Goal: Transaction & Acquisition: Purchase product/service

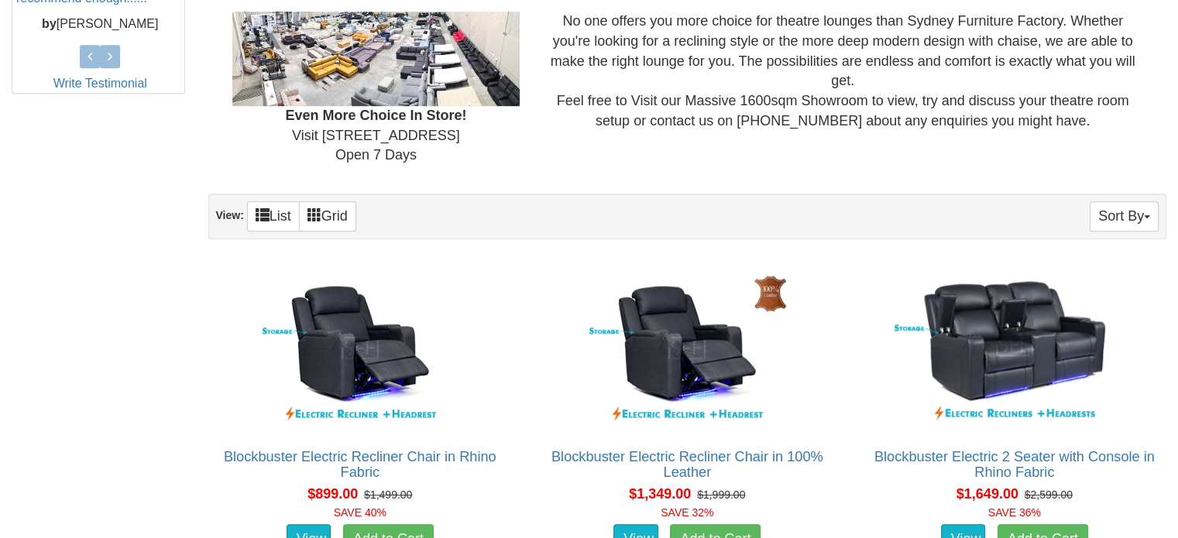
scroll to position [796, 0]
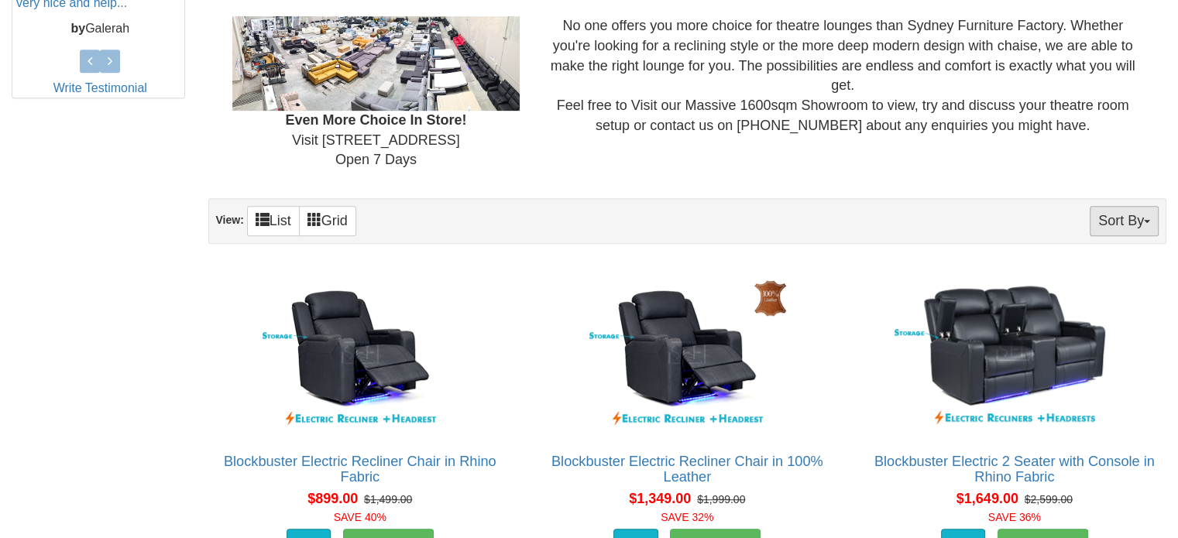
click at [1137, 212] on button "Sort By" at bounding box center [1123, 221] width 69 height 30
click at [783, 170] on div "Even More Choice In Store! Visit 4 Nursery Rd, Campbelltown Open 7 Days No one …" at bounding box center [687, 93] width 959 height 179
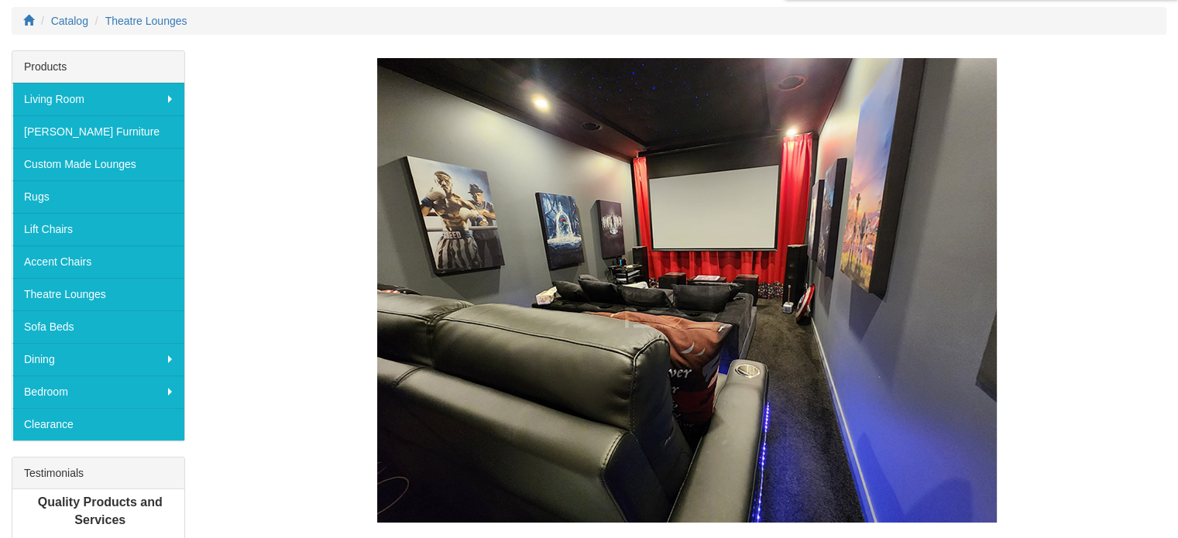
scroll to position [201, 0]
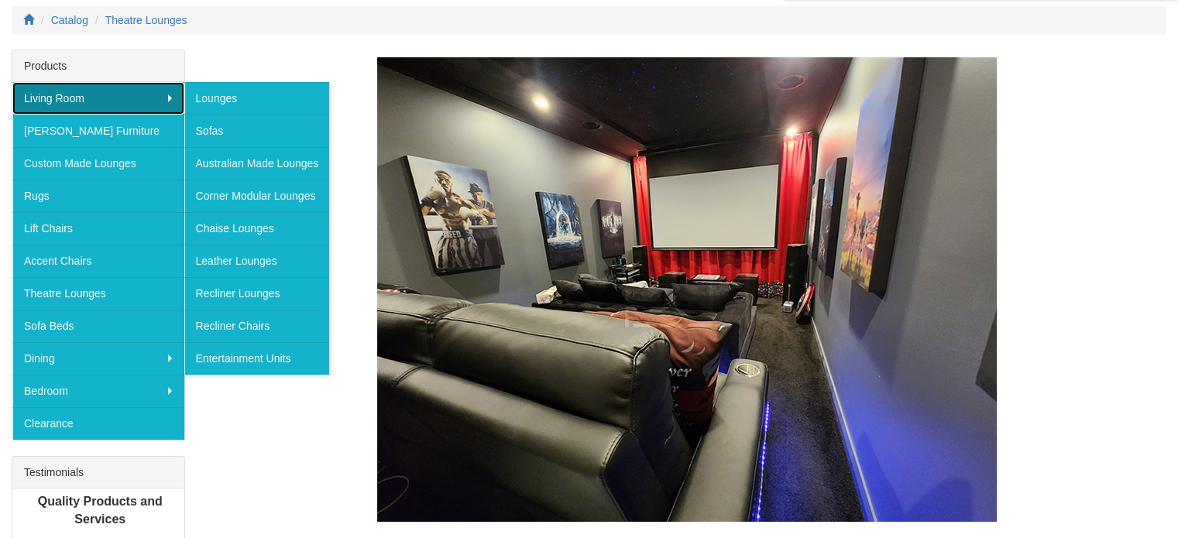
click at [149, 96] on link "Living Room" at bounding box center [98, 98] width 172 height 33
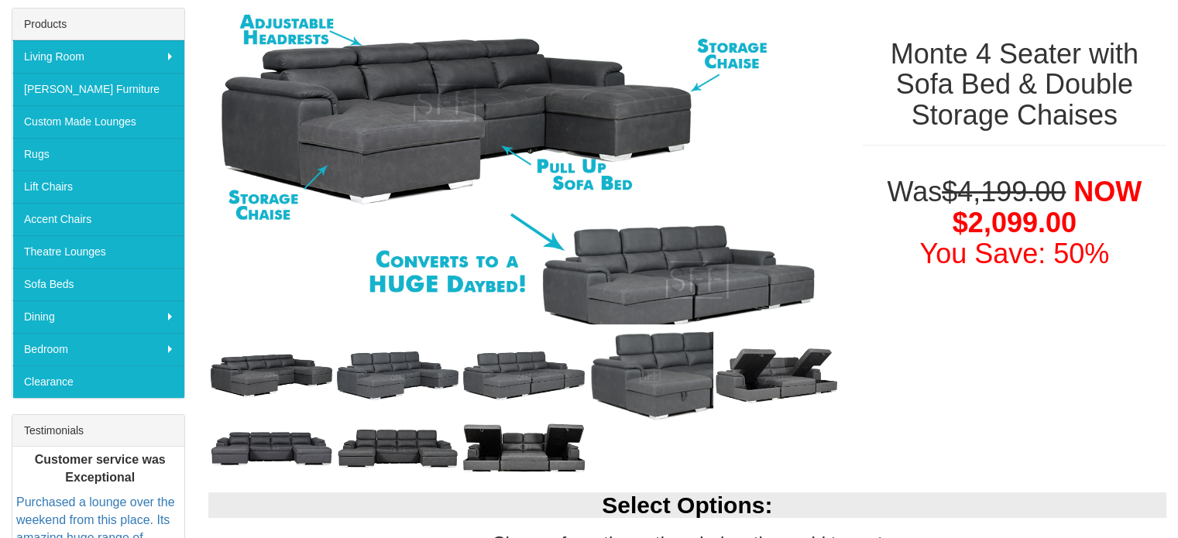
scroll to position [242, 0]
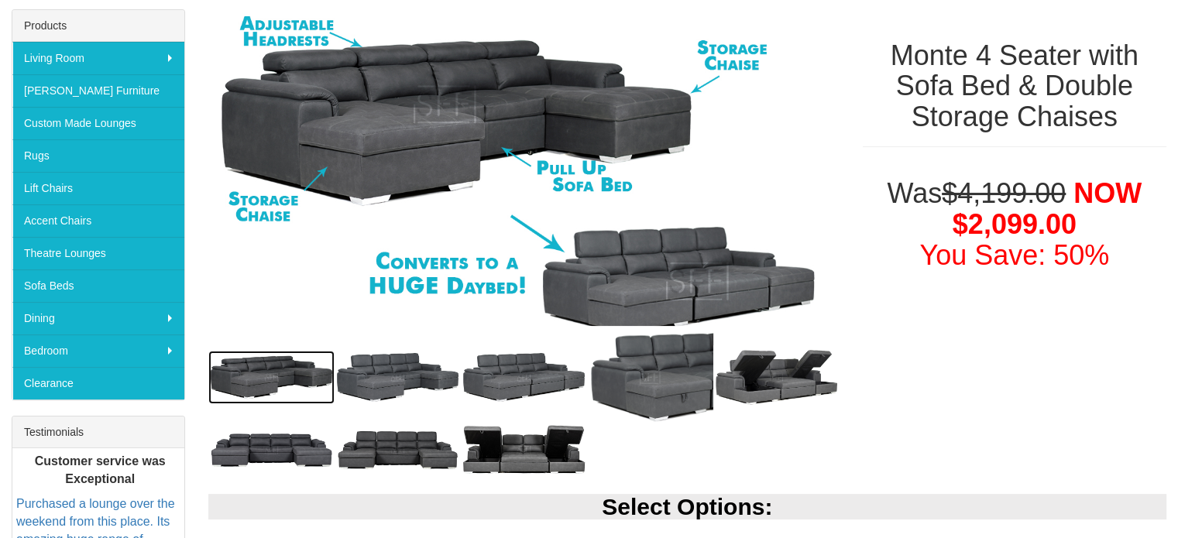
click at [267, 380] on img at bounding box center [271, 377] width 126 height 53
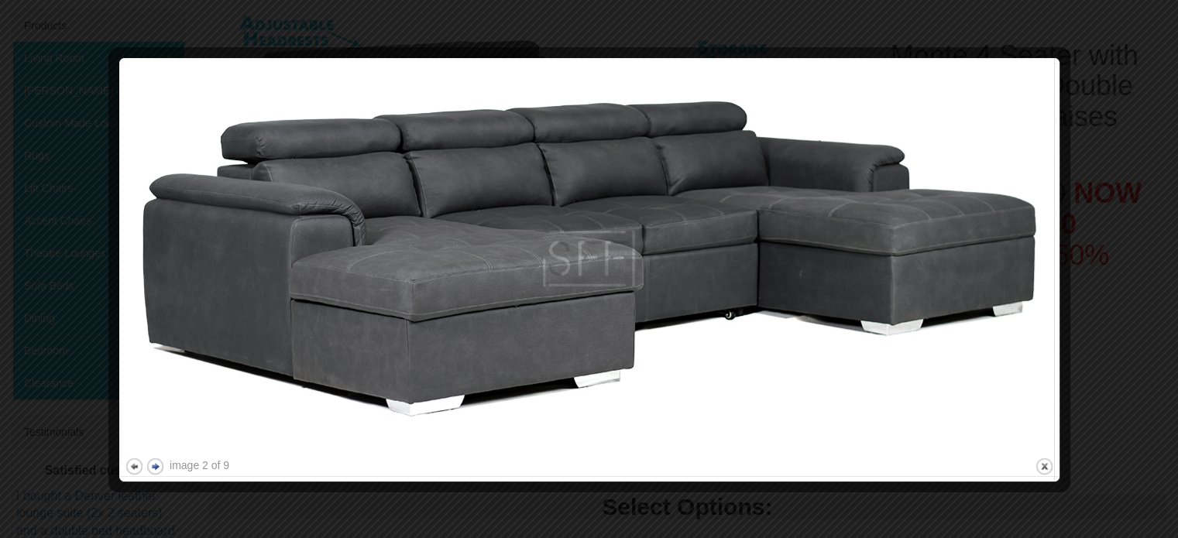
click at [155, 464] on button "next" at bounding box center [155, 466] width 19 height 19
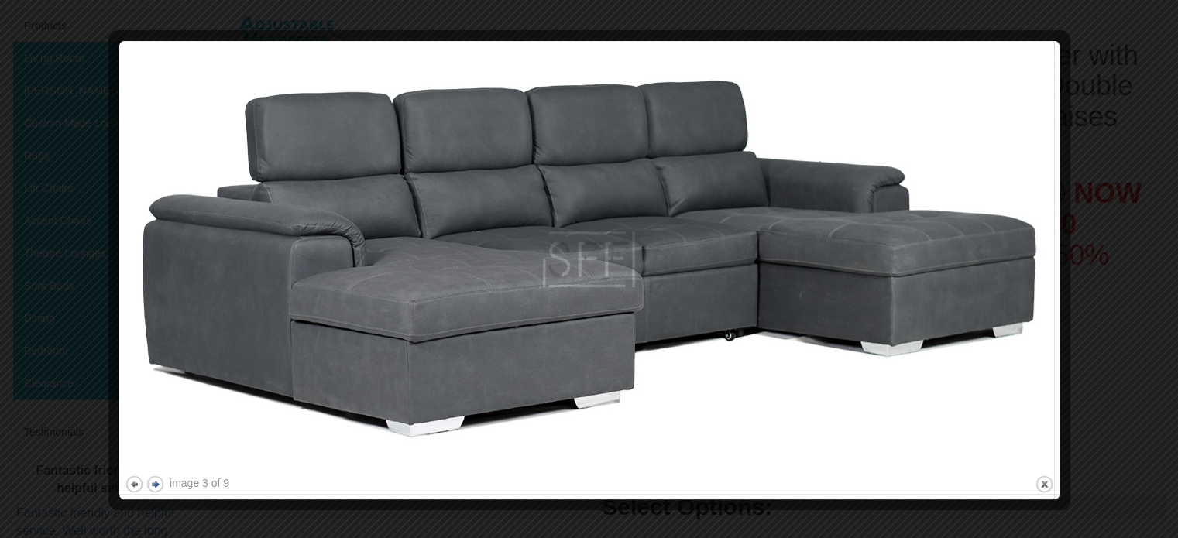
click at [155, 489] on button "next" at bounding box center [155, 484] width 19 height 19
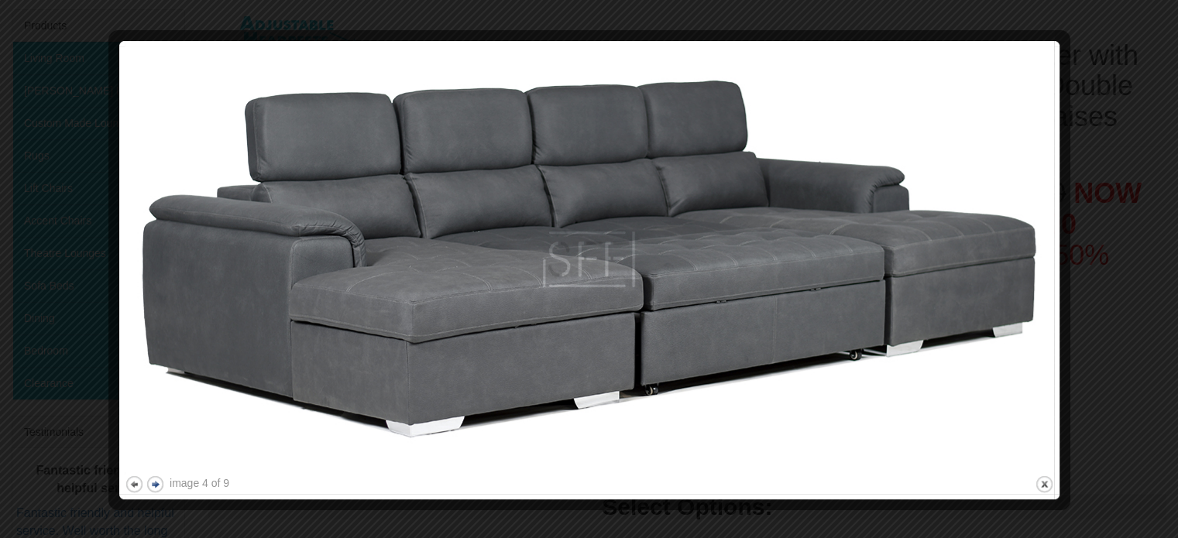
click at [155, 482] on button "next" at bounding box center [155, 484] width 19 height 19
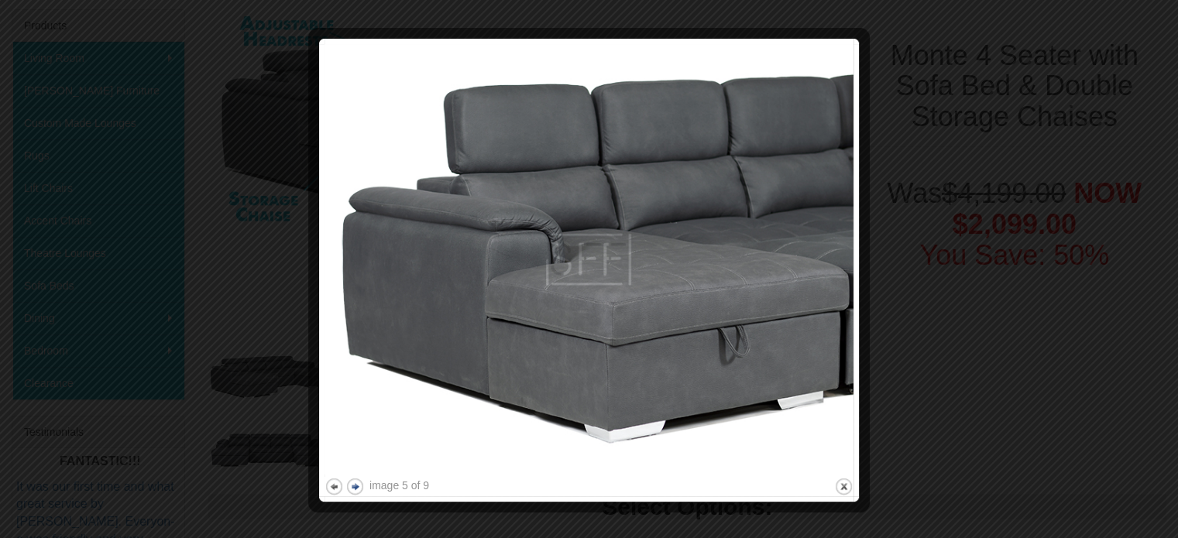
click at [359, 482] on button "next" at bounding box center [354, 486] width 19 height 19
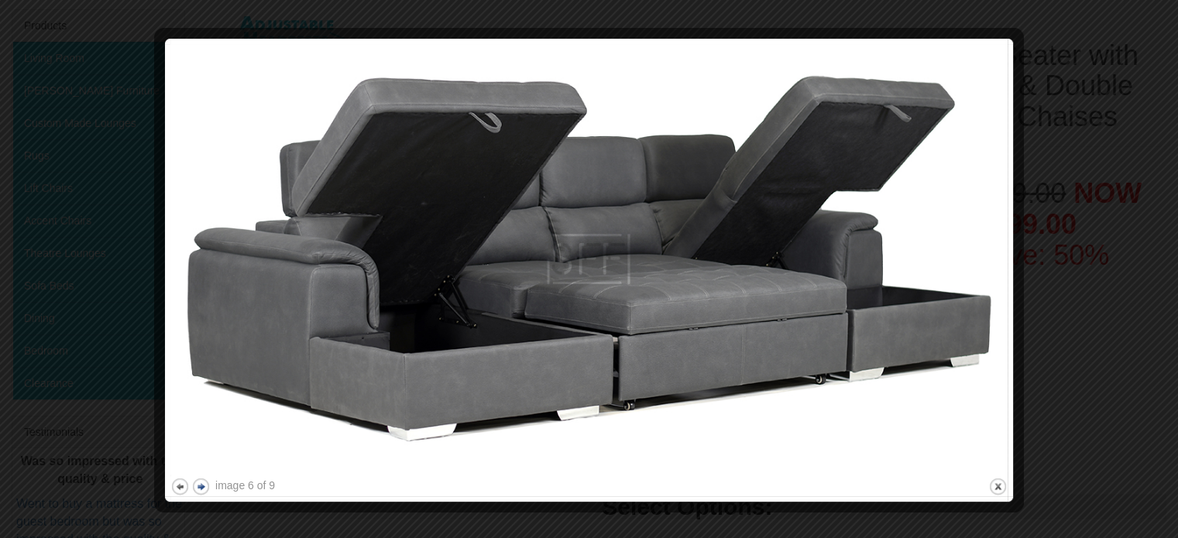
click at [197, 482] on button "next" at bounding box center [200, 486] width 19 height 19
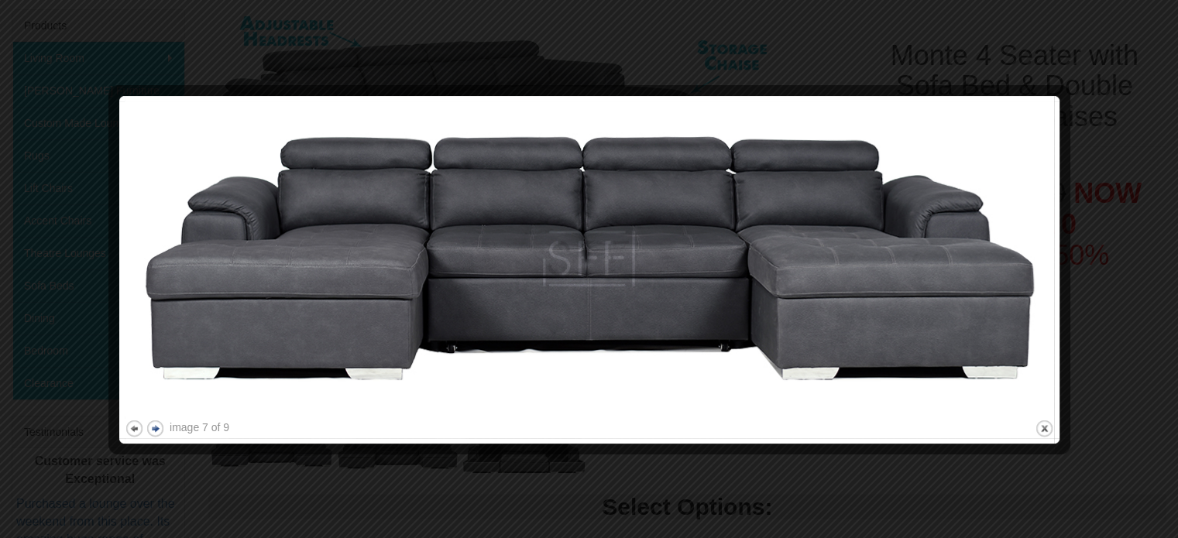
click at [158, 428] on button "next" at bounding box center [155, 428] width 19 height 19
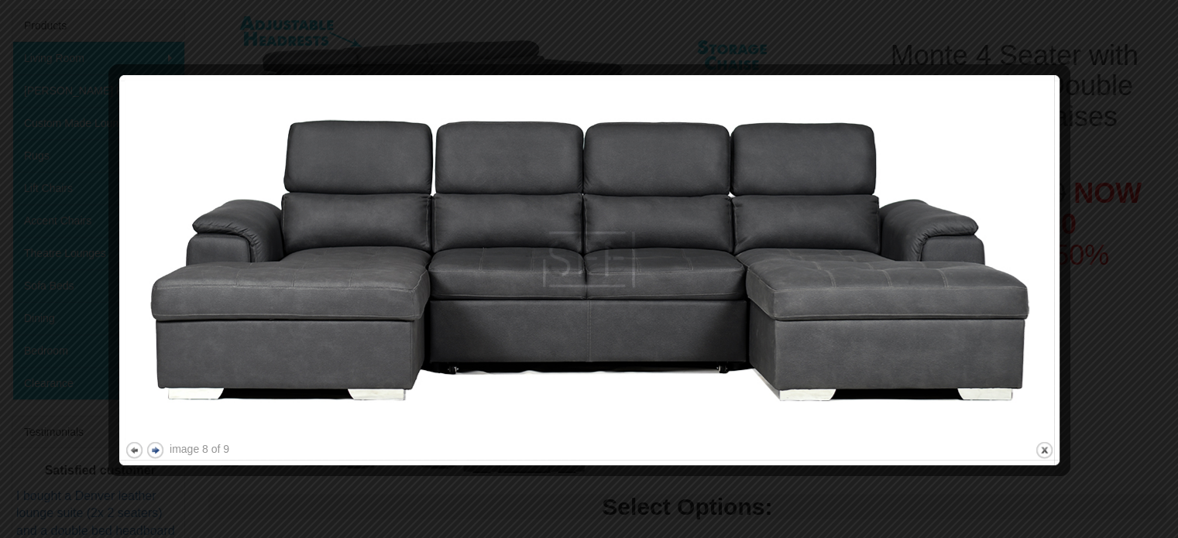
click at [159, 448] on button "next" at bounding box center [155, 450] width 19 height 19
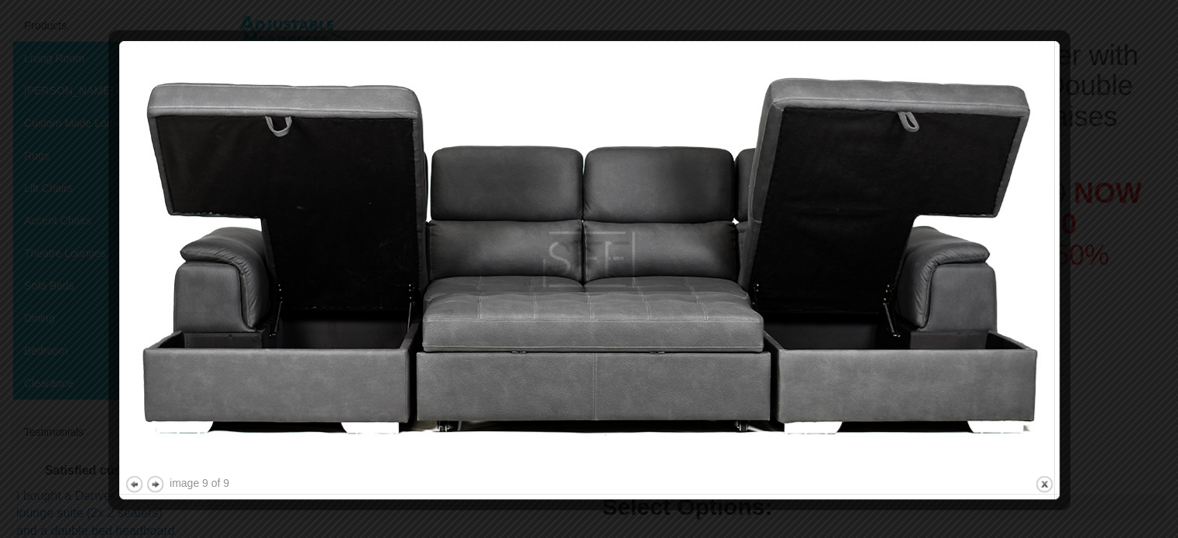
click at [1104, 86] on div at bounding box center [589, 269] width 1178 height 538
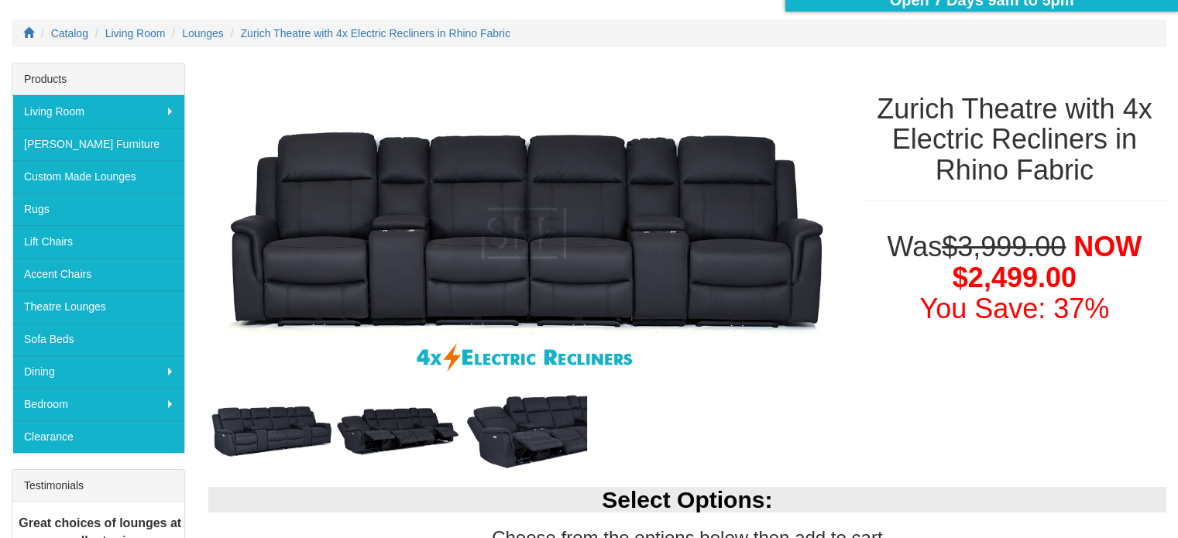
scroll to position [189, 0]
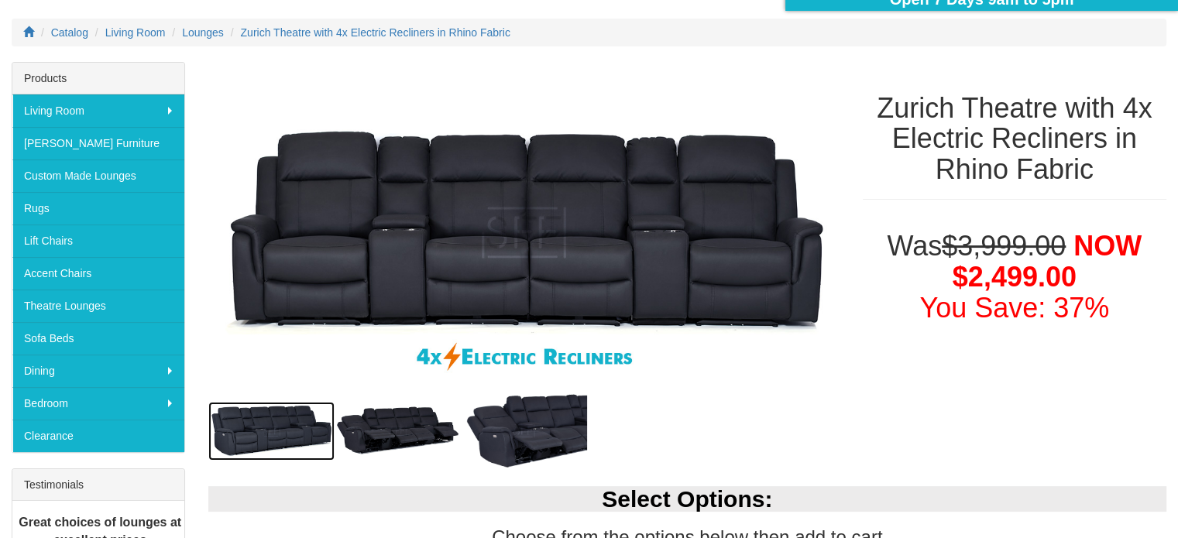
click at [256, 440] on img at bounding box center [271, 431] width 126 height 59
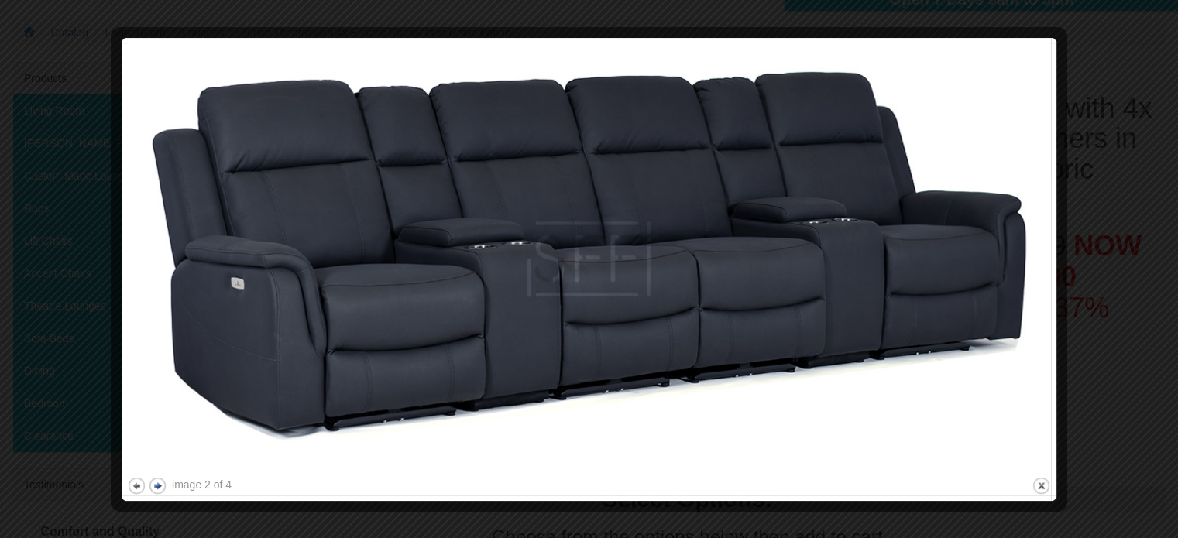
click at [156, 489] on button "next" at bounding box center [157, 485] width 19 height 19
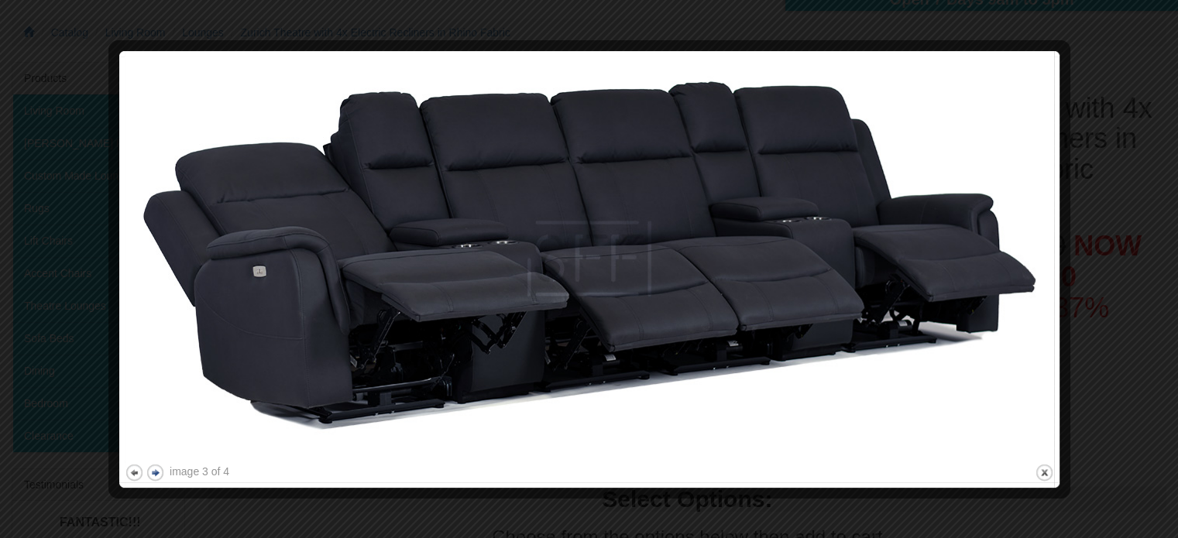
click at [157, 464] on button "next" at bounding box center [155, 472] width 19 height 19
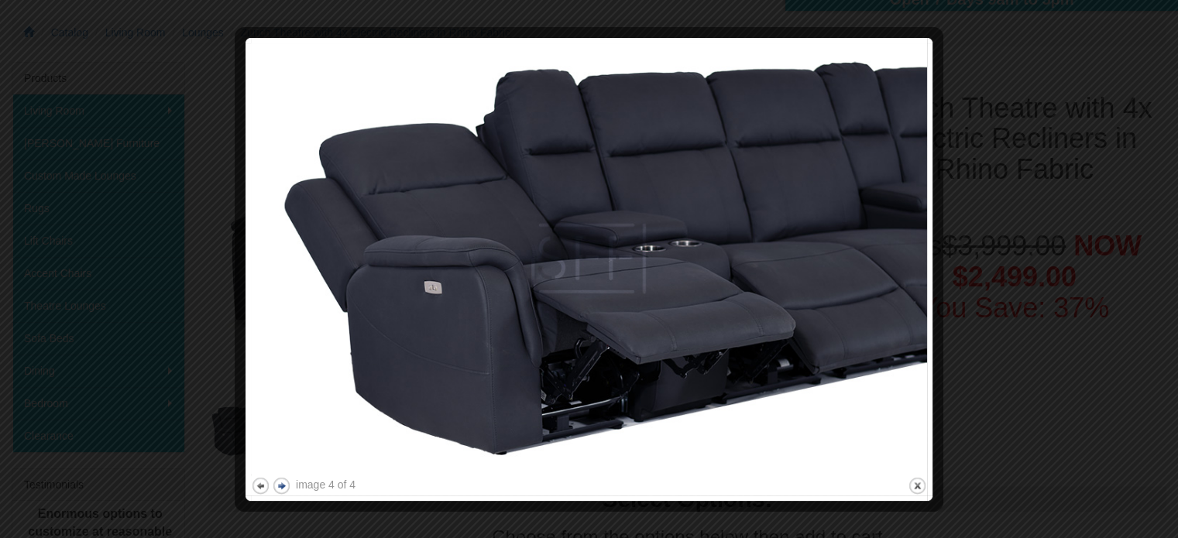
click at [280, 482] on button "next" at bounding box center [281, 485] width 19 height 19
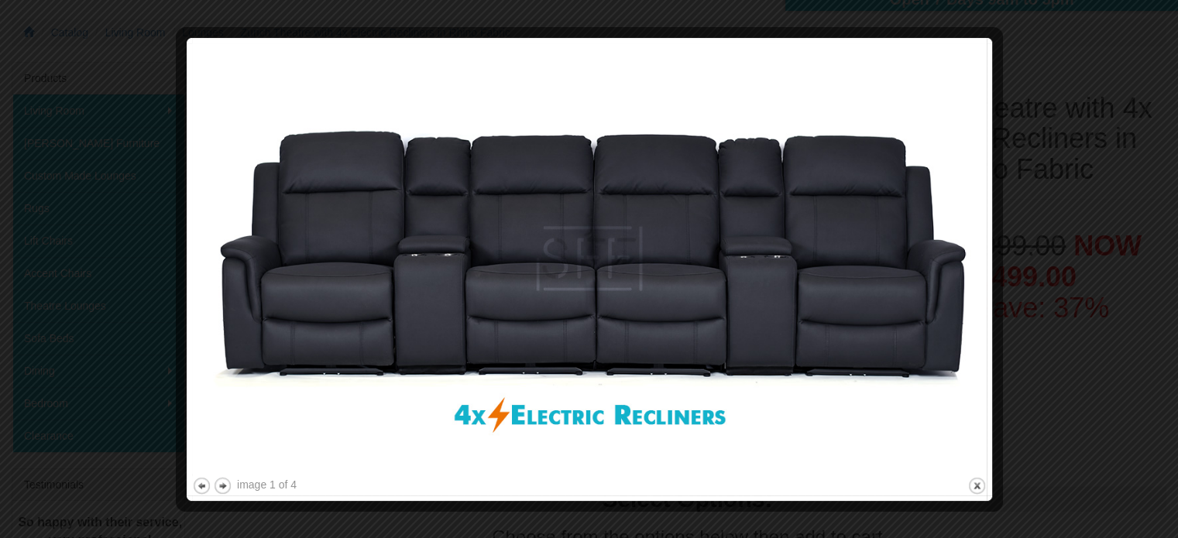
click at [1045, 358] on div at bounding box center [589, 269] width 1178 height 538
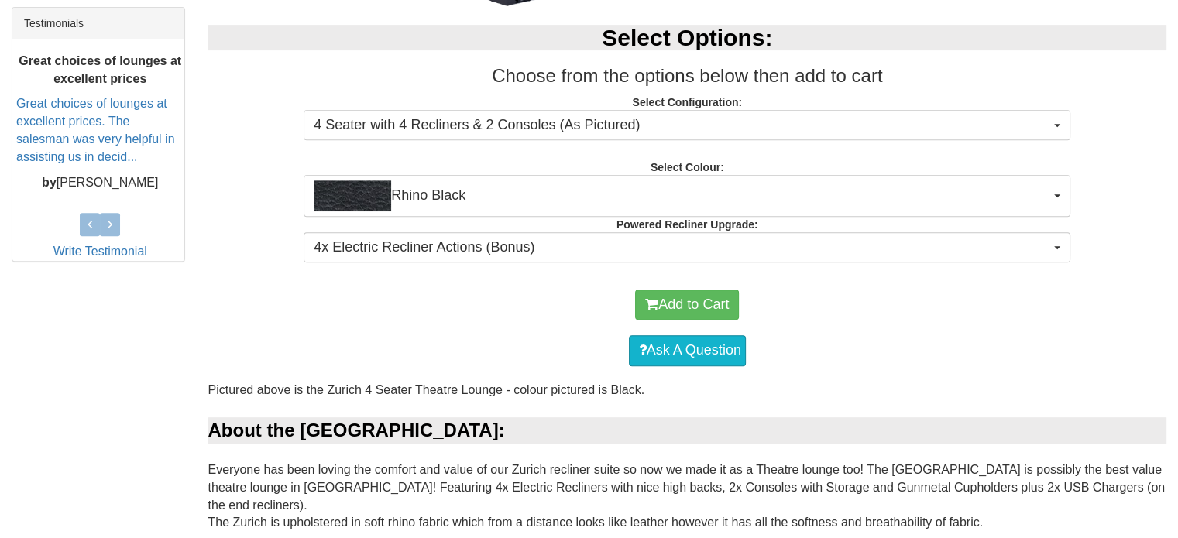
scroll to position [652, 0]
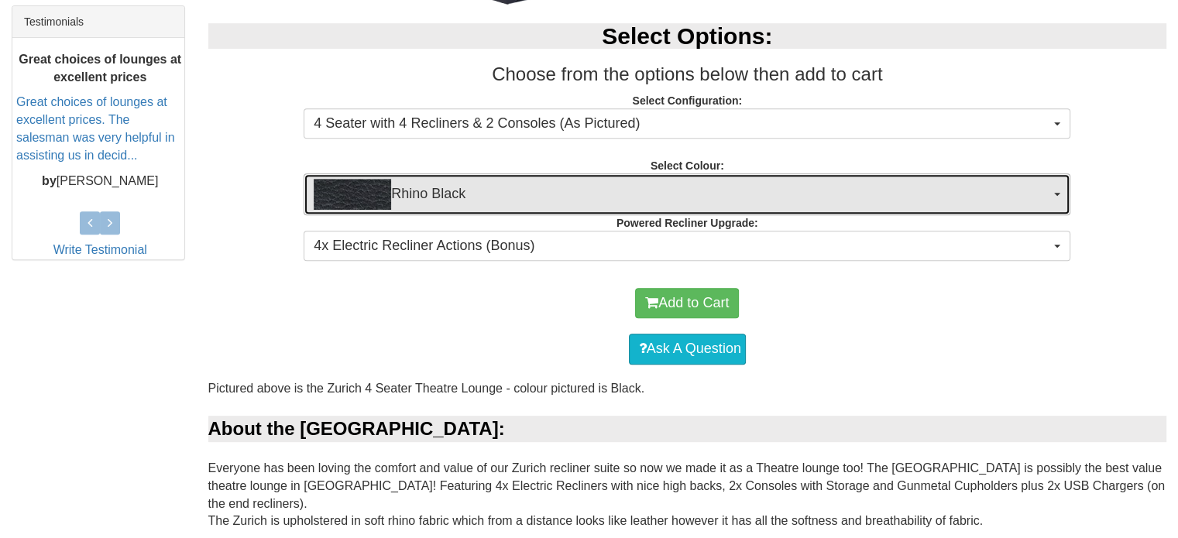
click at [1056, 173] on button "Rhino Black" at bounding box center [687, 194] width 767 height 42
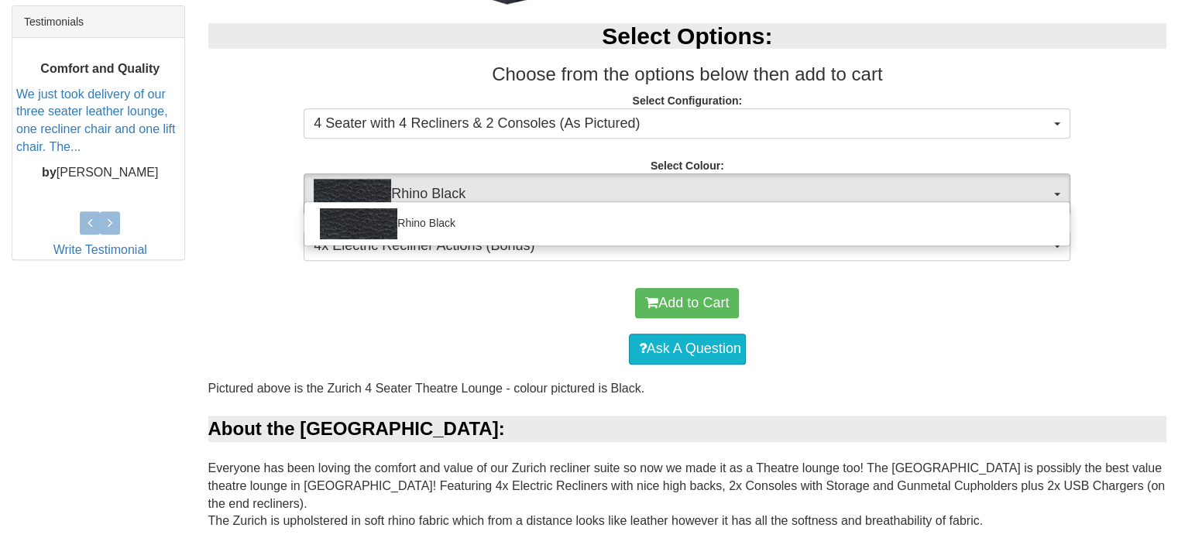
click at [1127, 171] on div "Select Options: Choose from the options below then add to cart Select Configura…" at bounding box center [688, 140] width 982 height 264
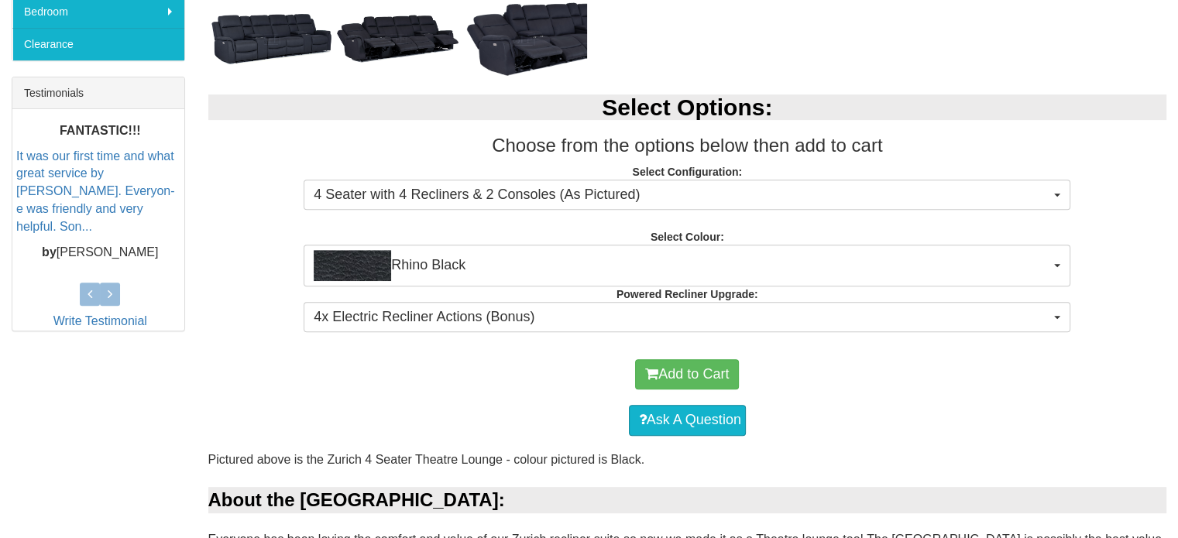
scroll to position [585, 0]
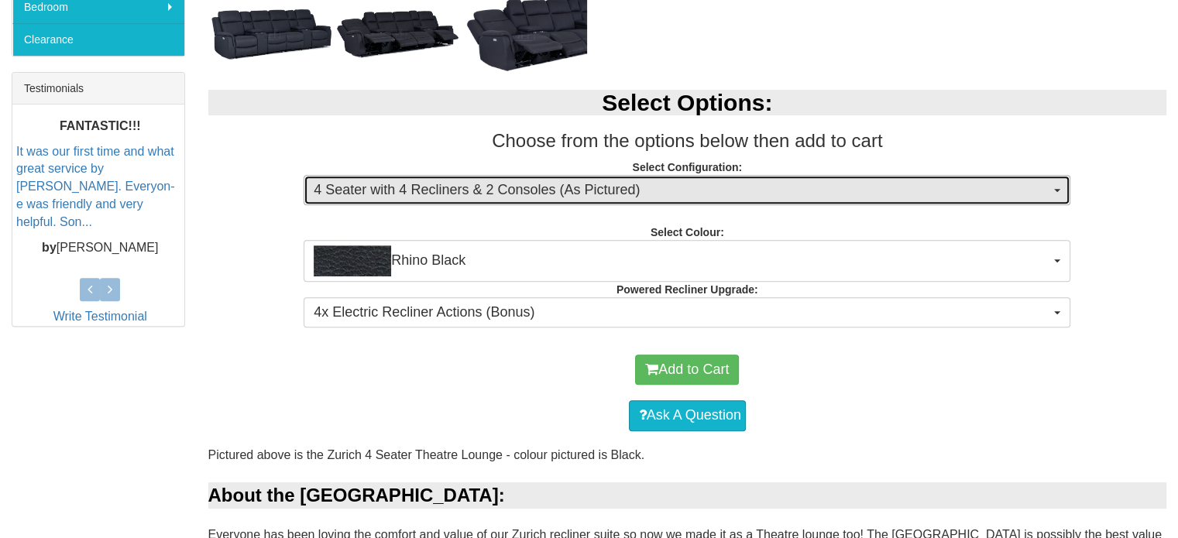
click at [1047, 185] on span "4 Seater with 4 Recliners & 2 Consoles (As Pictured)" at bounding box center [682, 190] width 736 height 20
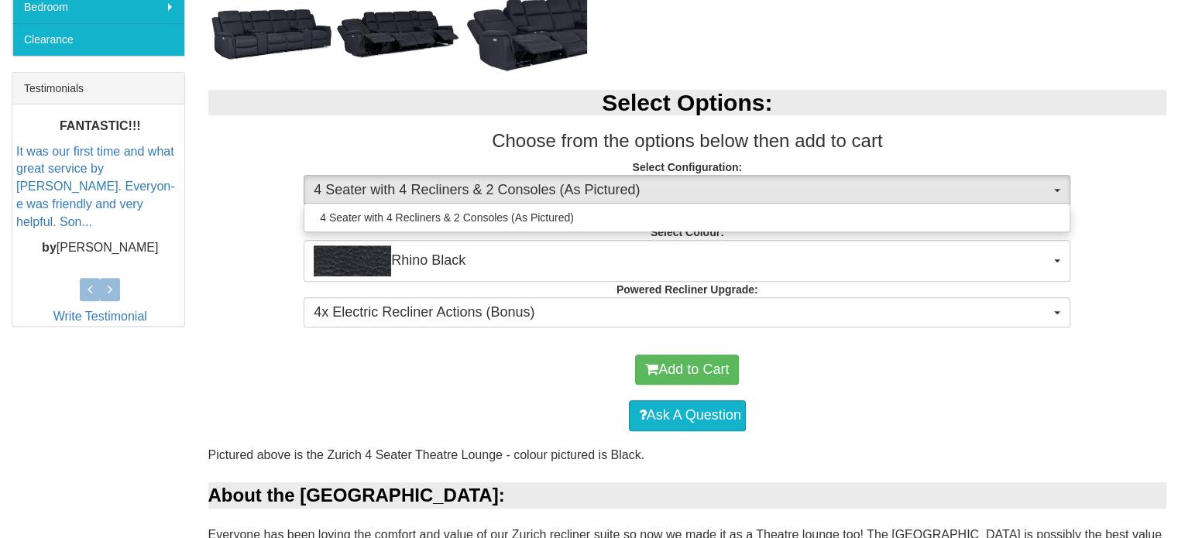
click at [1110, 211] on div "Select Options: Choose from the options below then add to cart Select Configura…" at bounding box center [688, 206] width 982 height 264
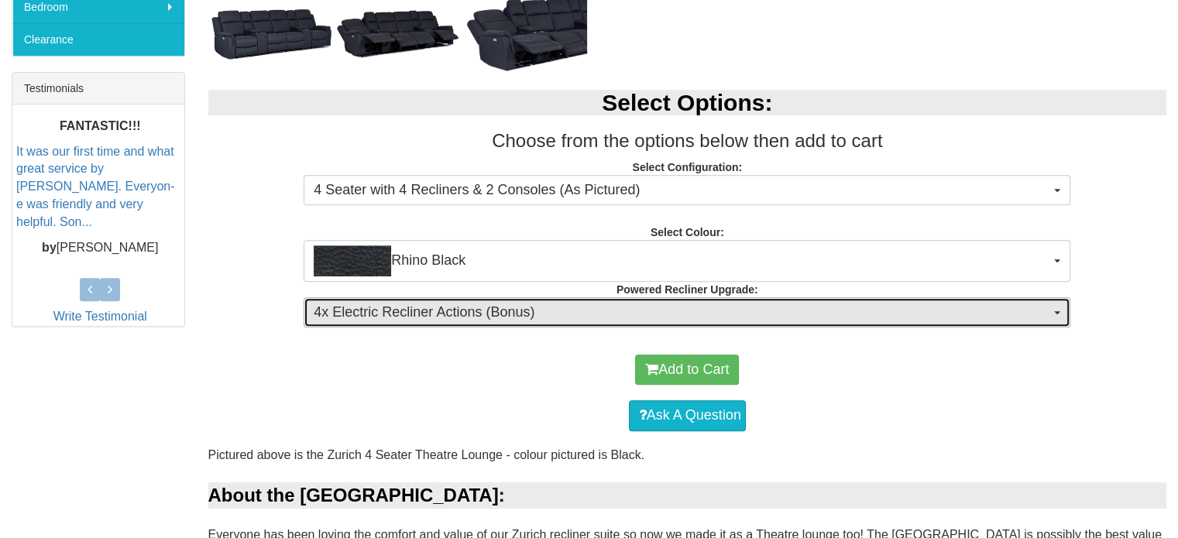
click at [1048, 307] on span "4x Electric Recliner Actions (Bonus)" at bounding box center [682, 313] width 736 height 20
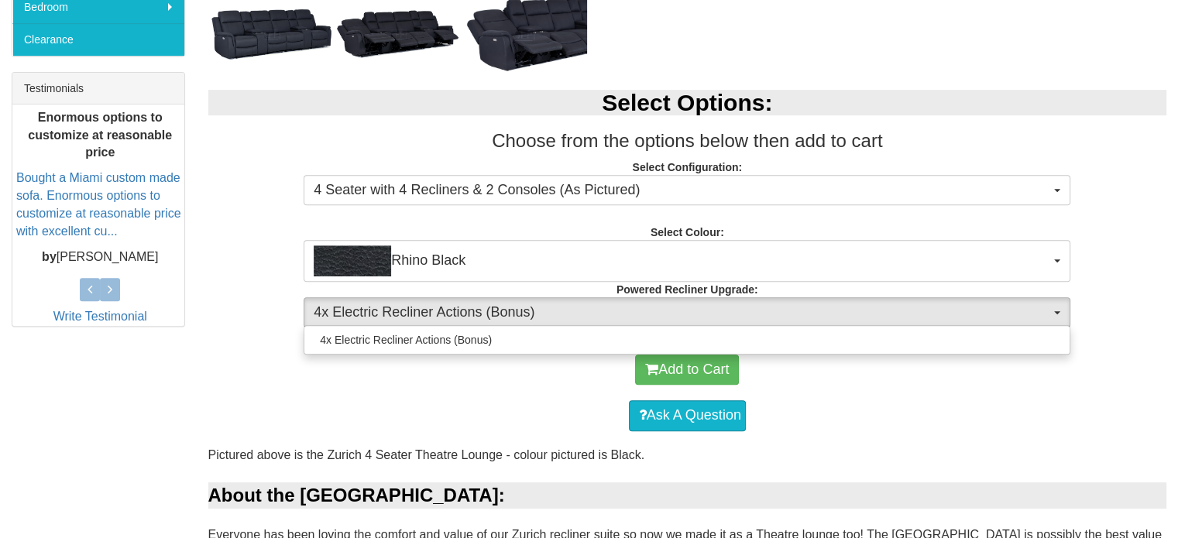
click at [1055, 384] on div "Add to Cart" at bounding box center [687, 370] width 943 height 46
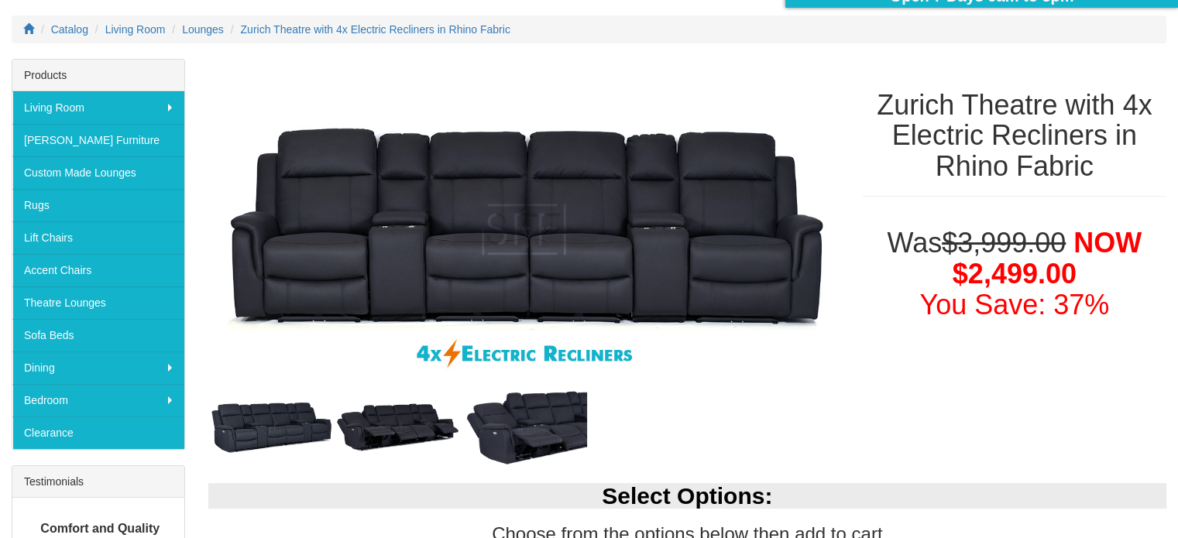
scroll to position [191, 0]
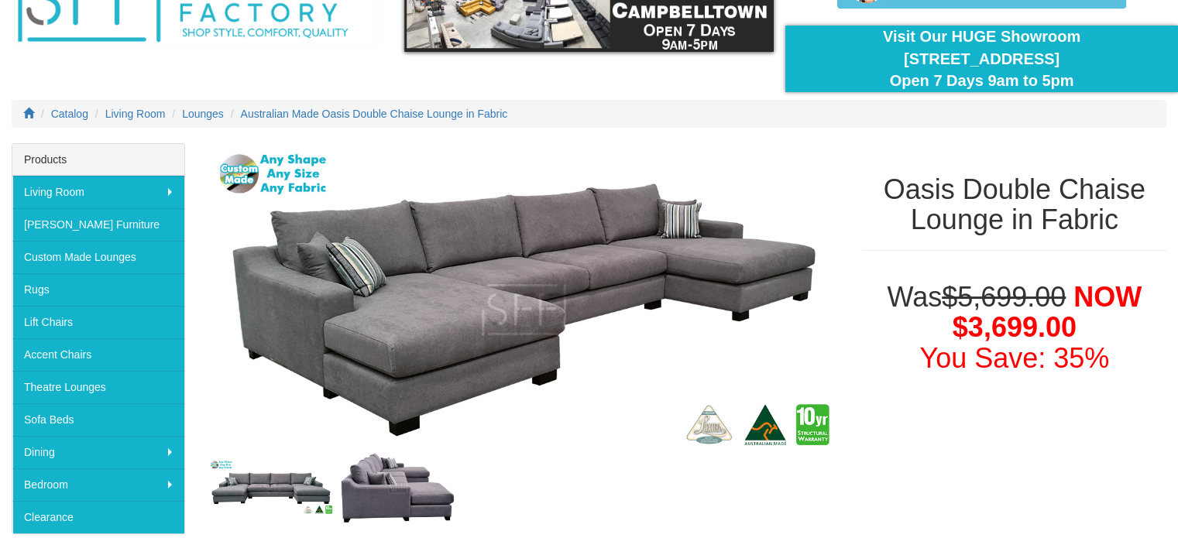
scroll to position [113, 0]
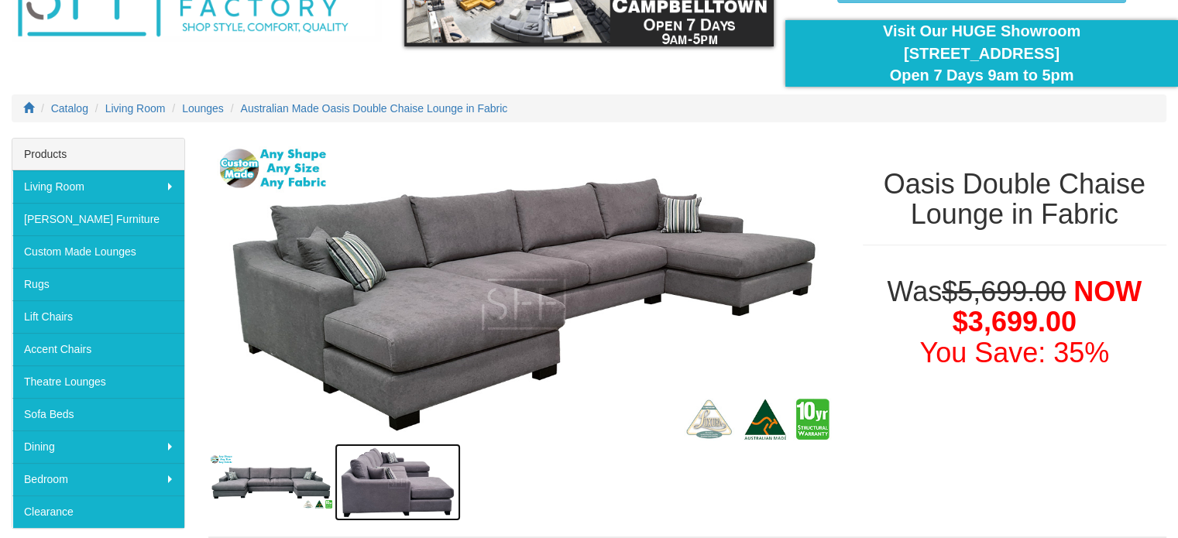
click at [395, 488] on img at bounding box center [397, 482] width 126 height 77
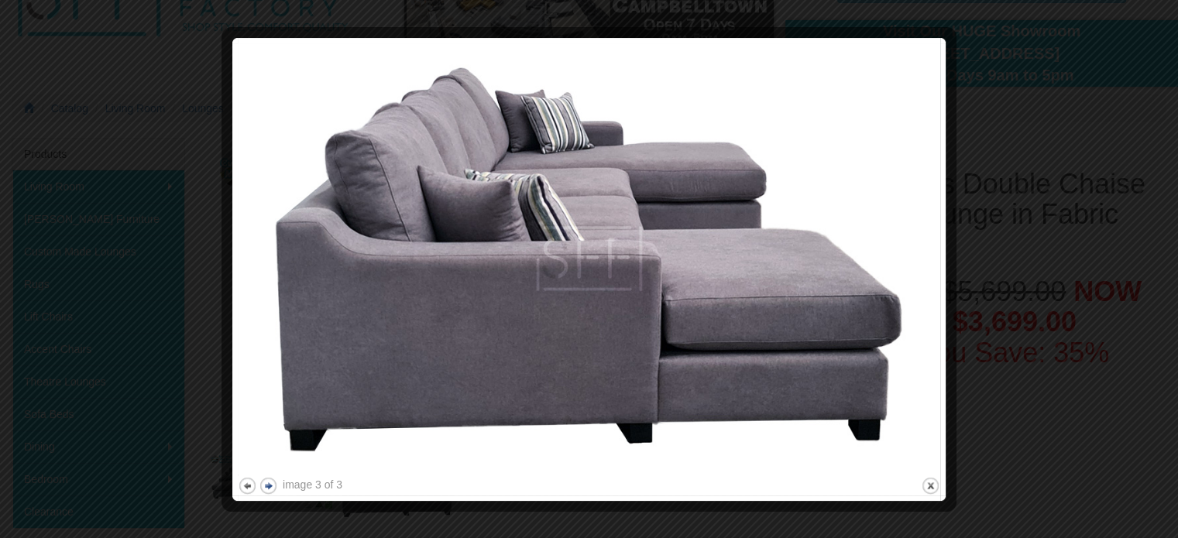
click at [269, 484] on button "next" at bounding box center [268, 485] width 19 height 19
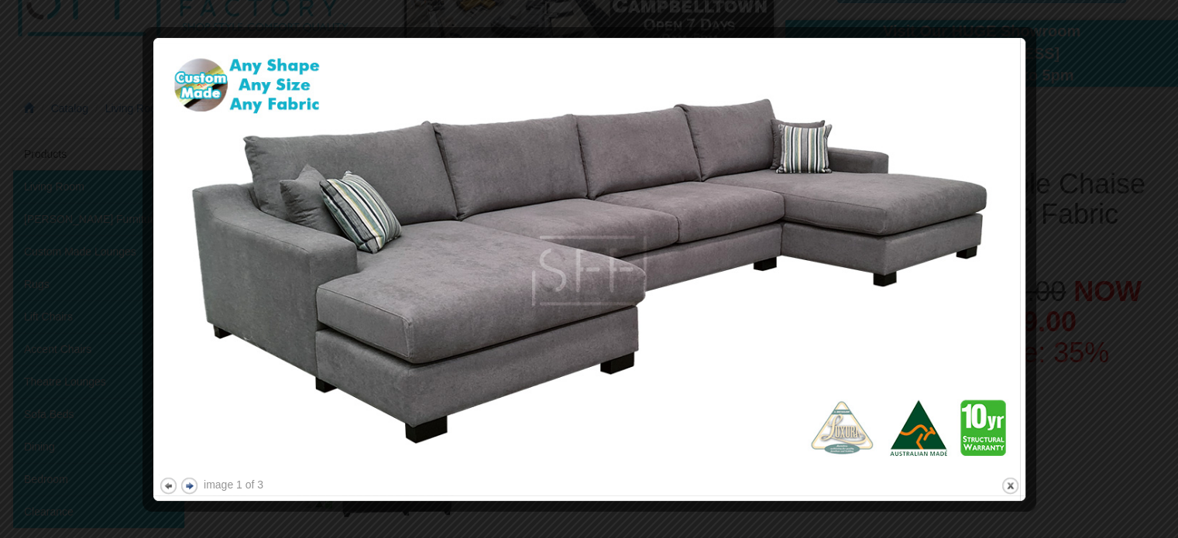
click at [192, 489] on button "next" at bounding box center [189, 485] width 19 height 19
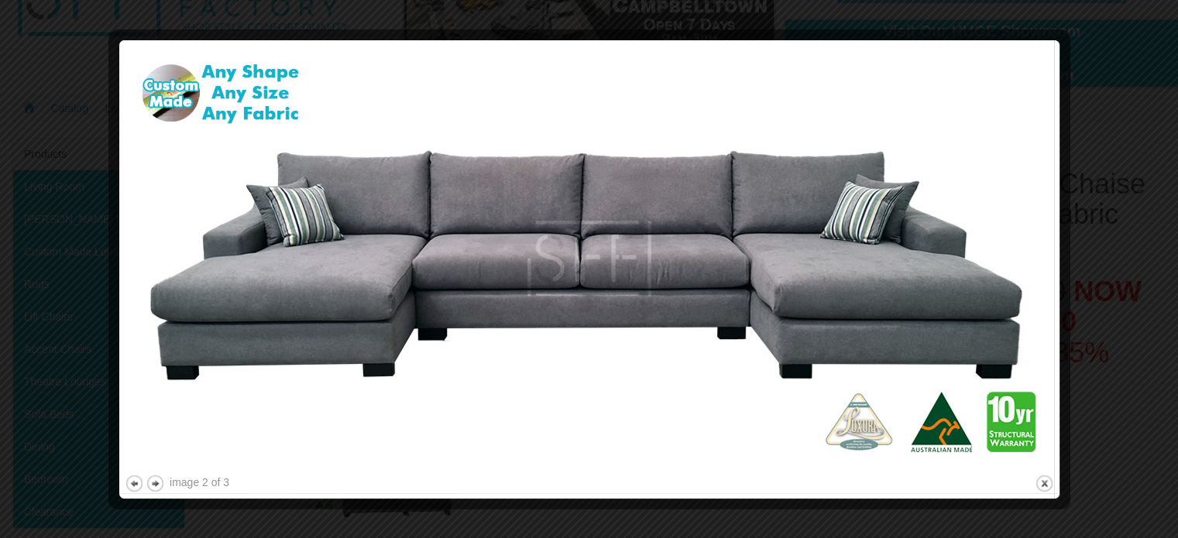
click at [1123, 260] on div at bounding box center [589, 269] width 1178 height 538
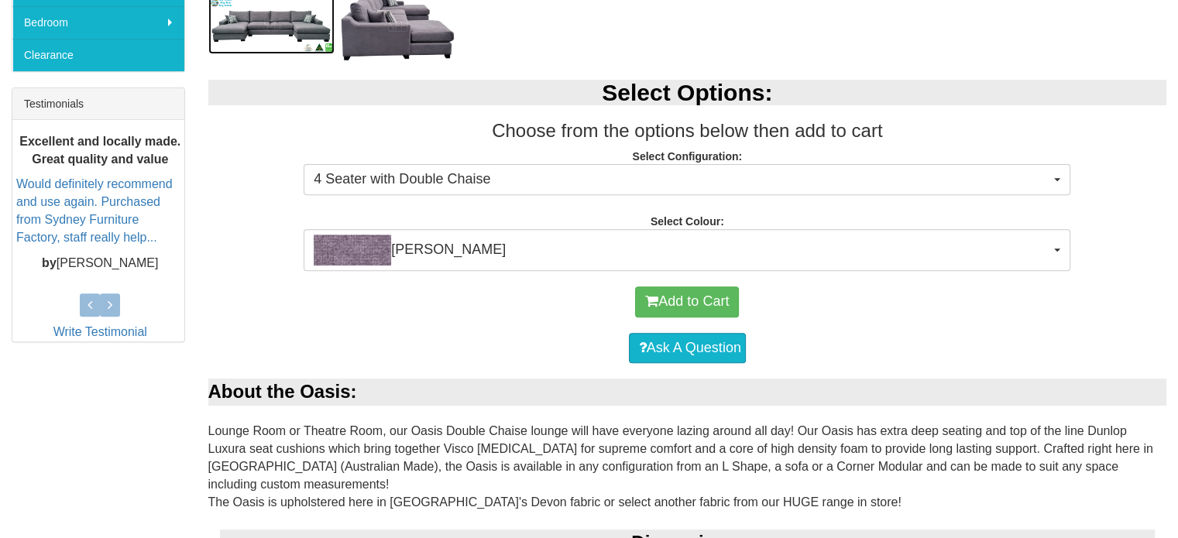
scroll to position [572, 0]
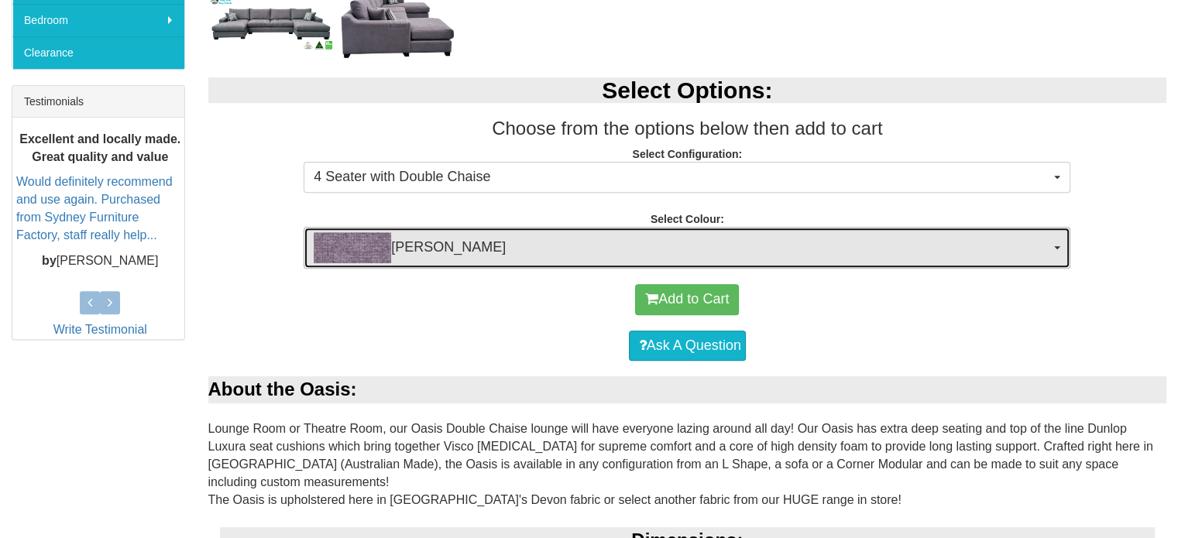
click at [1046, 250] on span "Devon Violet" at bounding box center [682, 247] width 736 height 31
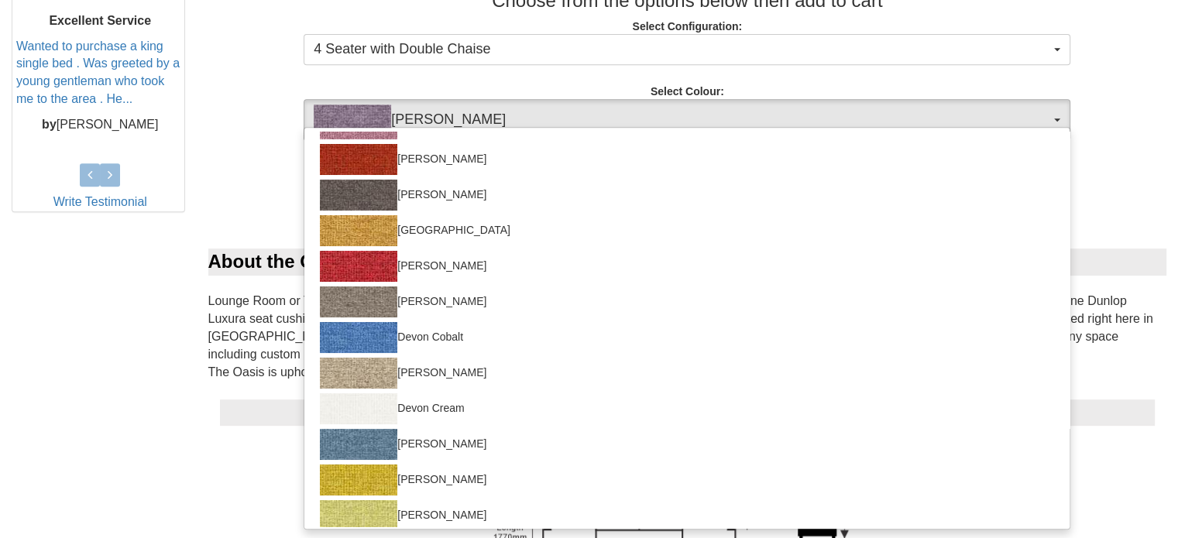
scroll to position [0, 0]
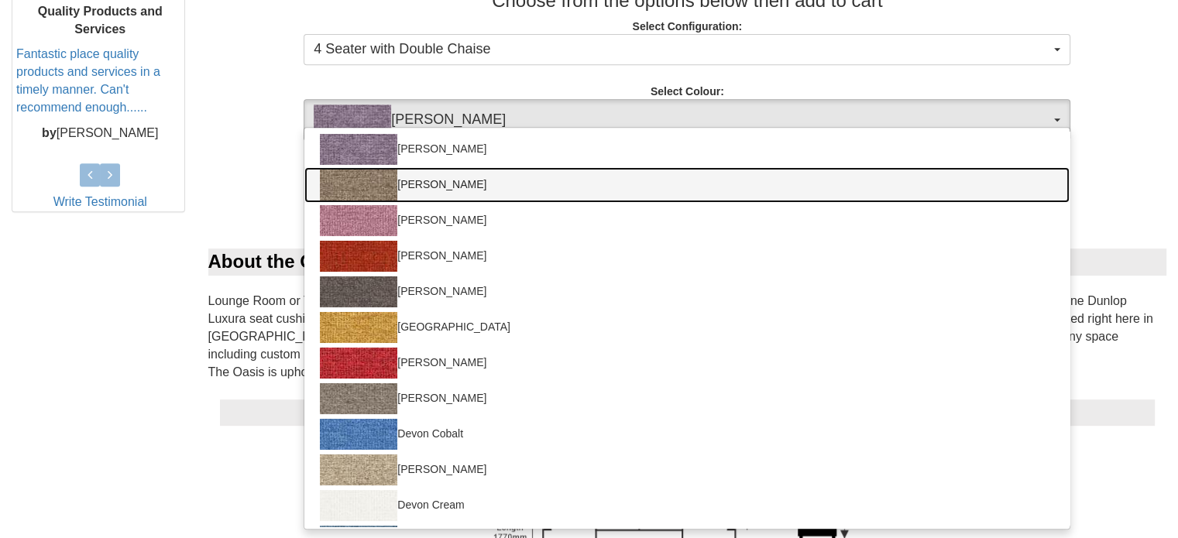
click at [418, 180] on link "Devon Bison" at bounding box center [686, 185] width 765 height 36
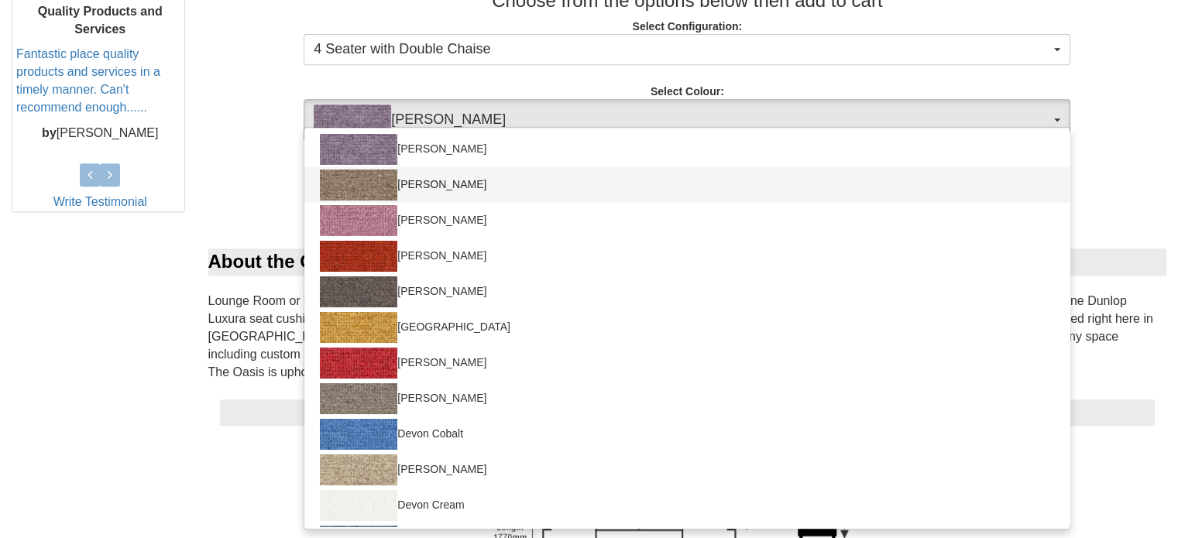
select select "1012"
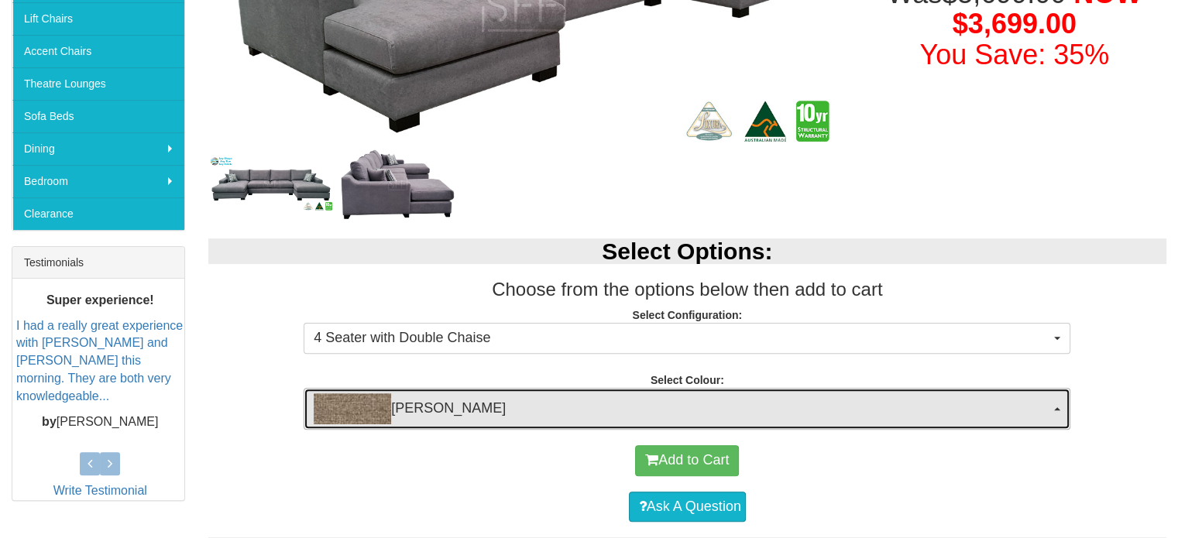
scroll to position [417, 0]
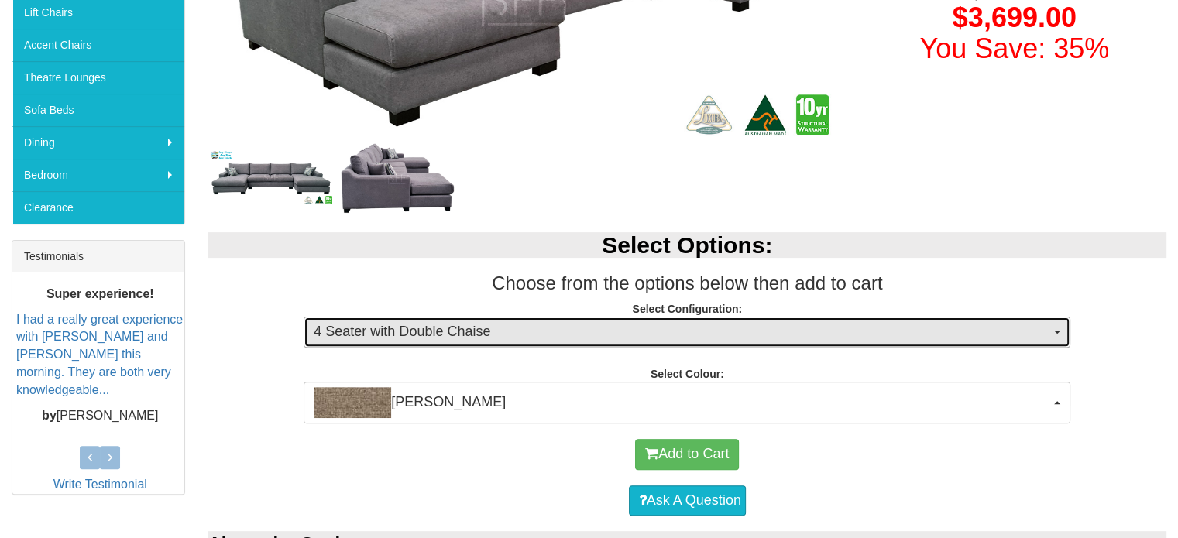
click at [1042, 318] on button "4 Seater with Double Chaise" at bounding box center [687, 332] width 767 height 31
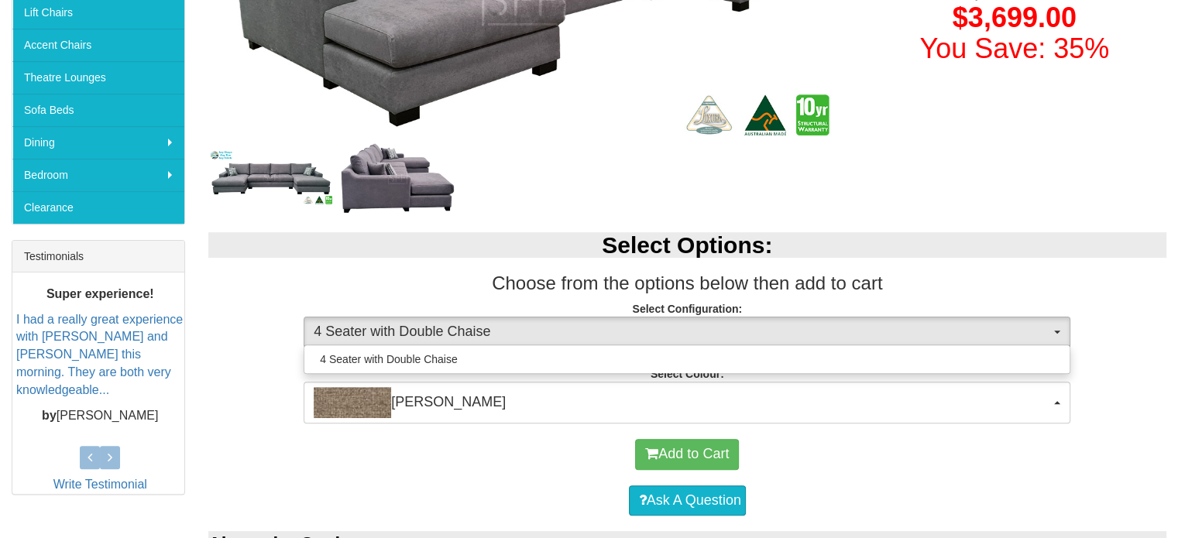
click at [1118, 321] on p "Select Configuration: 4 Seater with Double Chaise 4 Seater with Double Chaise 4…" at bounding box center [687, 322] width 959 height 42
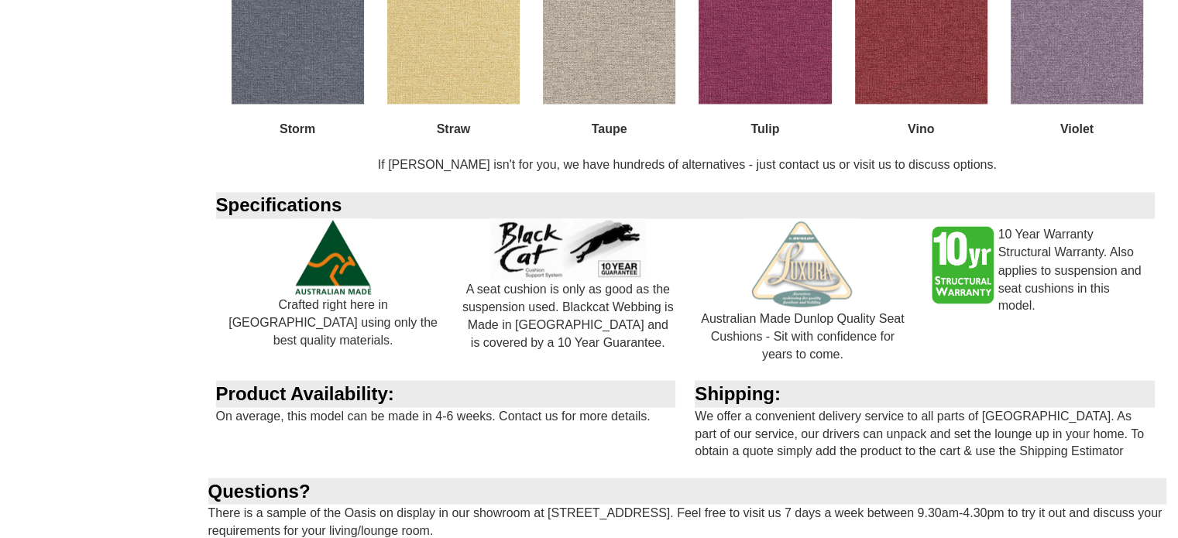
scroll to position [2678, 0]
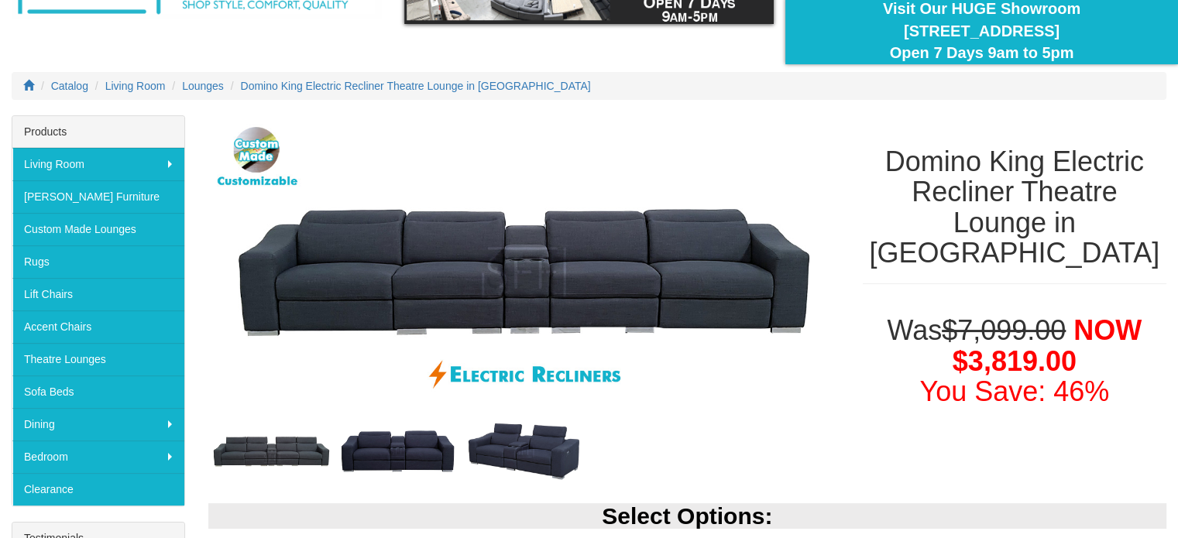
scroll to position [136, 0]
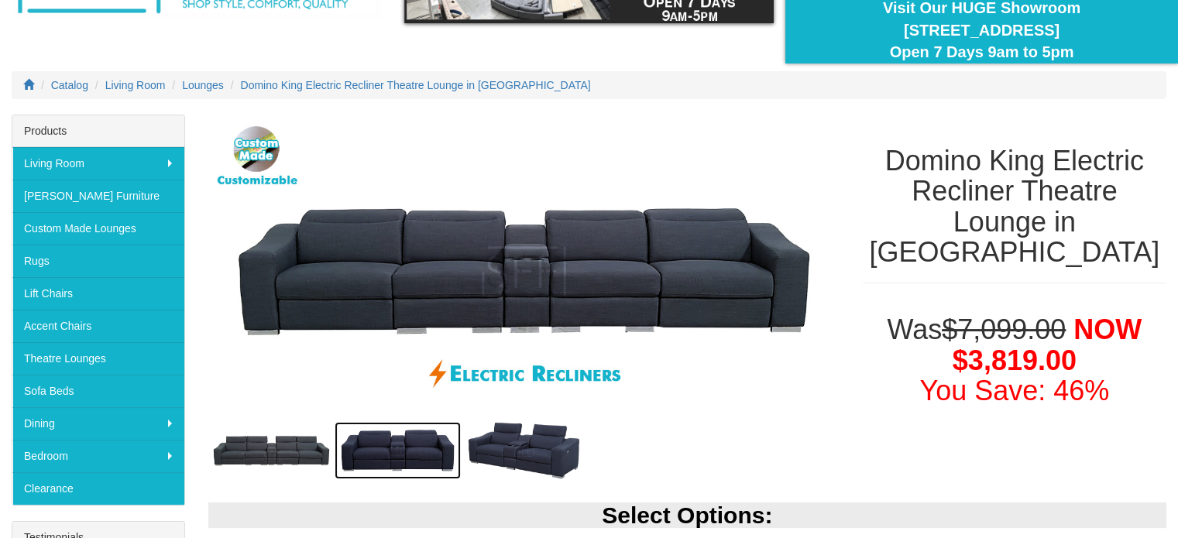
click at [393, 447] on img at bounding box center [397, 450] width 126 height 57
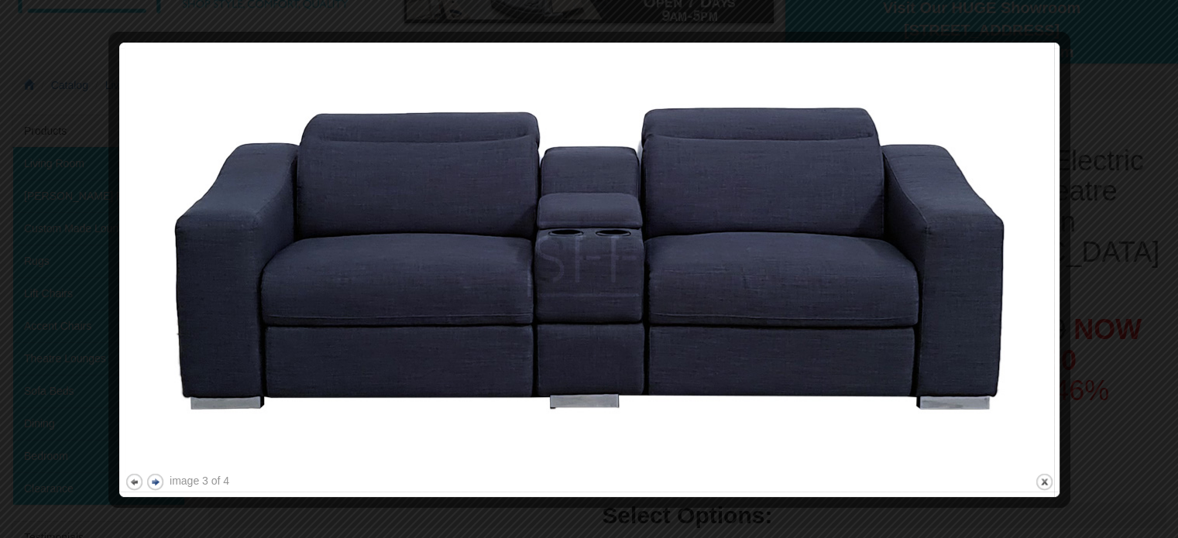
click at [158, 479] on button "next" at bounding box center [155, 481] width 19 height 19
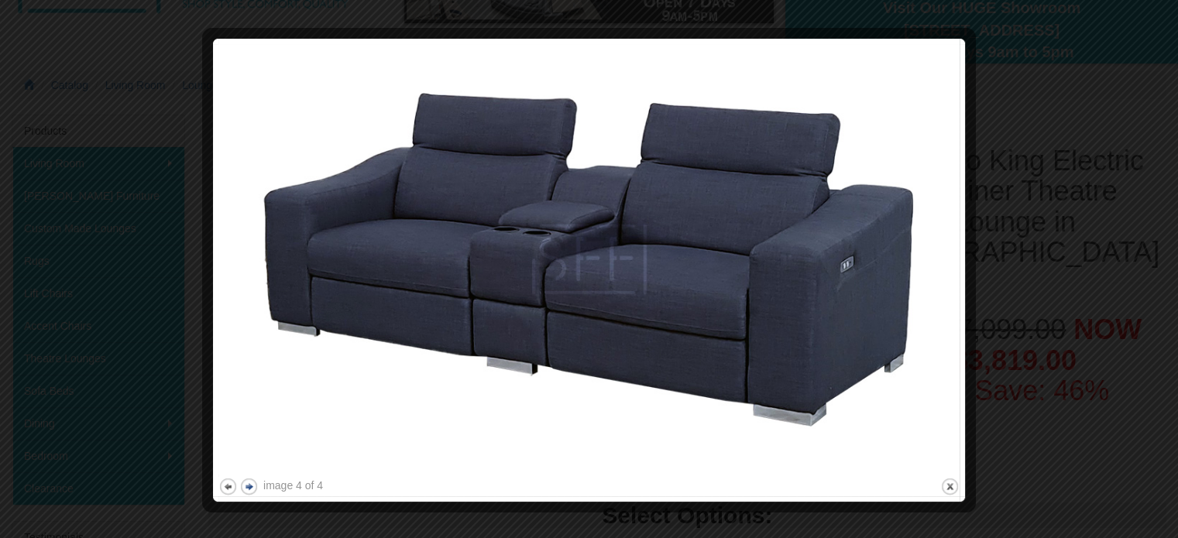
click at [248, 482] on button "next" at bounding box center [248, 486] width 19 height 19
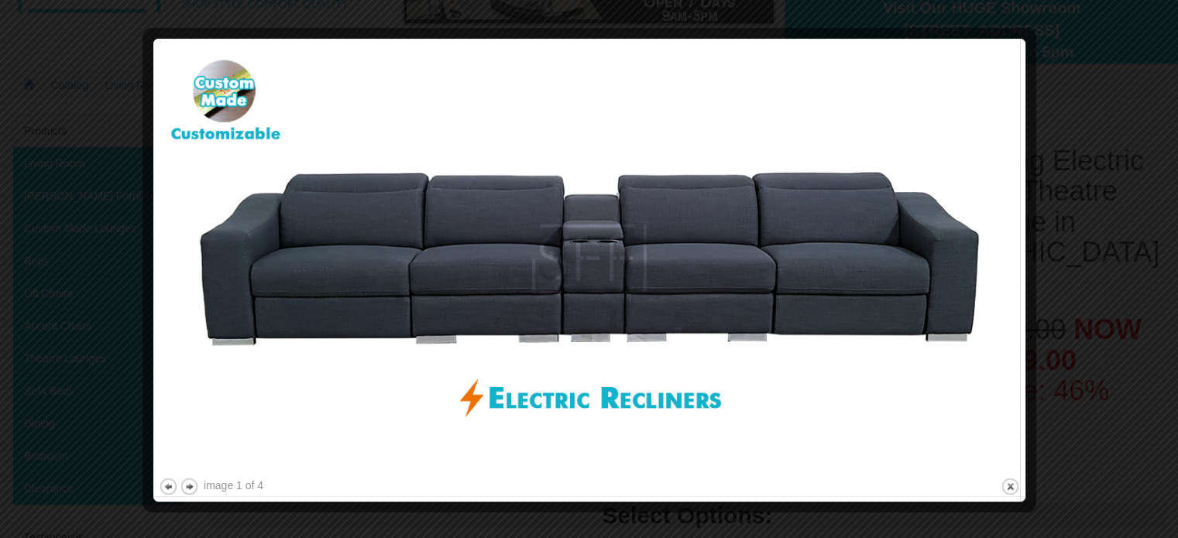
click at [1104, 307] on div at bounding box center [589, 269] width 1178 height 538
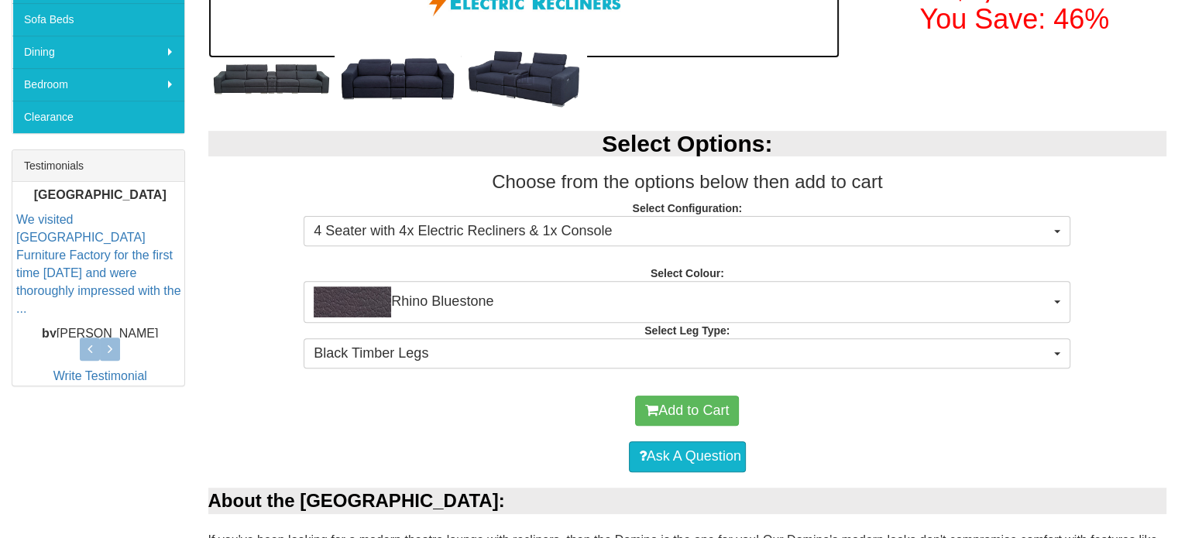
scroll to position [540, 0]
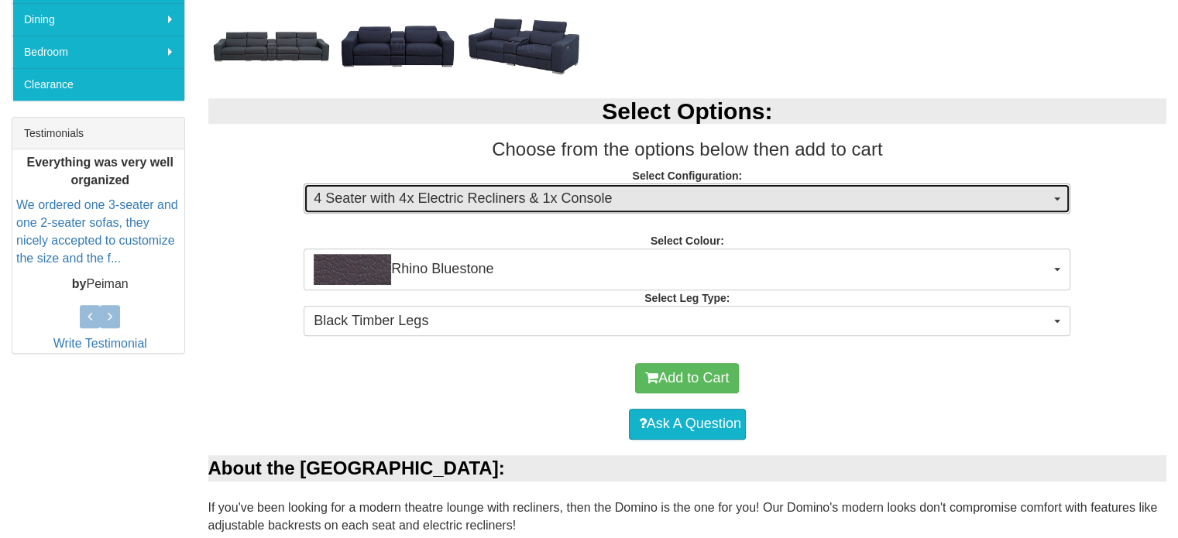
click at [556, 199] on span "4 Seater with 4x Electric Recliners & 1x Console" at bounding box center [682, 199] width 736 height 20
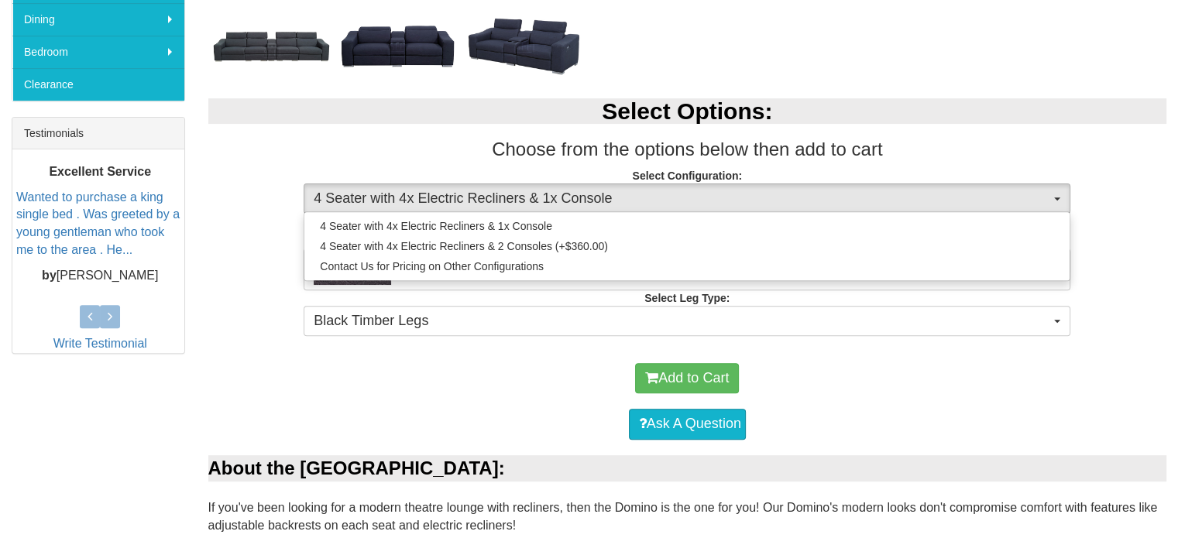
click at [245, 239] on div "Select Options: Choose from the options below then add to cart Select Configura…" at bounding box center [688, 215] width 982 height 264
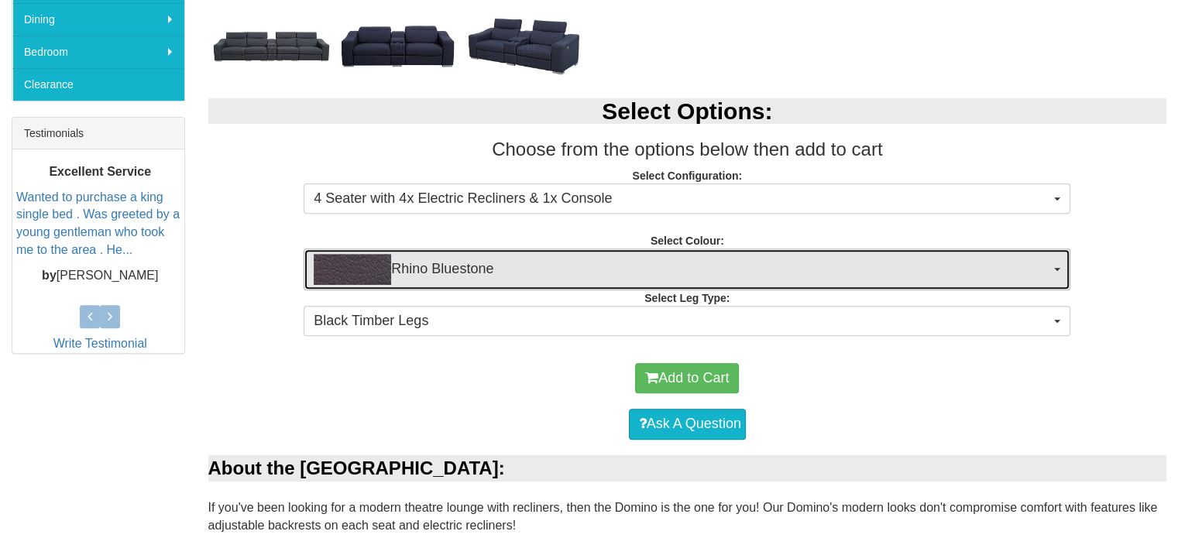
click at [468, 269] on span "Rhino Bluestone" at bounding box center [682, 269] width 736 height 31
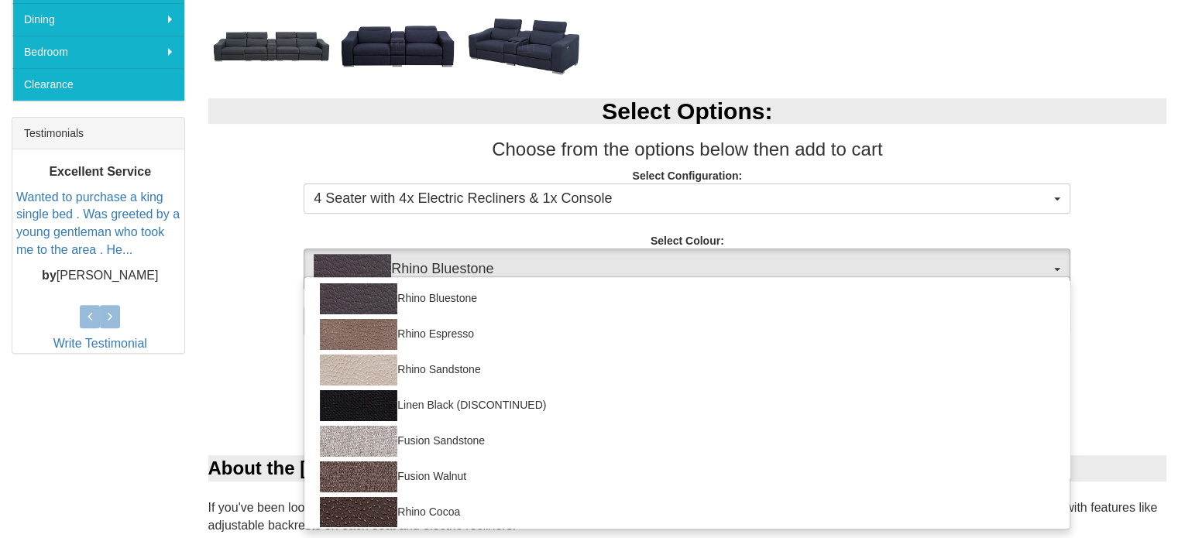
click at [247, 307] on div "Select Options: Choose from the options below then add to cart Select Configura…" at bounding box center [688, 215] width 982 height 264
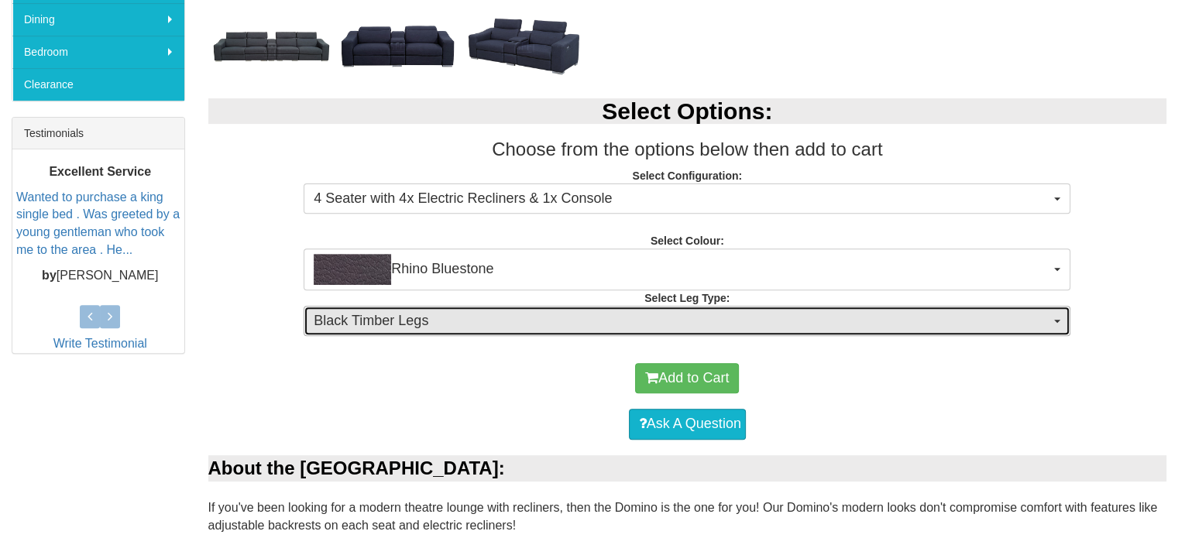
click at [400, 322] on span "Black Timber Legs" at bounding box center [682, 321] width 736 height 20
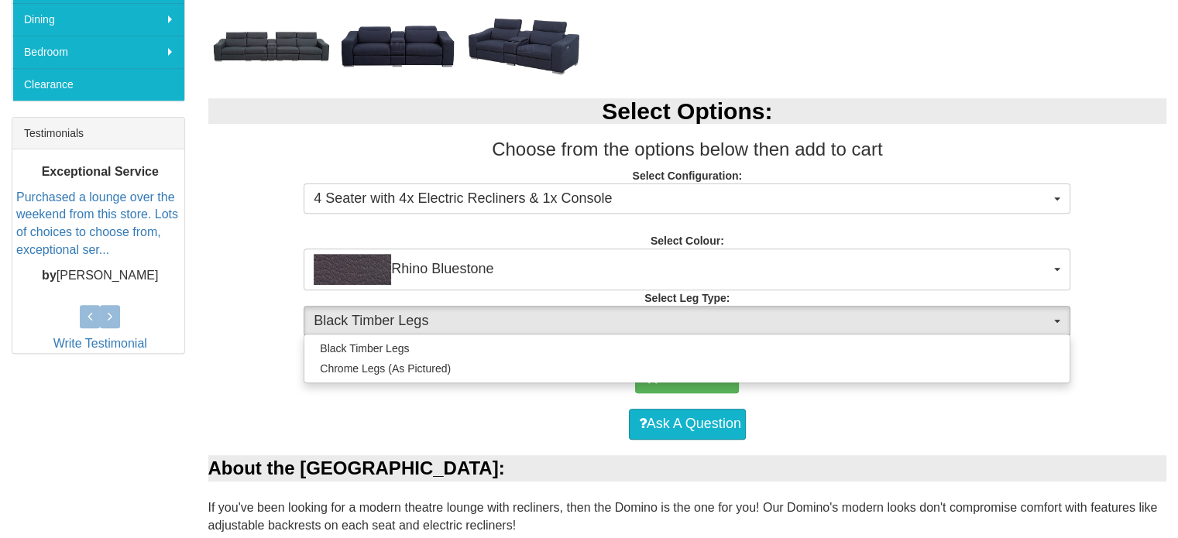
click at [245, 380] on div "Add to Cart" at bounding box center [687, 378] width 943 height 46
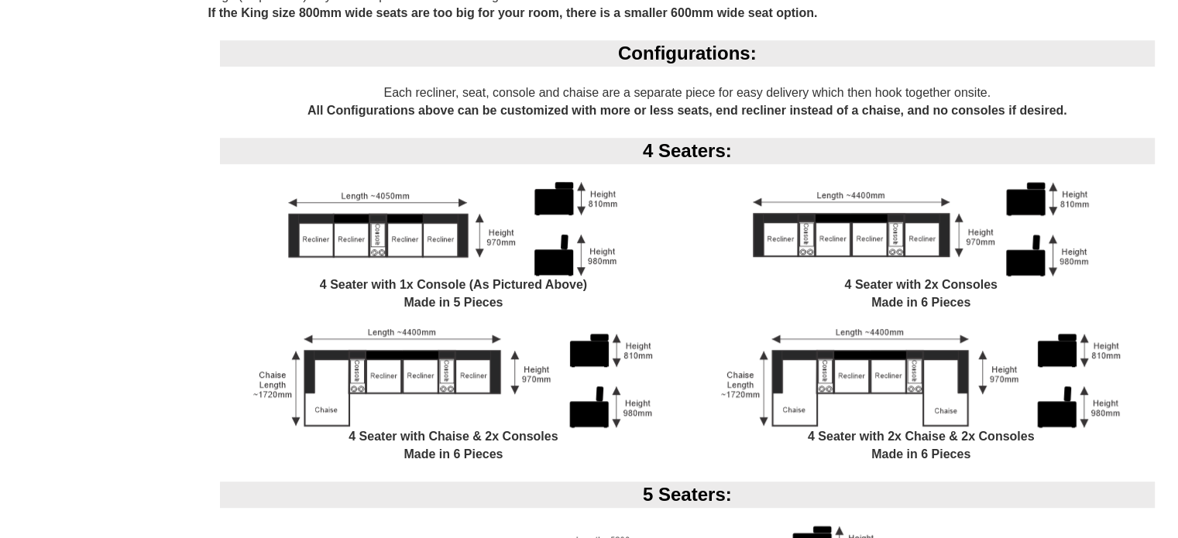
scroll to position [1184, 0]
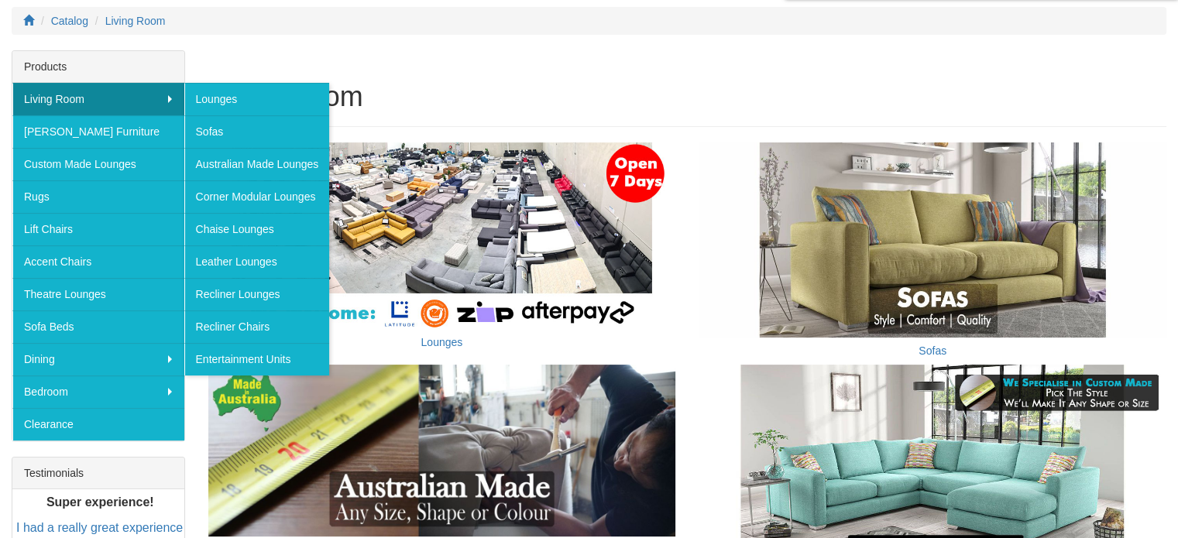
scroll to position [201, 0]
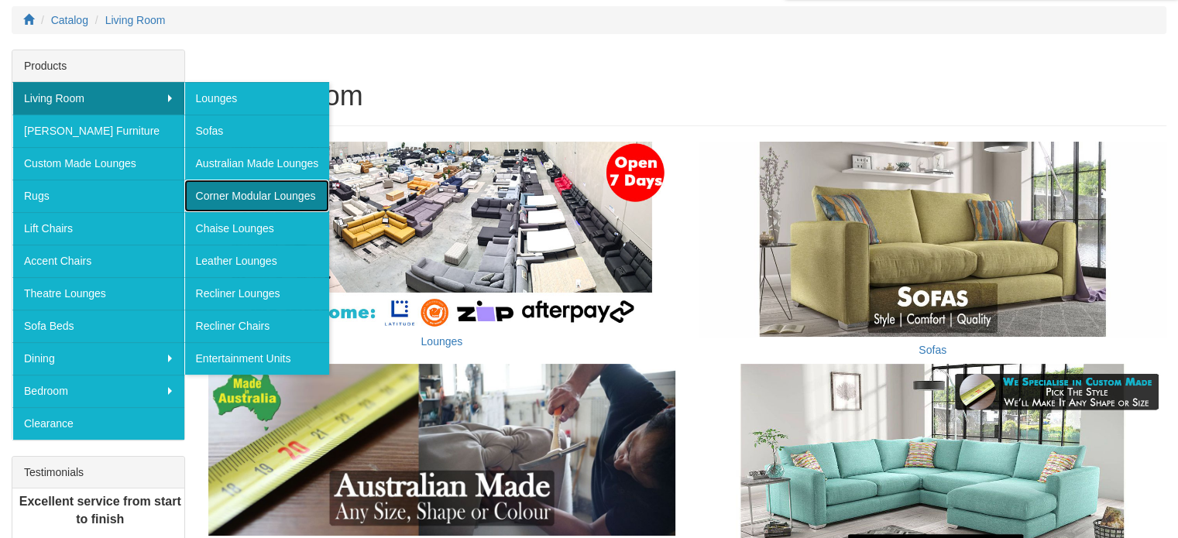
click at [227, 194] on link "Corner Modular Lounges" at bounding box center [257, 196] width 146 height 33
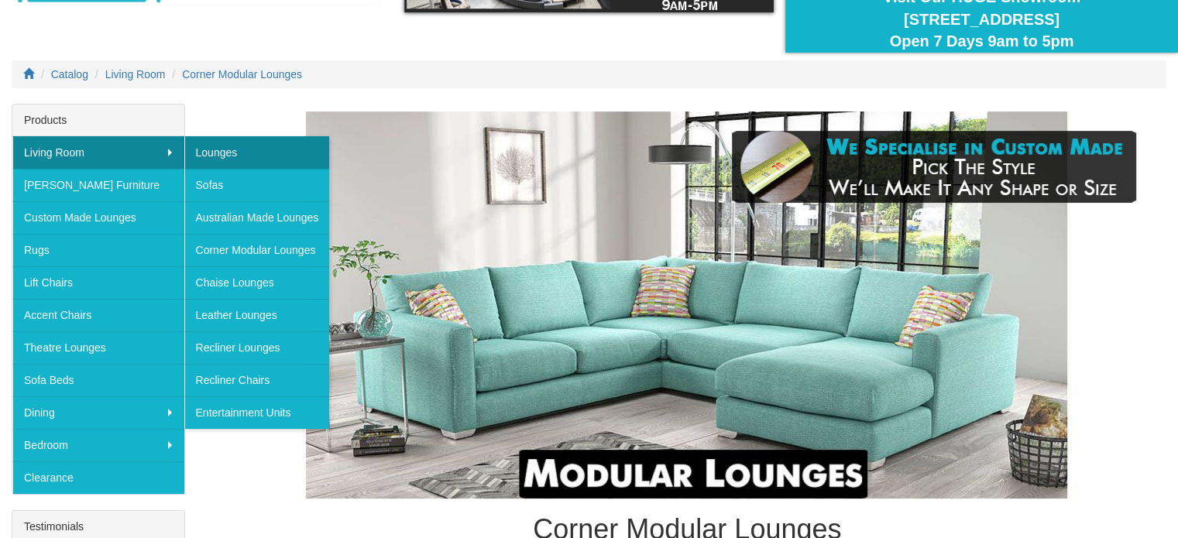
scroll to position [149, 0]
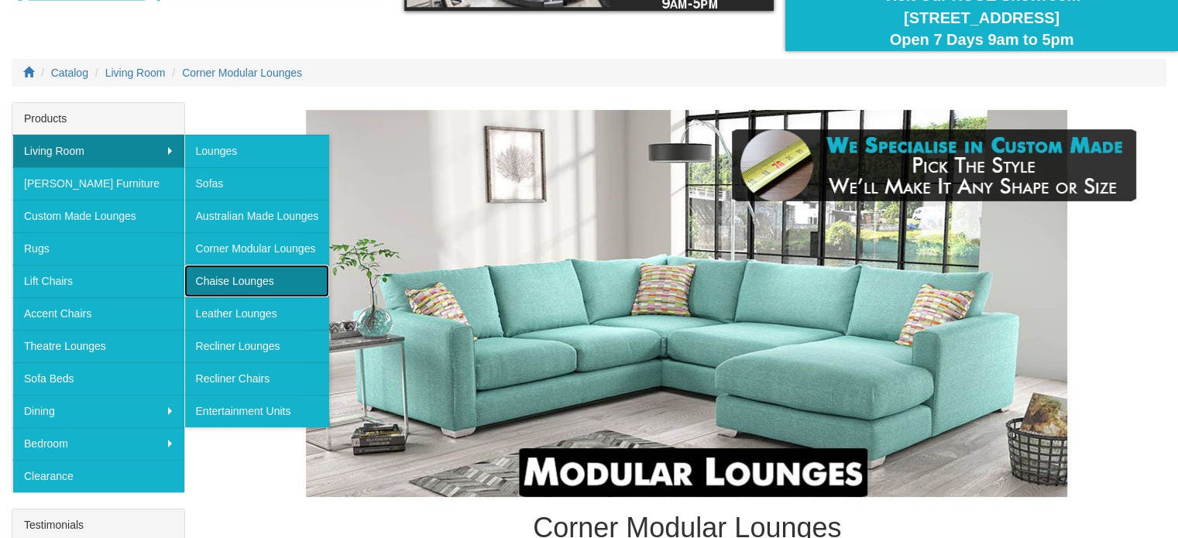
click at [232, 280] on link "Chaise Lounges" at bounding box center [257, 281] width 146 height 33
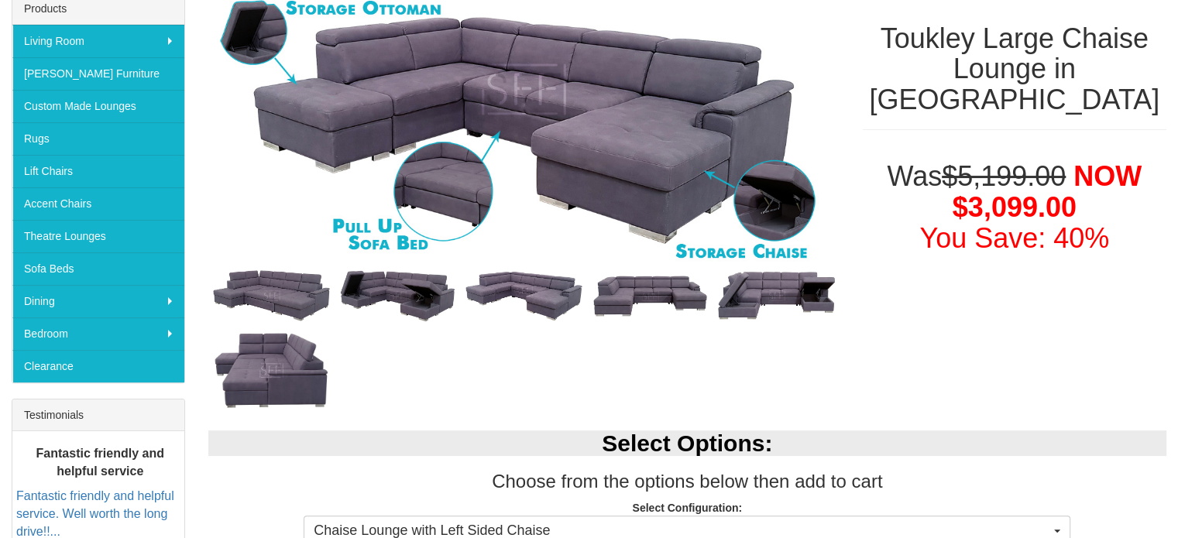
scroll to position [256, 0]
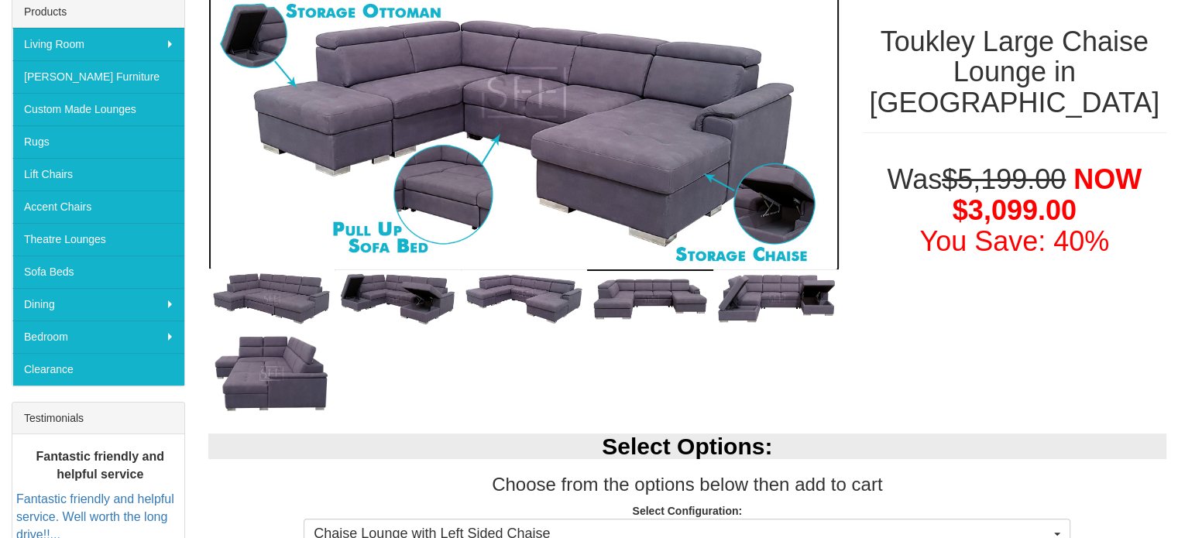
click at [427, 131] on img at bounding box center [523, 133] width 631 height 276
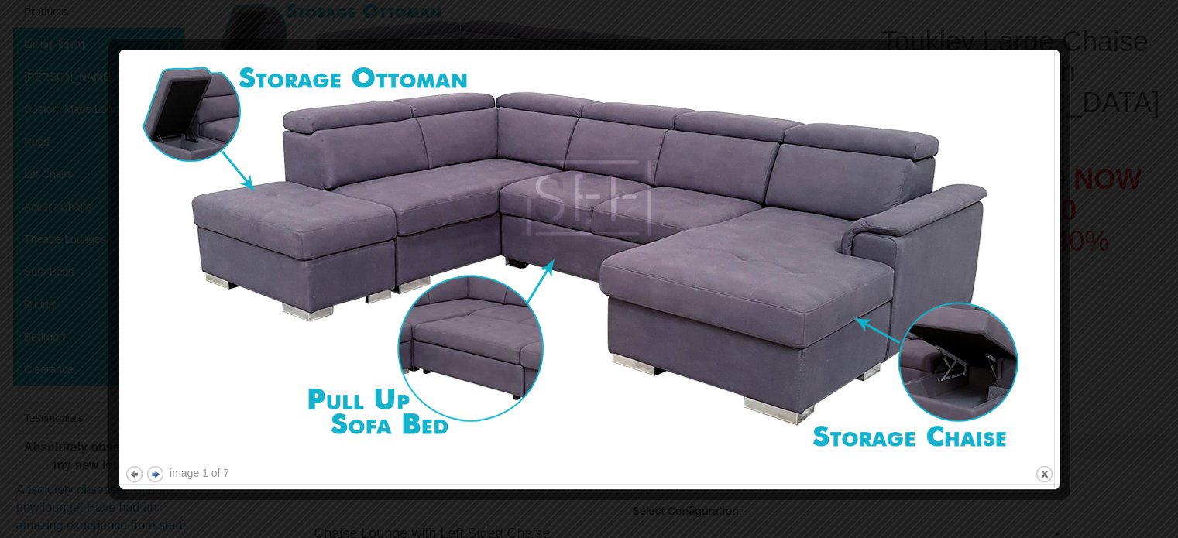
click at [156, 475] on button "next" at bounding box center [155, 474] width 19 height 19
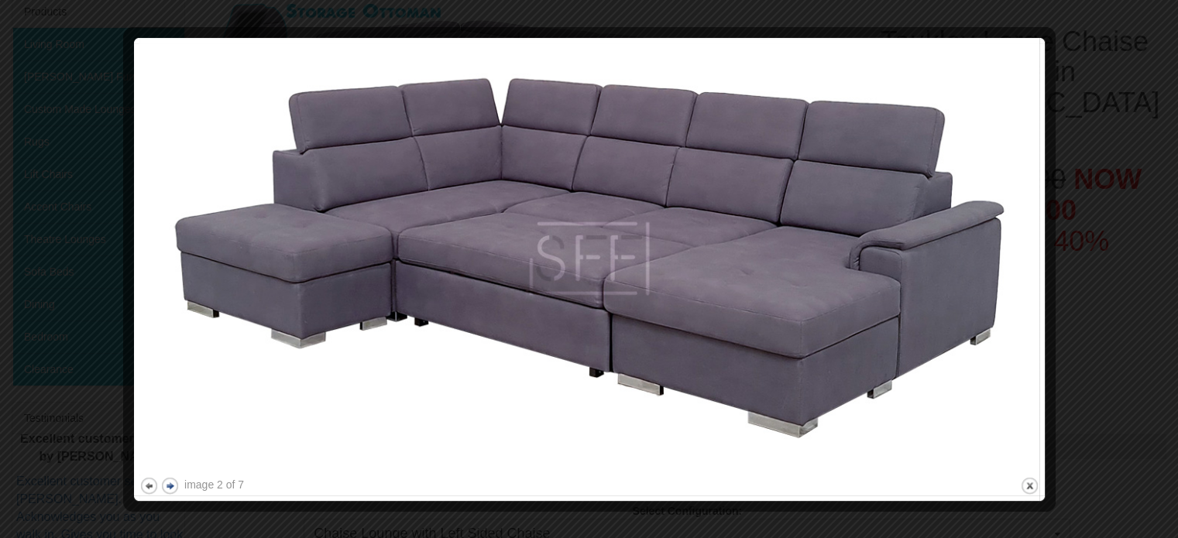
click at [170, 482] on button "next" at bounding box center [169, 485] width 19 height 19
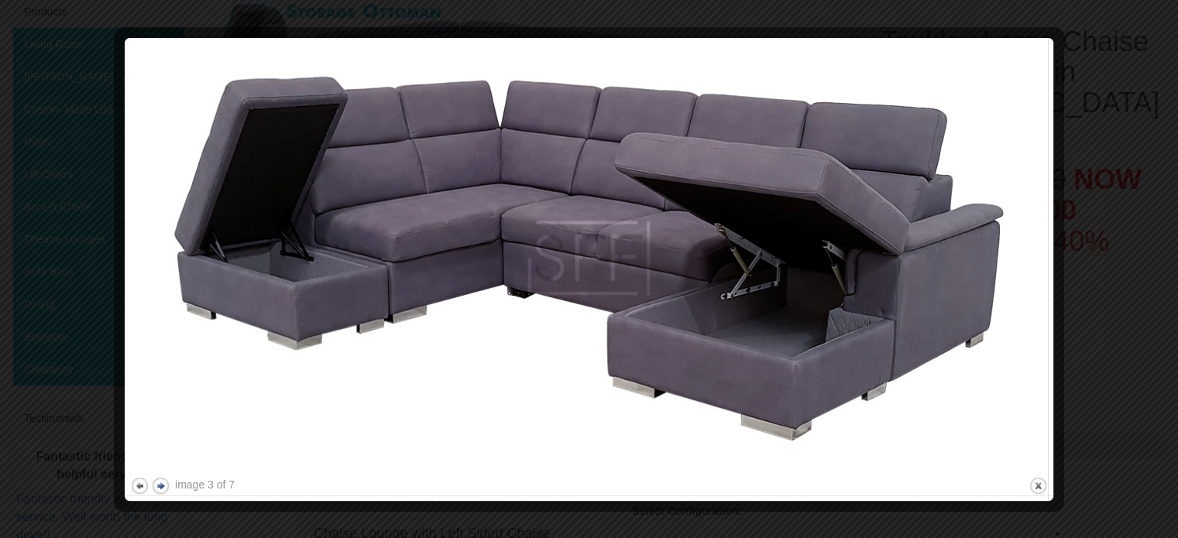
click at [162, 488] on button "next" at bounding box center [160, 485] width 19 height 19
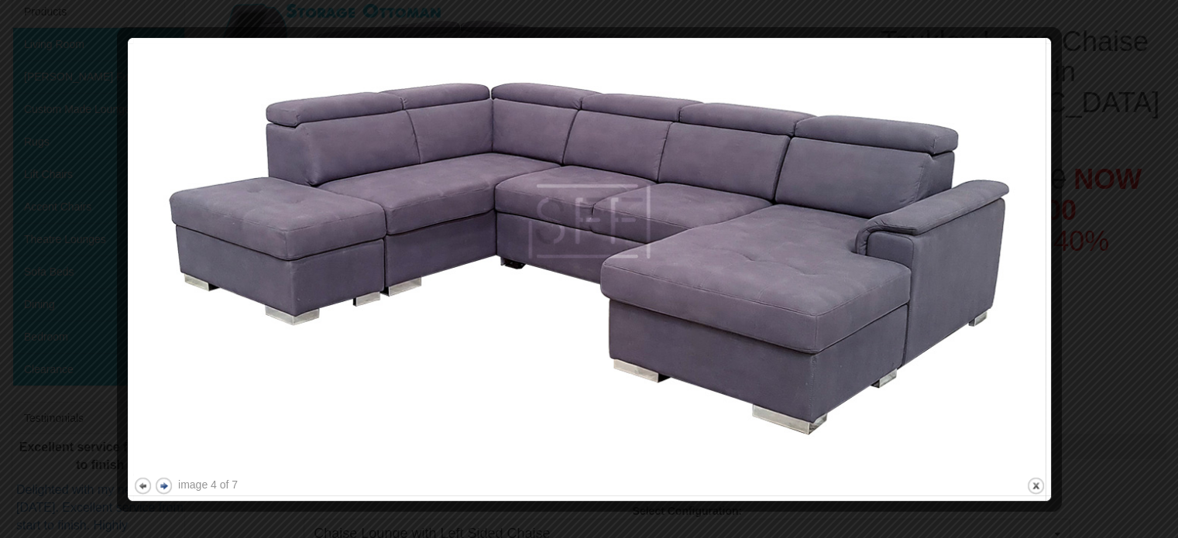
click at [166, 486] on button "next" at bounding box center [163, 485] width 19 height 19
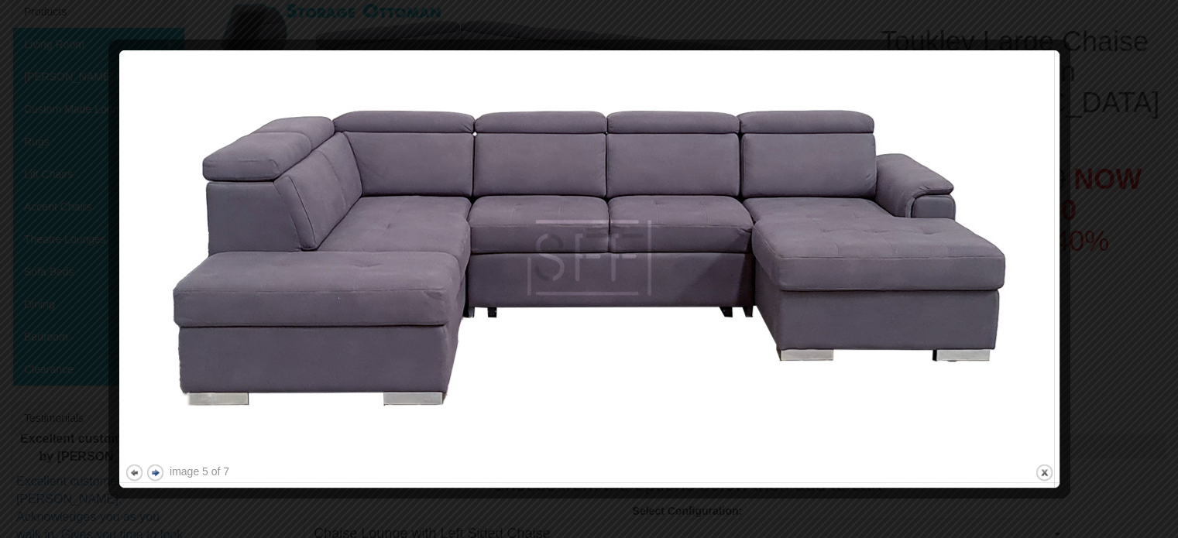
click at [158, 472] on button "next" at bounding box center [155, 472] width 19 height 19
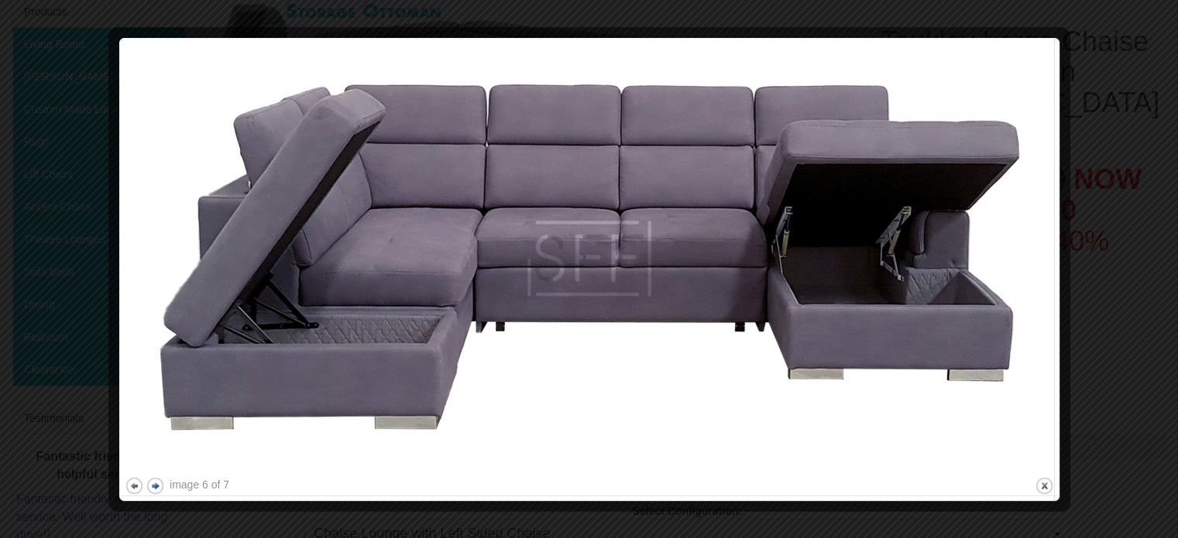
click at [155, 489] on button "next" at bounding box center [155, 485] width 19 height 19
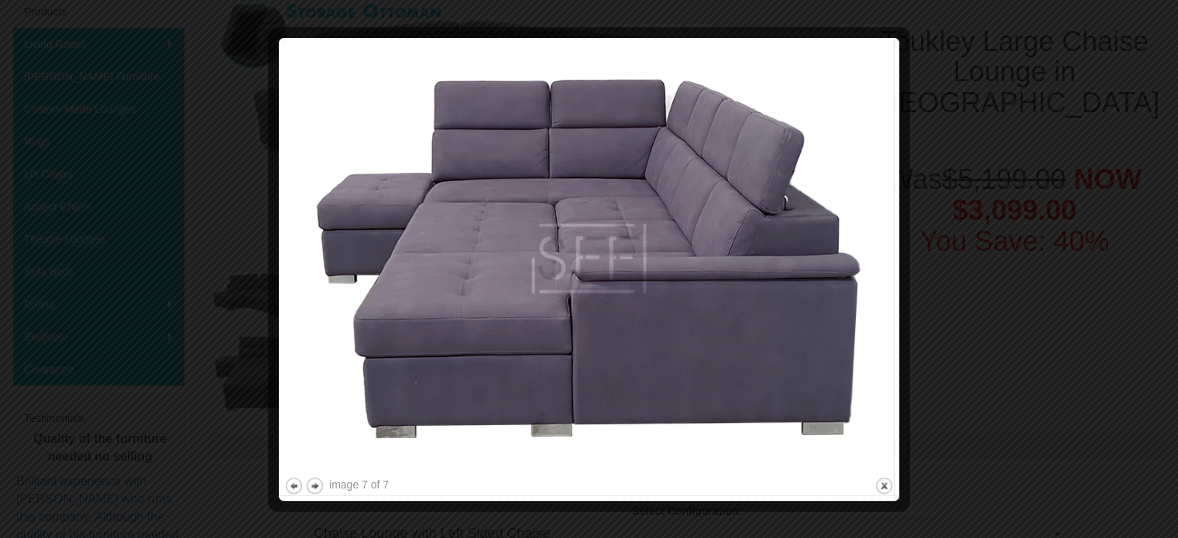
click at [951, 243] on div at bounding box center [589, 269] width 1178 height 538
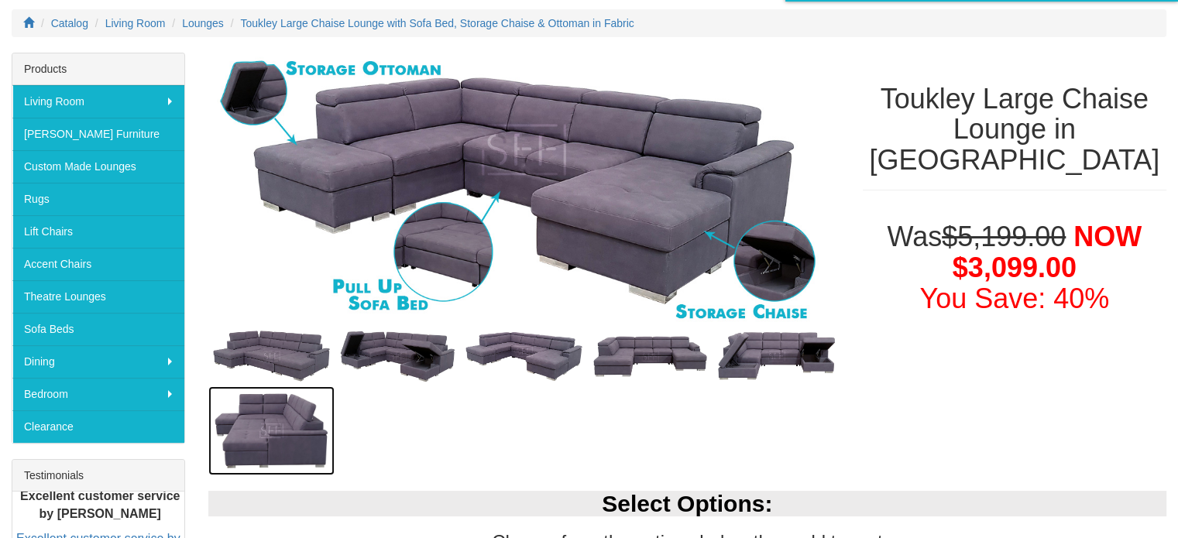
scroll to position [197, 0]
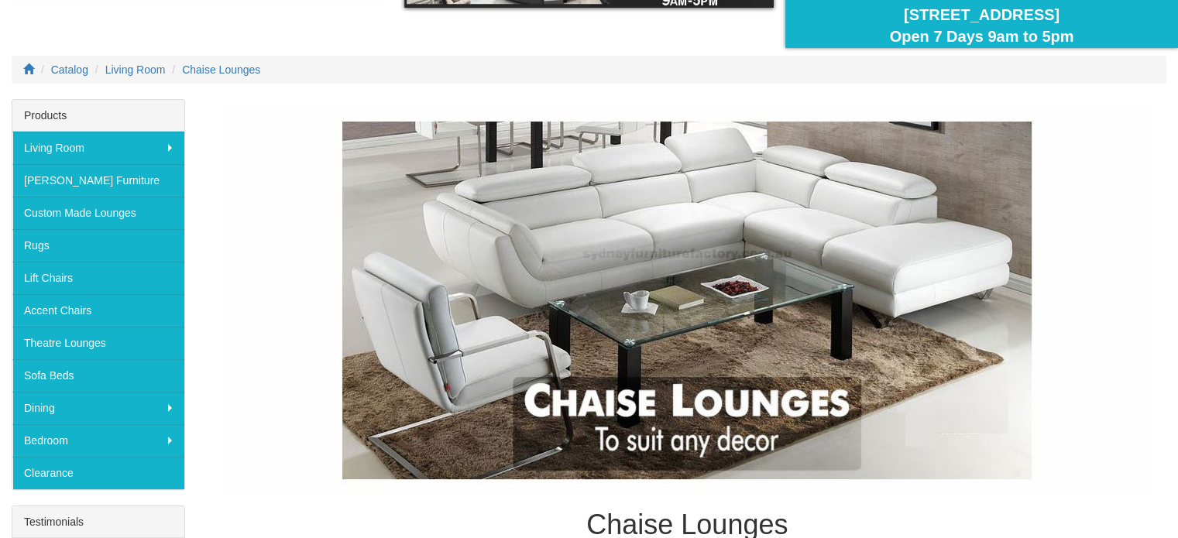
scroll to position [146, 0]
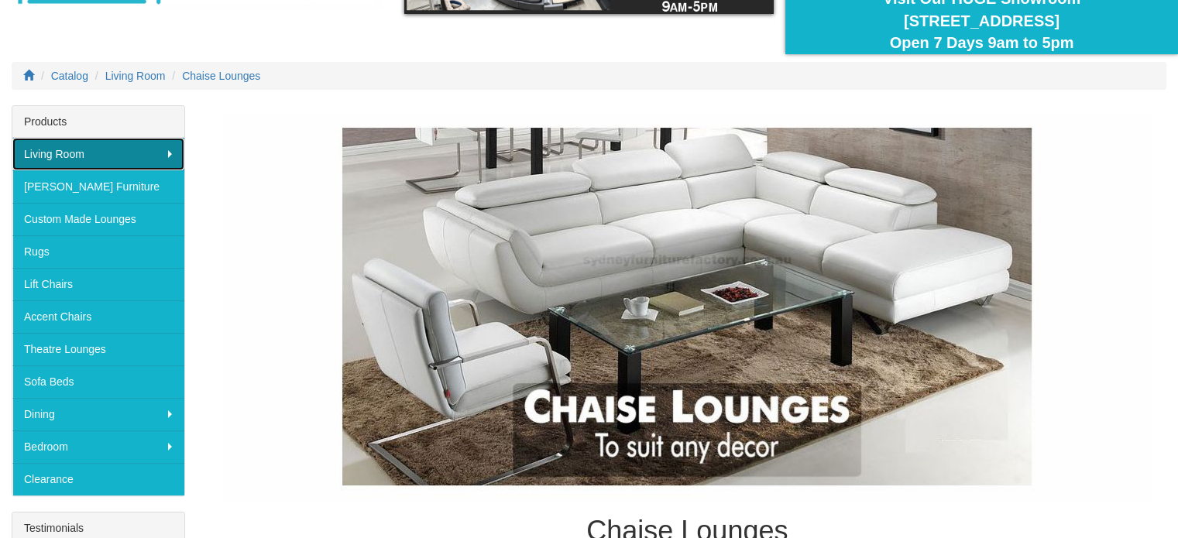
click at [132, 147] on link "Living Room" at bounding box center [98, 154] width 172 height 33
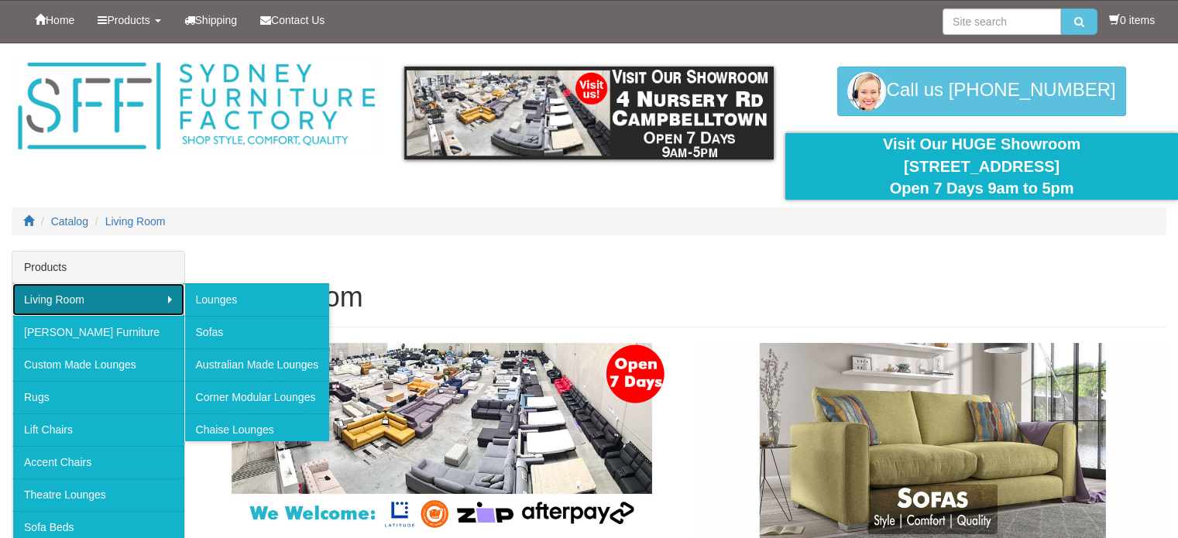
click at [87, 294] on link "Living Room" at bounding box center [98, 299] width 172 height 33
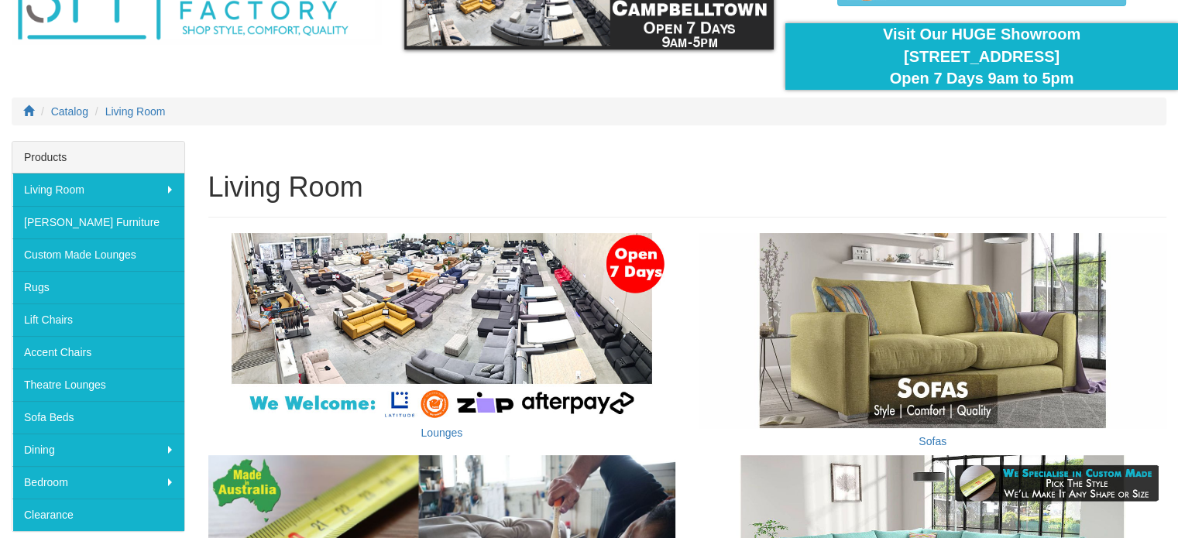
scroll to position [115, 0]
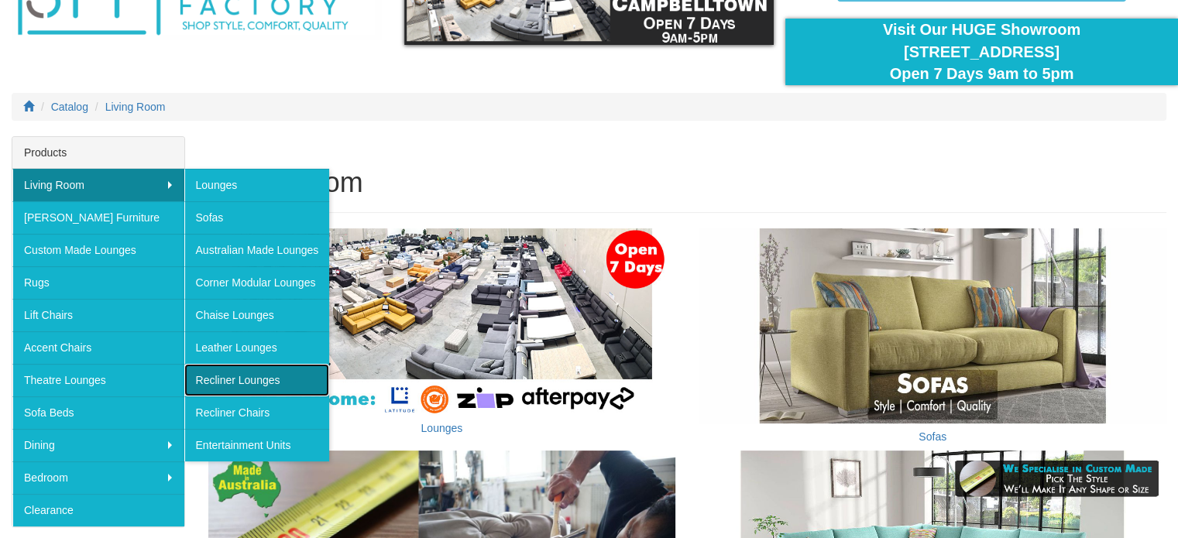
click at [228, 377] on link "Recliner Lounges" at bounding box center [257, 380] width 146 height 33
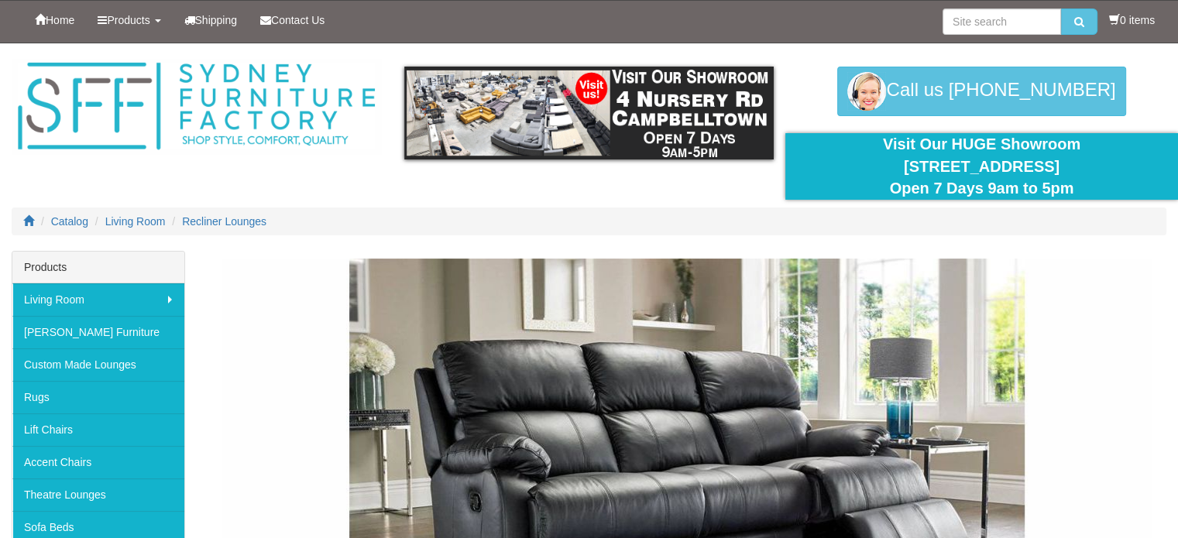
scroll to position [87, 0]
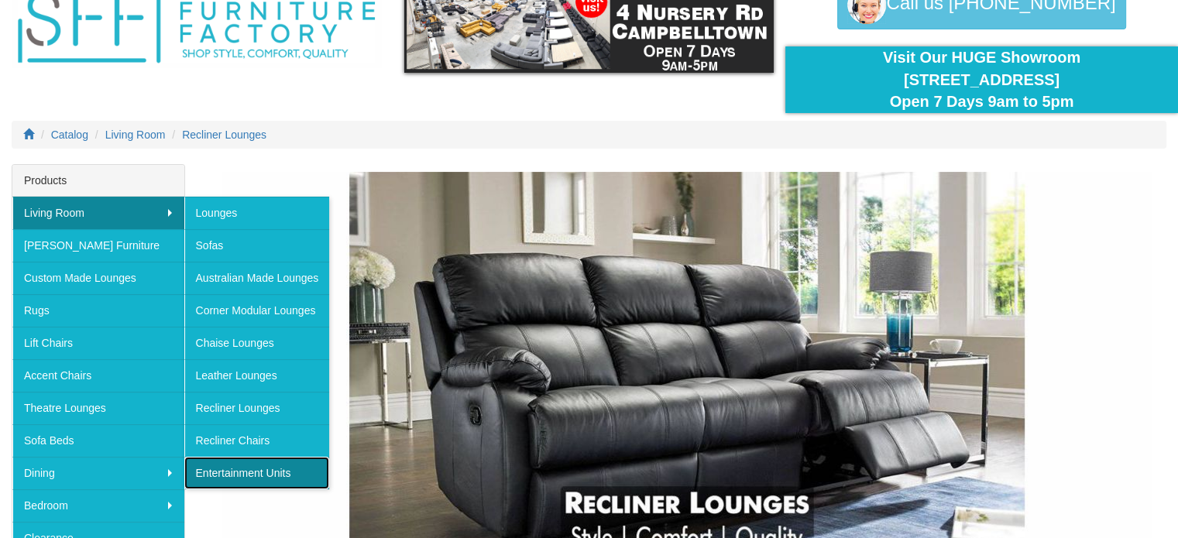
click at [232, 475] on link "Entertainment Units" at bounding box center [257, 473] width 146 height 33
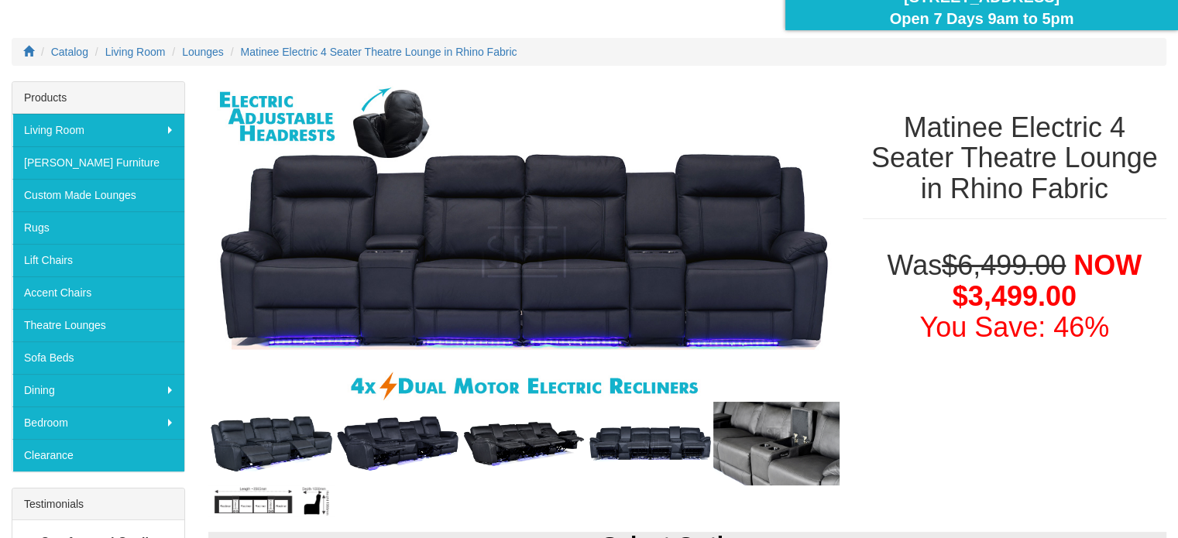
scroll to position [170, 0]
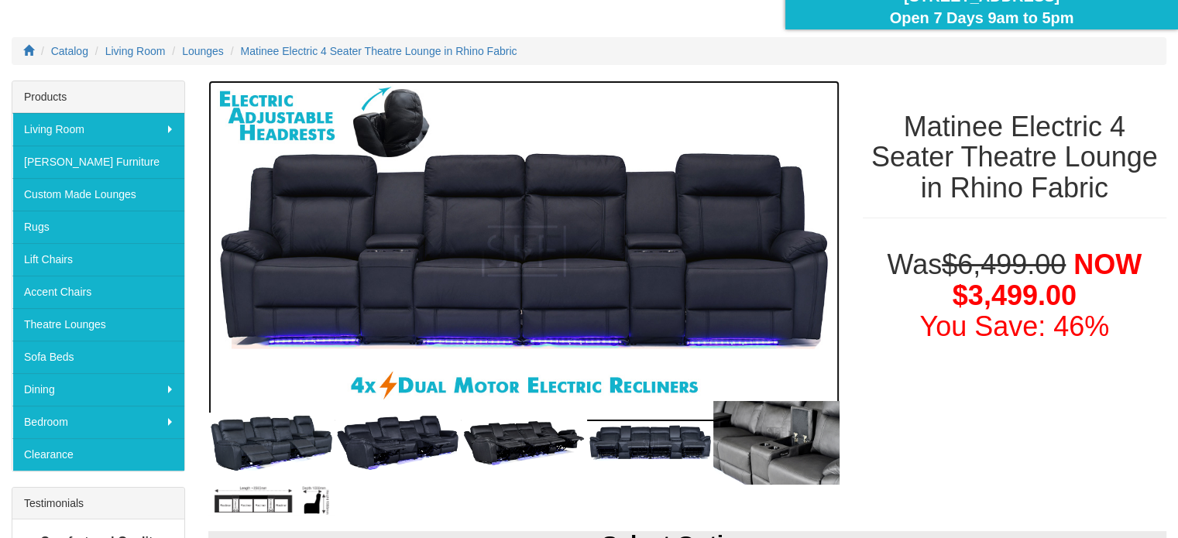
click at [426, 269] on img at bounding box center [523, 251] width 631 height 341
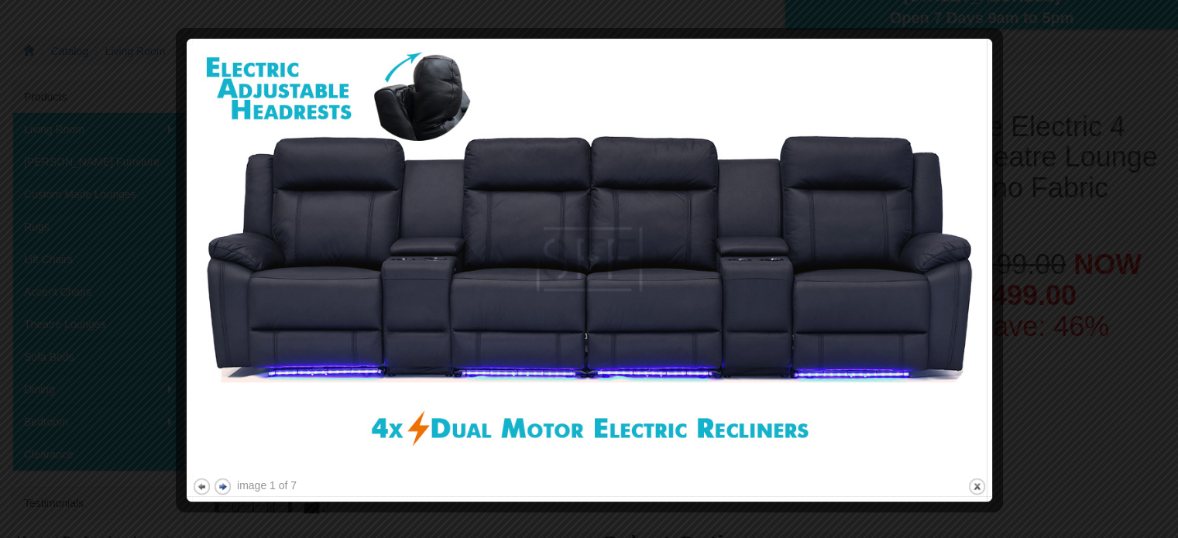
click at [224, 486] on button "next" at bounding box center [222, 486] width 19 height 19
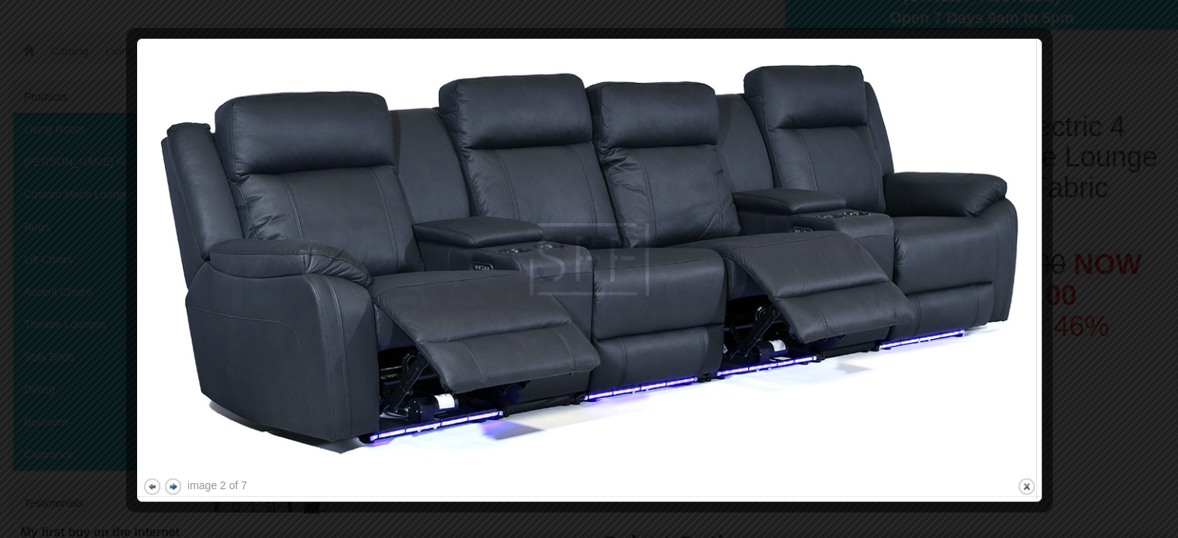
click at [170, 486] on button "next" at bounding box center [172, 486] width 19 height 19
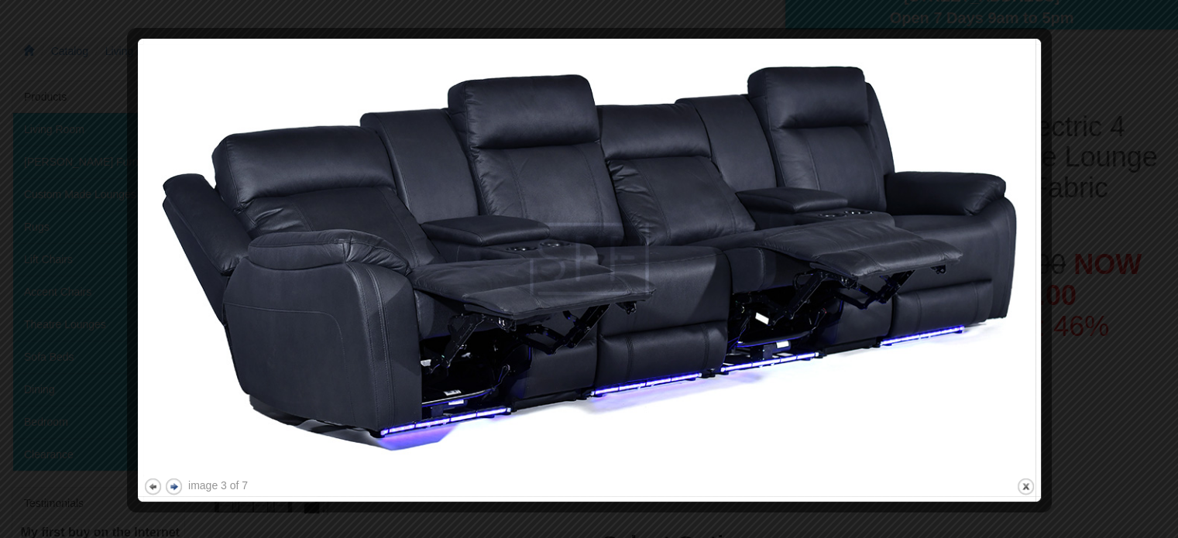
click at [173, 487] on button "next" at bounding box center [173, 486] width 19 height 19
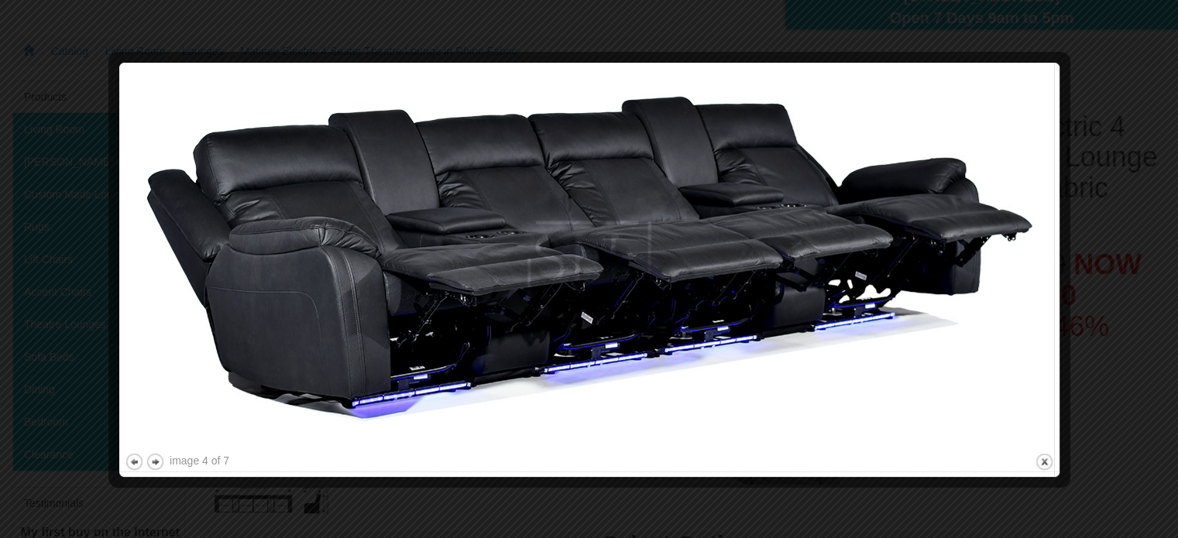
click at [1116, 300] on div at bounding box center [589, 269] width 1178 height 538
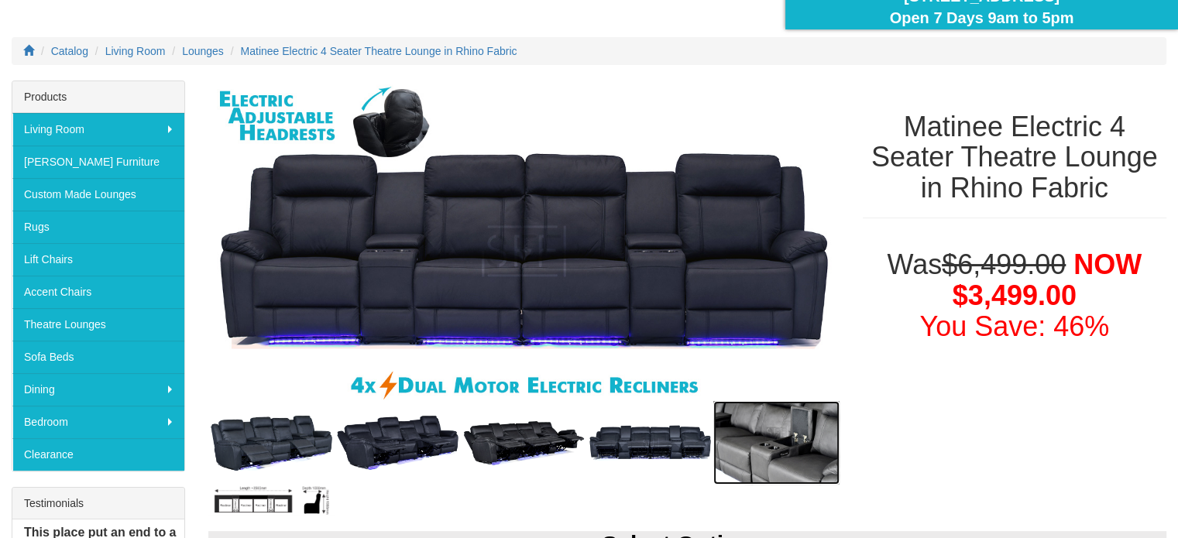
click at [743, 456] on img at bounding box center [776, 443] width 126 height 84
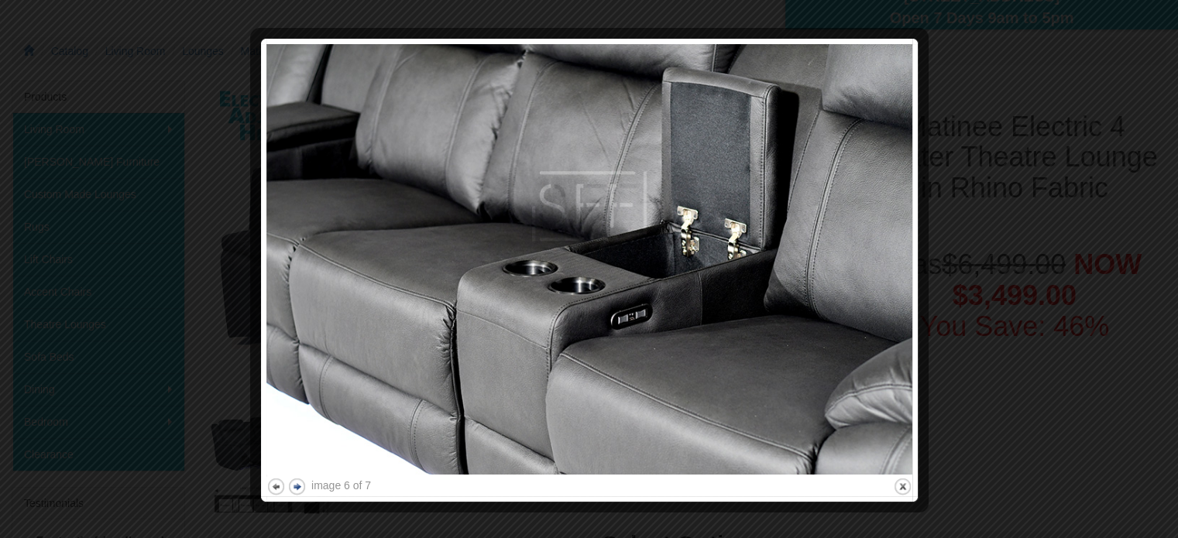
click at [294, 480] on button "next" at bounding box center [296, 486] width 19 height 19
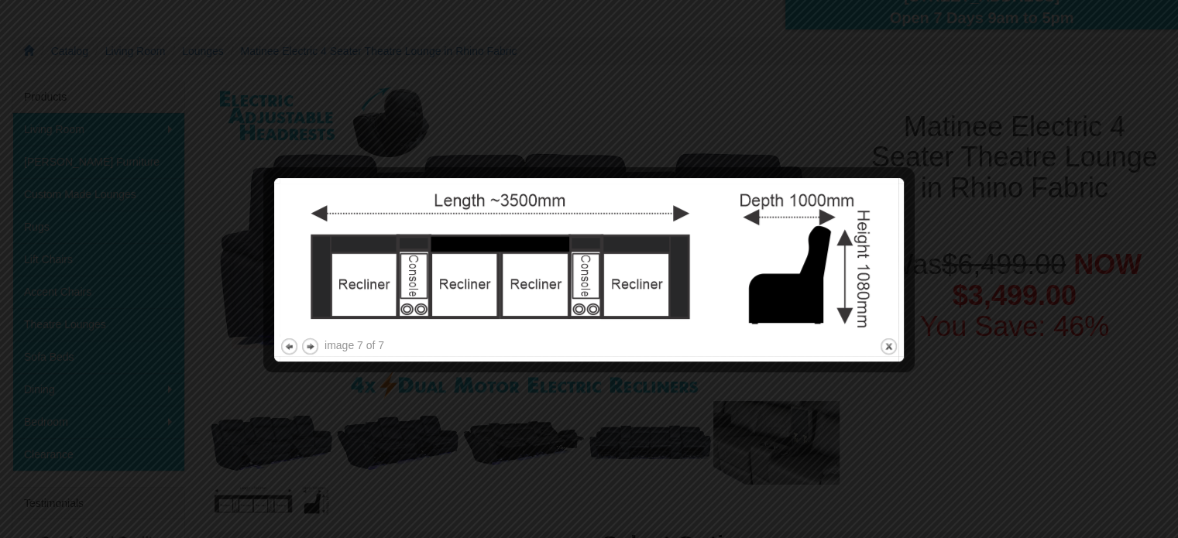
click at [952, 361] on div at bounding box center [589, 269] width 1178 height 538
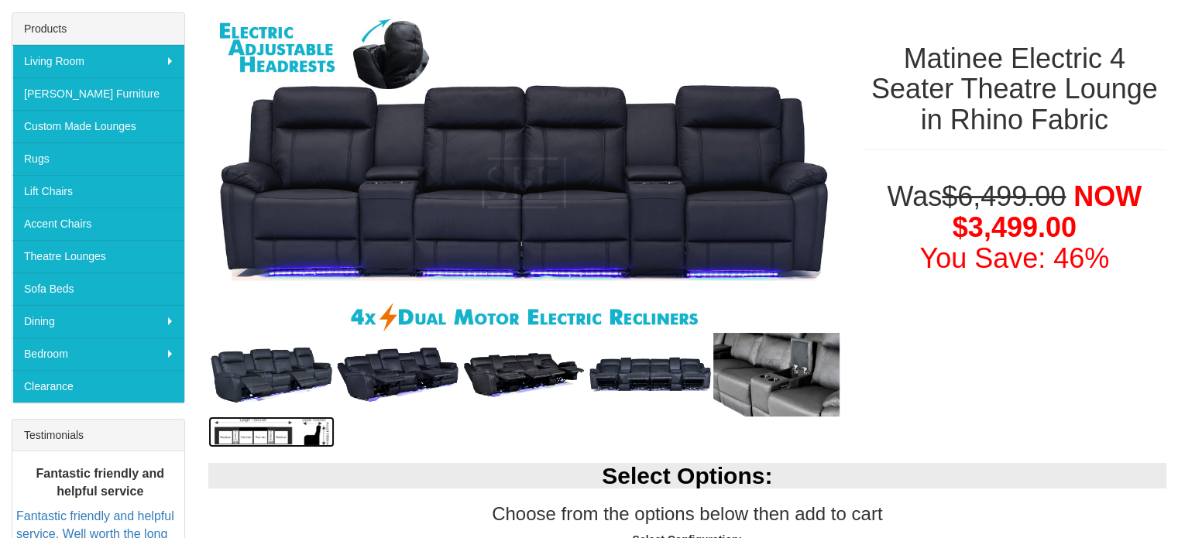
scroll to position [223, 0]
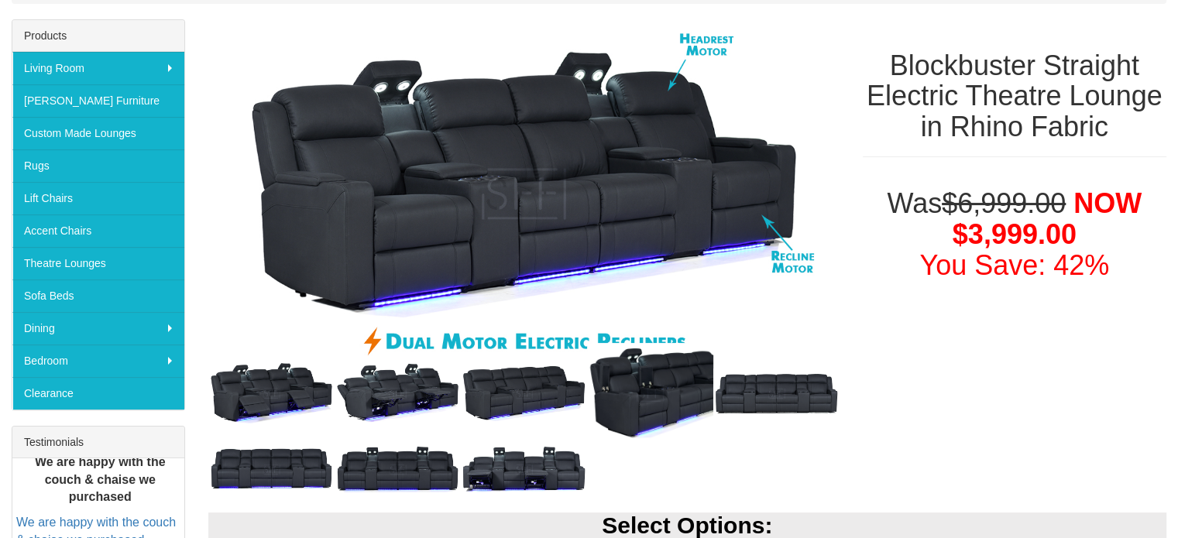
scroll to position [232, 0]
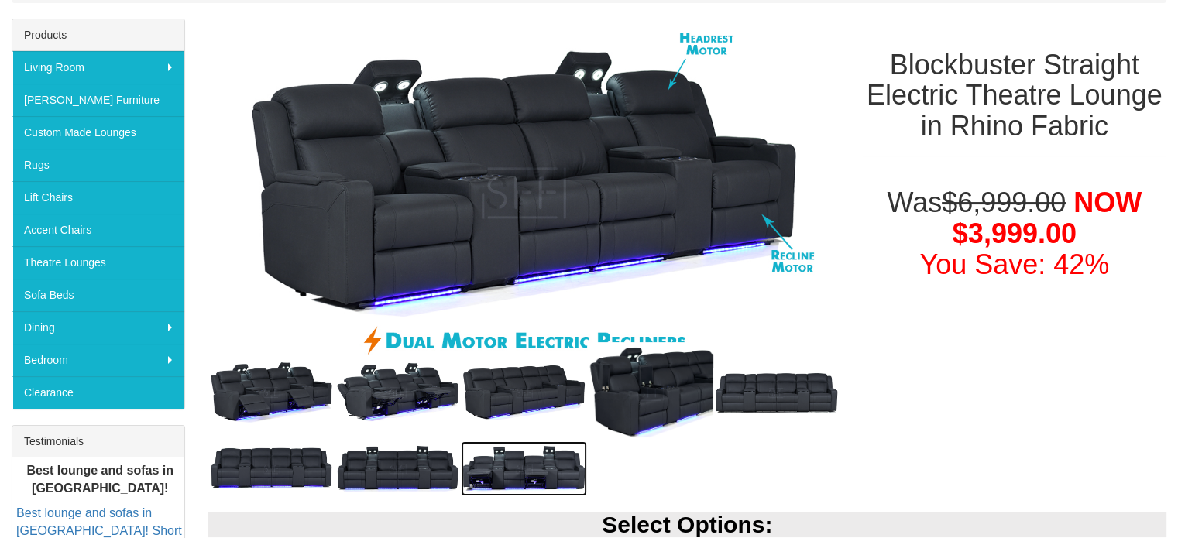
click at [530, 457] on img at bounding box center [524, 468] width 126 height 55
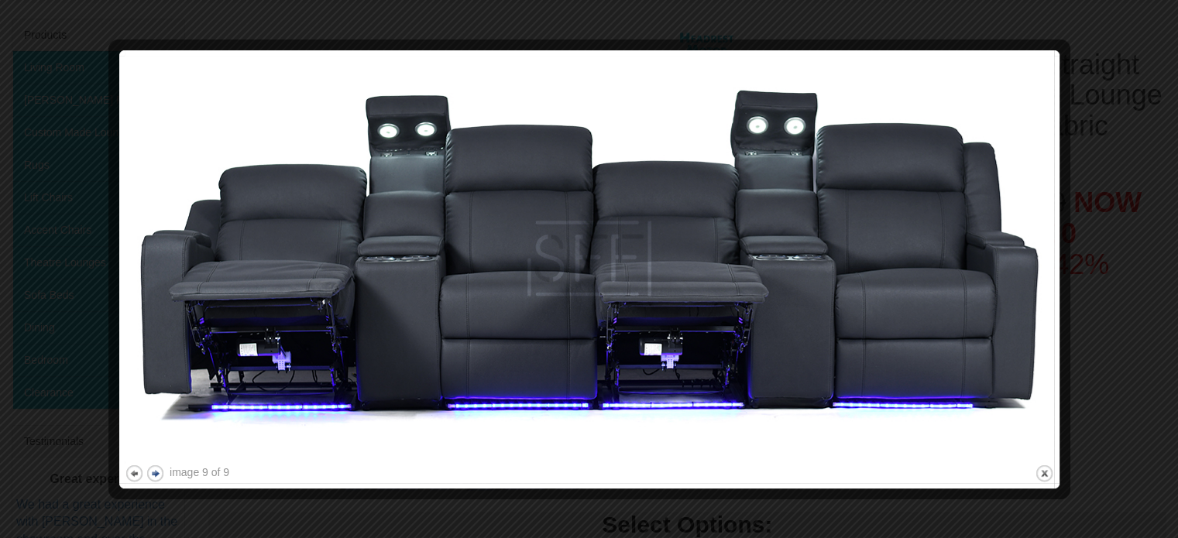
click at [149, 475] on button "next" at bounding box center [155, 473] width 19 height 19
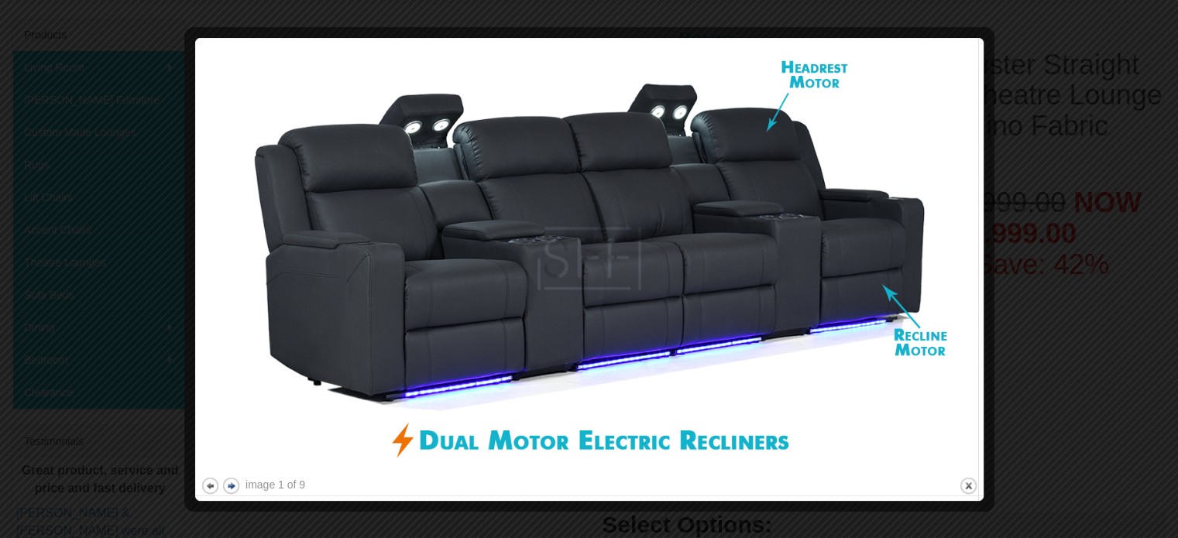
click at [230, 482] on button "next" at bounding box center [230, 485] width 19 height 19
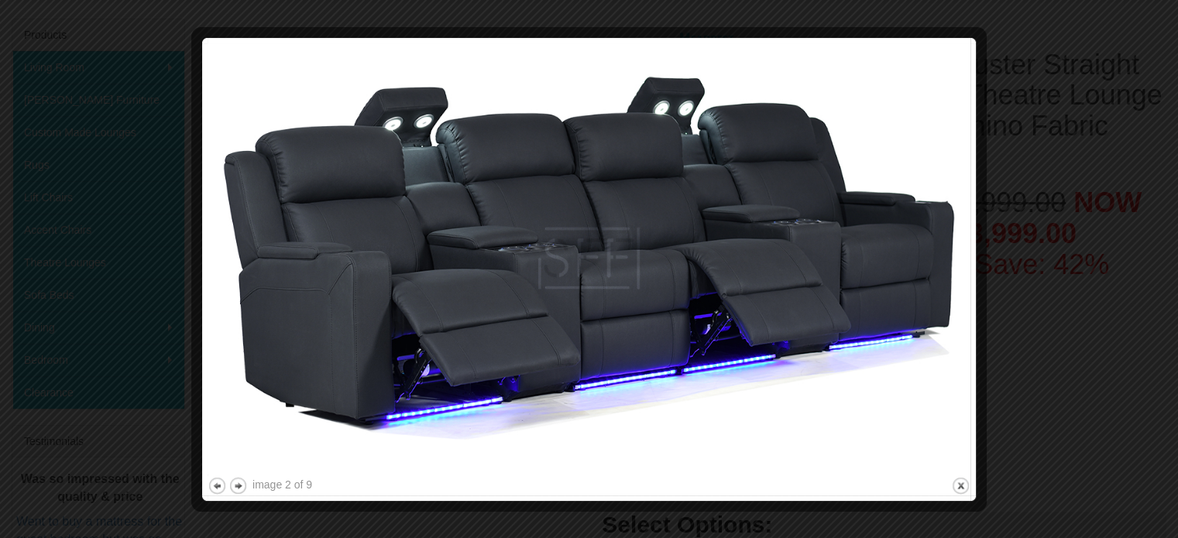
click at [1128, 374] on div at bounding box center [589, 269] width 1178 height 538
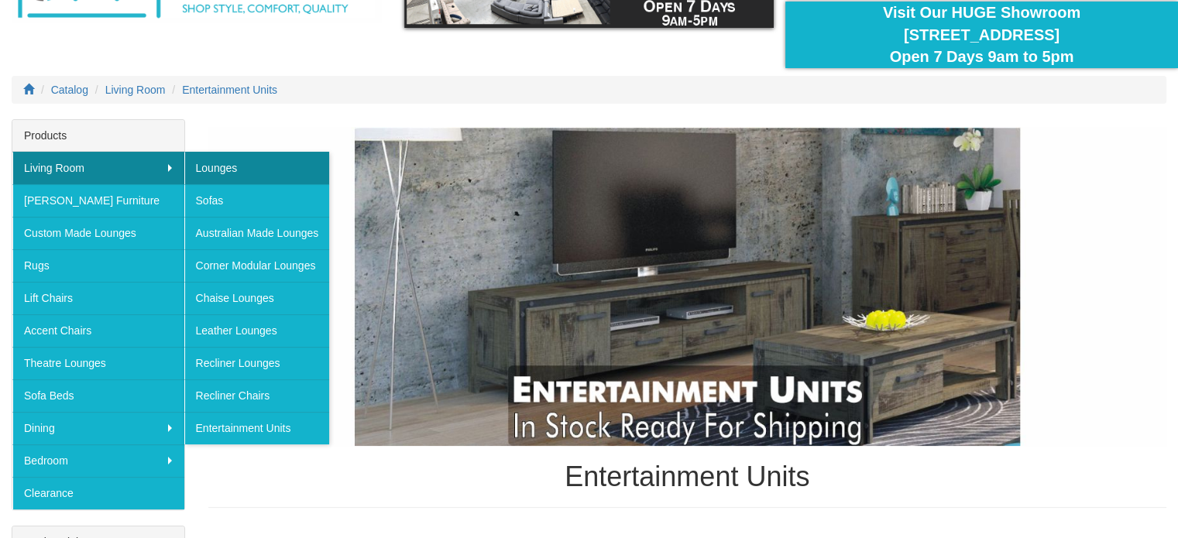
scroll to position [139, 0]
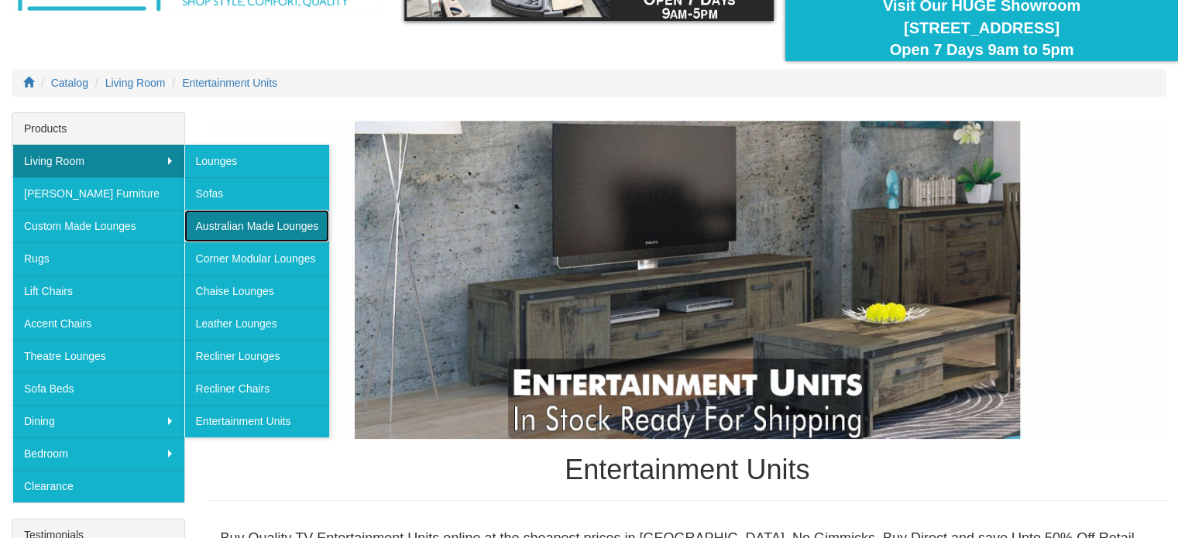
click at [204, 235] on link "Australian Made Lounges" at bounding box center [257, 226] width 146 height 33
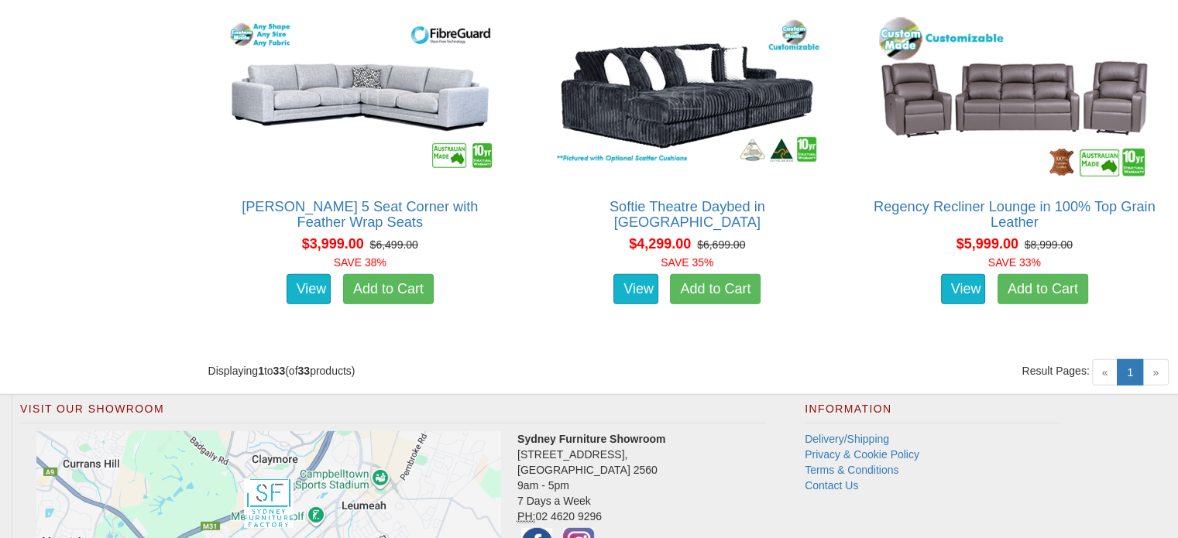
scroll to position [4375, 0]
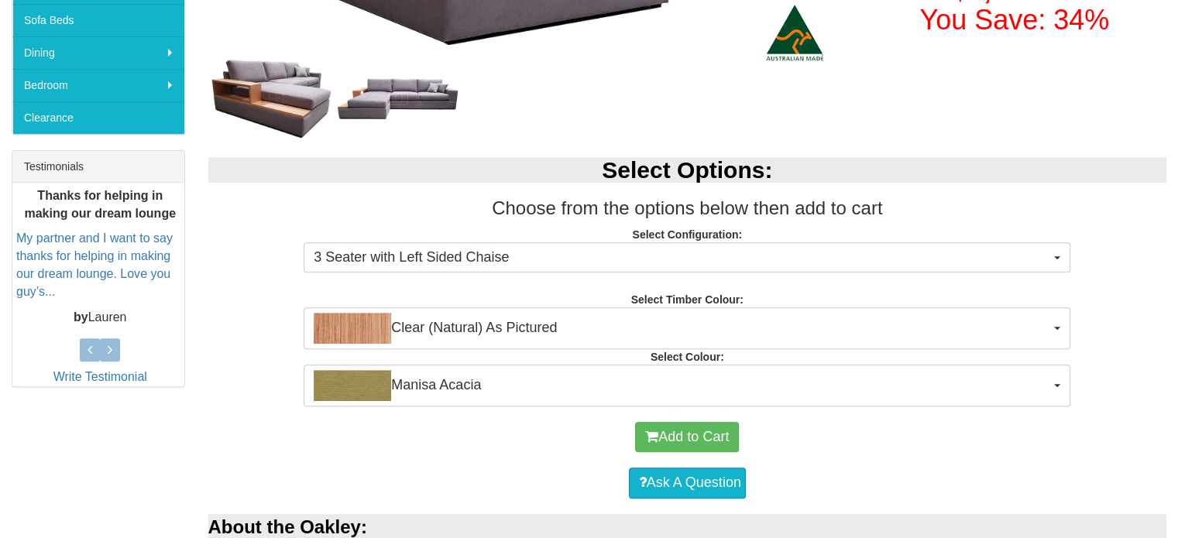
scroll to position [508, 0]
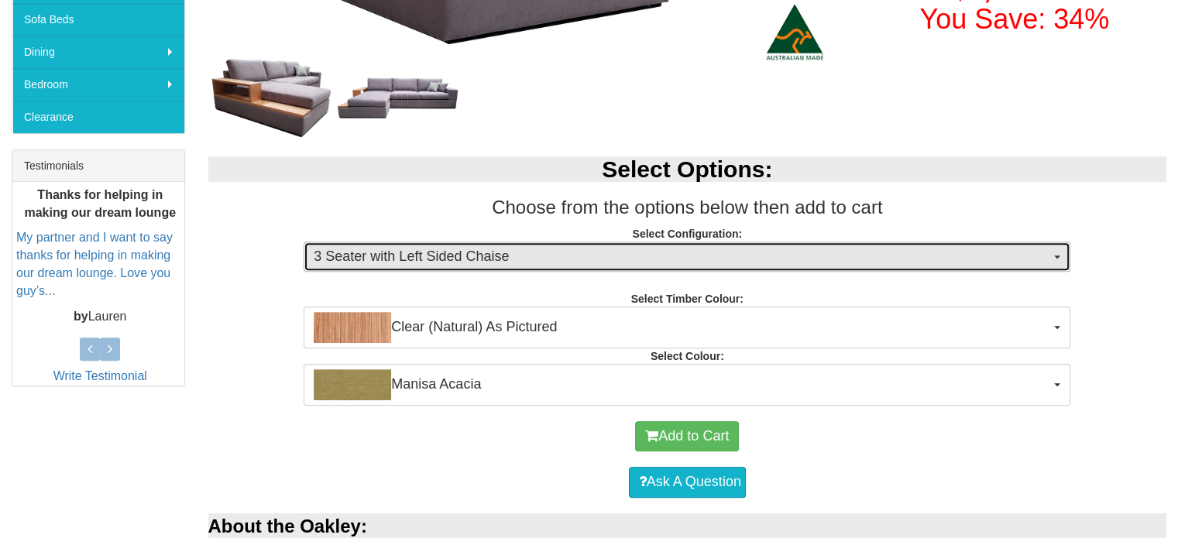
click at [522, 257] on span "3 Seater with Left Sided Chaise" at bounding box center [682, 257] width 736 height 20
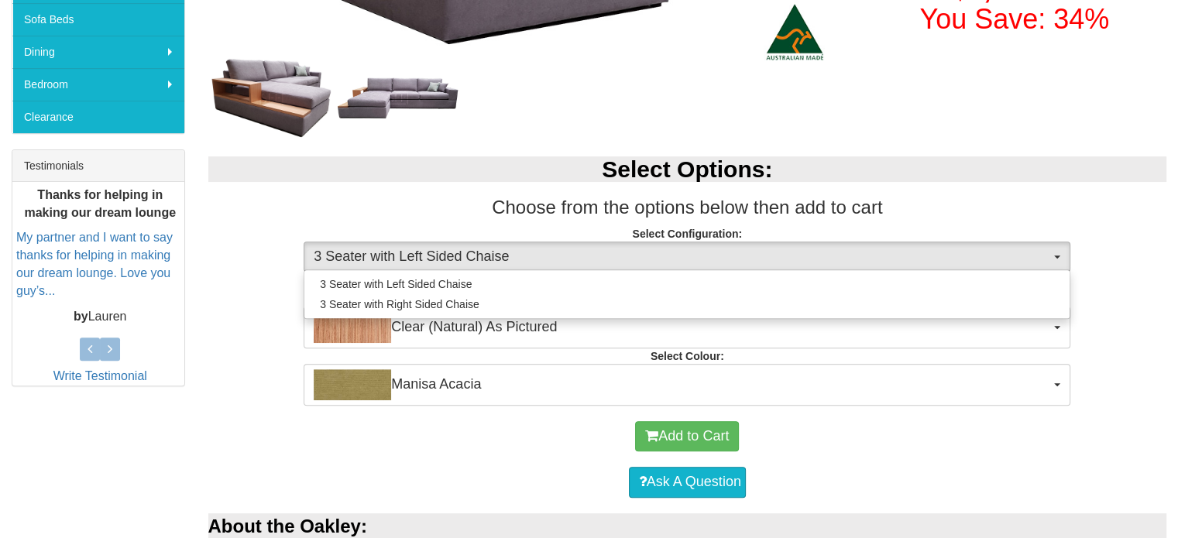
click at [269, 308] on div "Select Options: Choose from the options below then add to cart Select Configura…" at bounding box center [688, 273] width 982 height 264
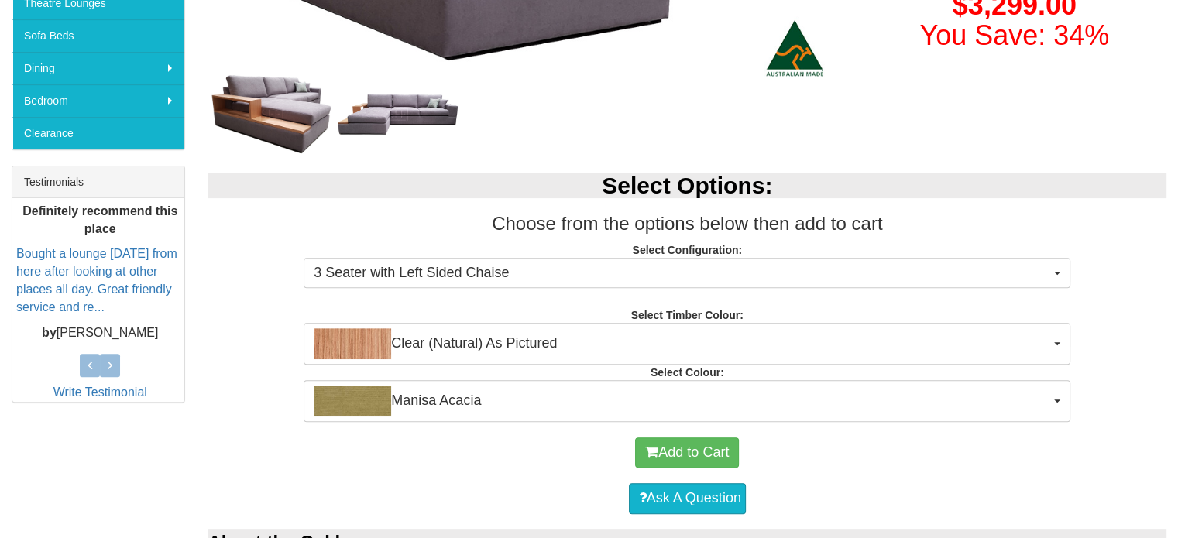
scroll to position [492, 0]
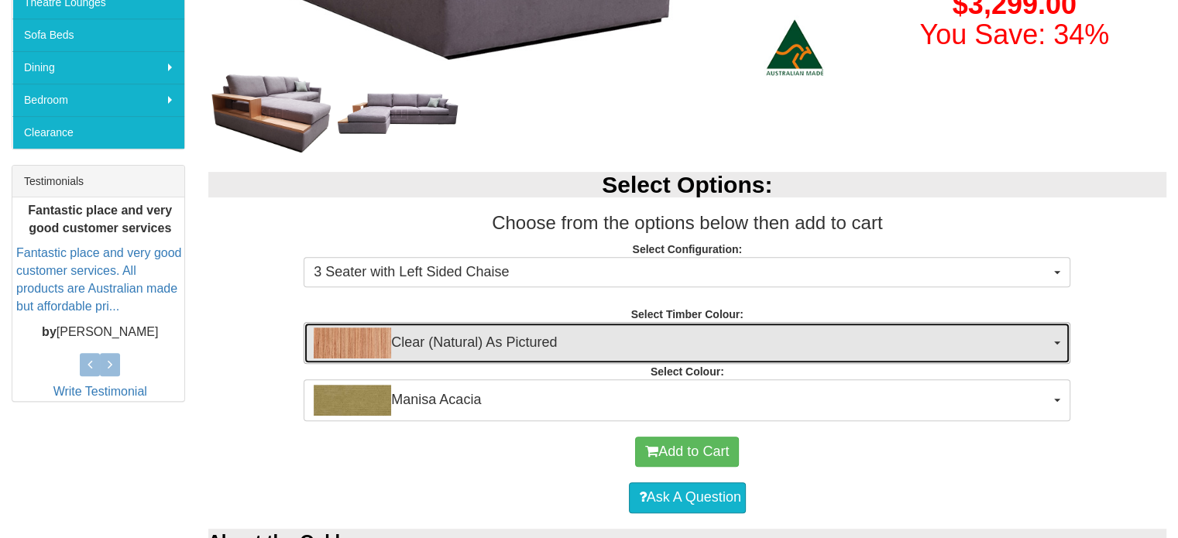
click at [551, 350] on span "Clear (Natural) As Pictured" at bounding box center [682, 343] width 736 height 31
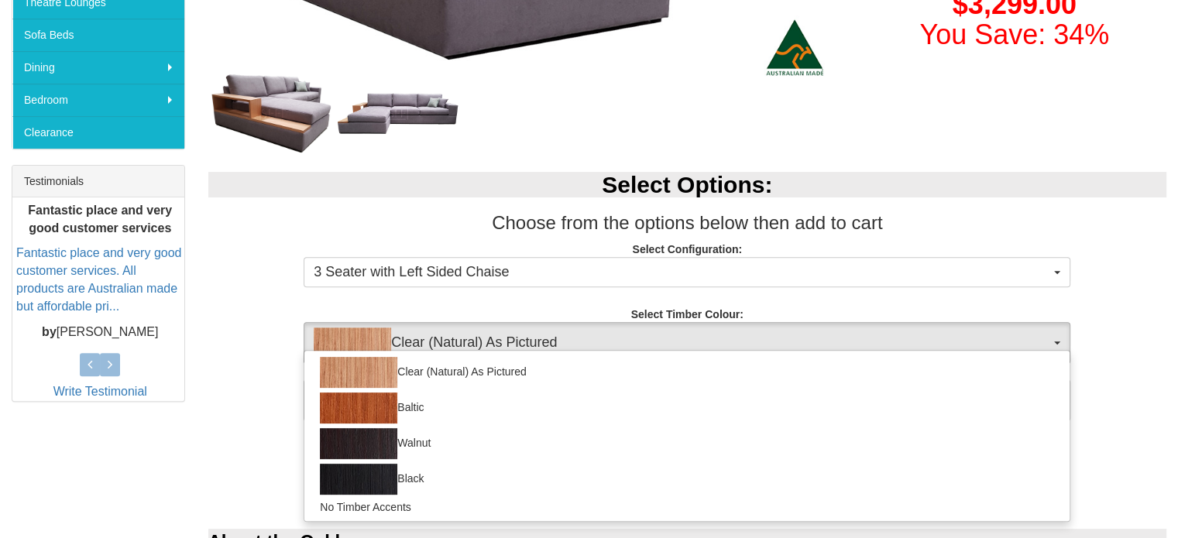
click at [1113, 339] on div "Select Options: Choose from the options below then add to cart Select Configura…" at bounding box center [688, 288] width 982 height 264
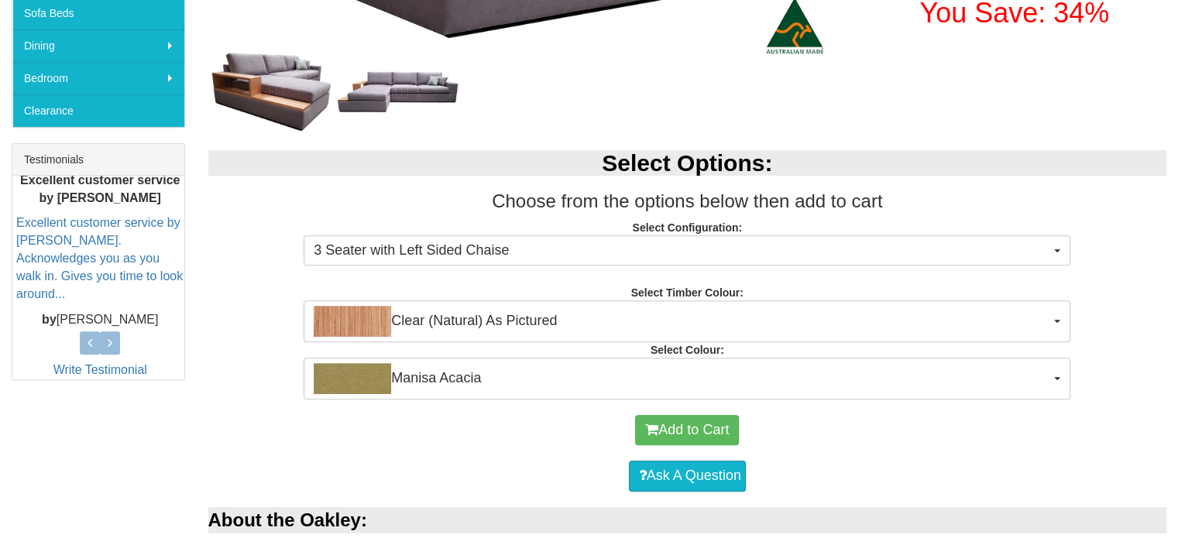
scroll to position [496, 0]
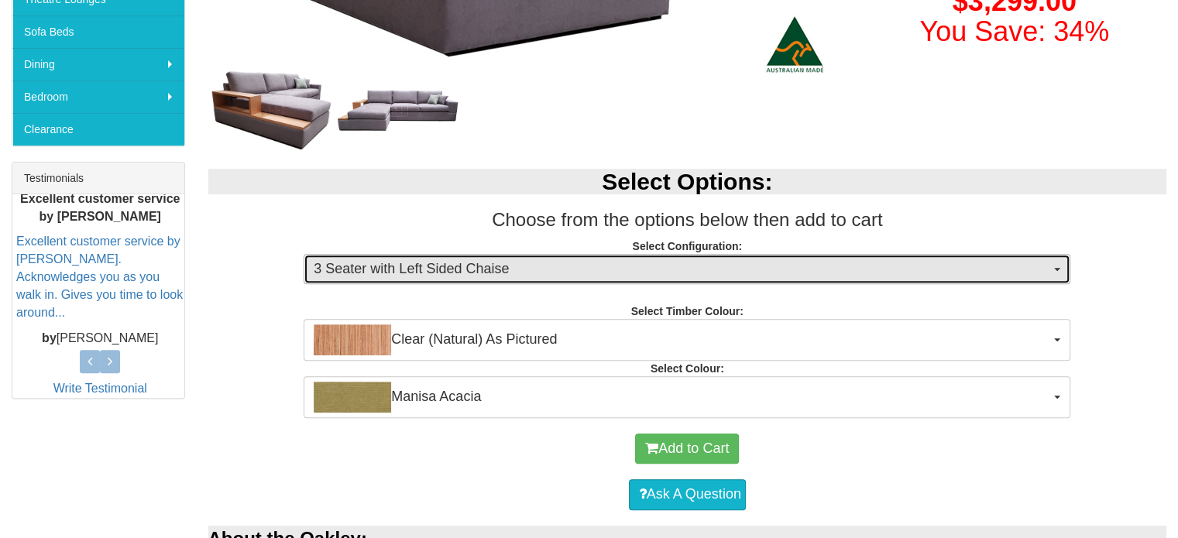
click at [978, 279] on button "3 Seater with Left Sided Chaise" at bounding box center [687, 269] width 767 height 31
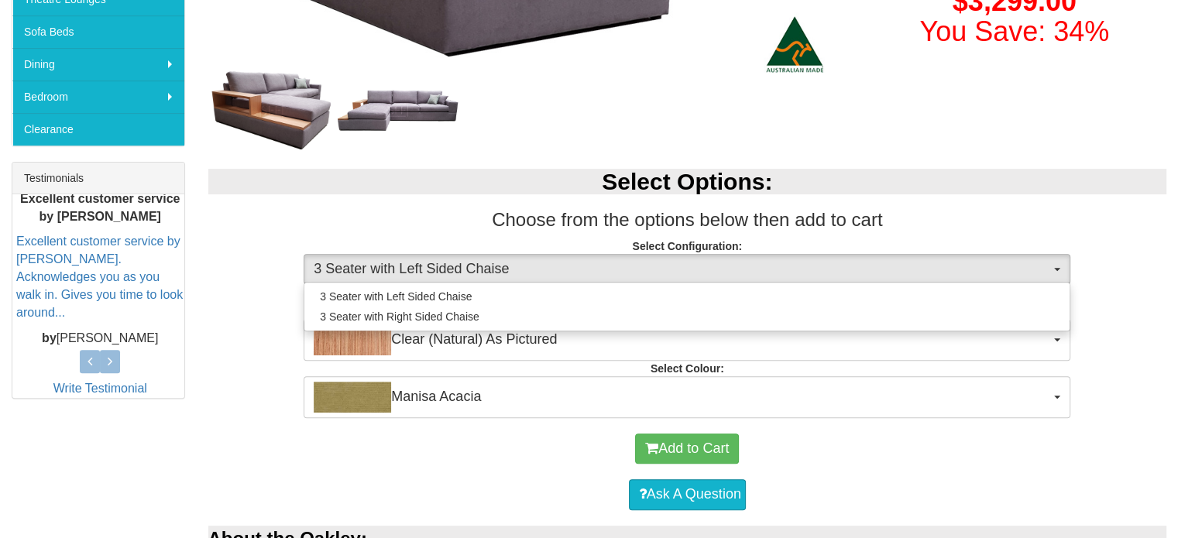
click at [1120, 260] on p "Select Configuration: 3 Seater with Left Sided Chaise 3 Seater with Left Sided …" at bounding box center [687, 259] width 959 height 42
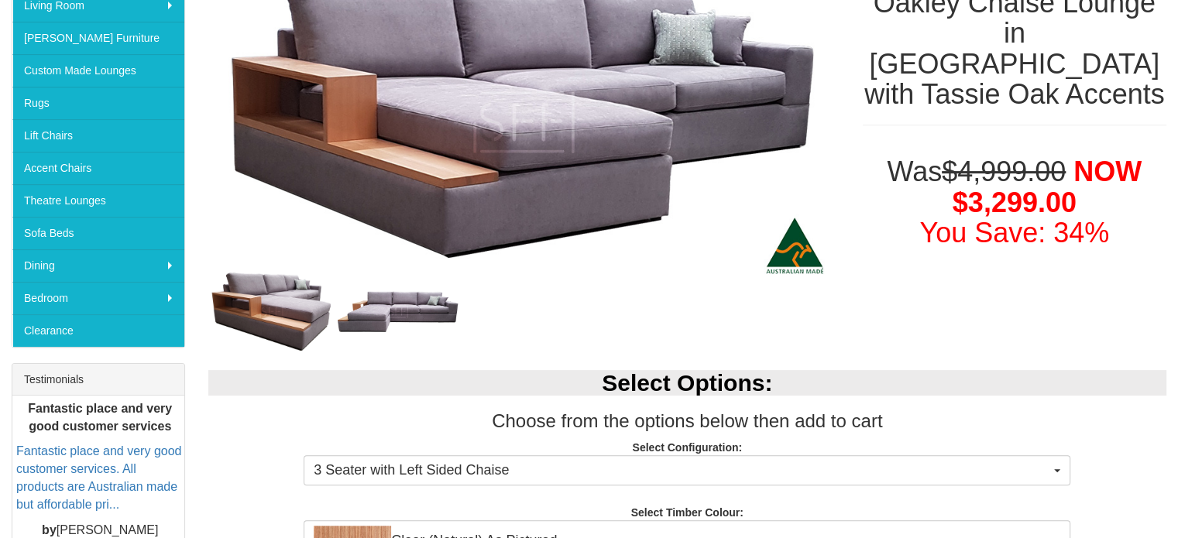
scroll to position [0, 0]
